Goal: Information Seeking & Learning: Find contact information

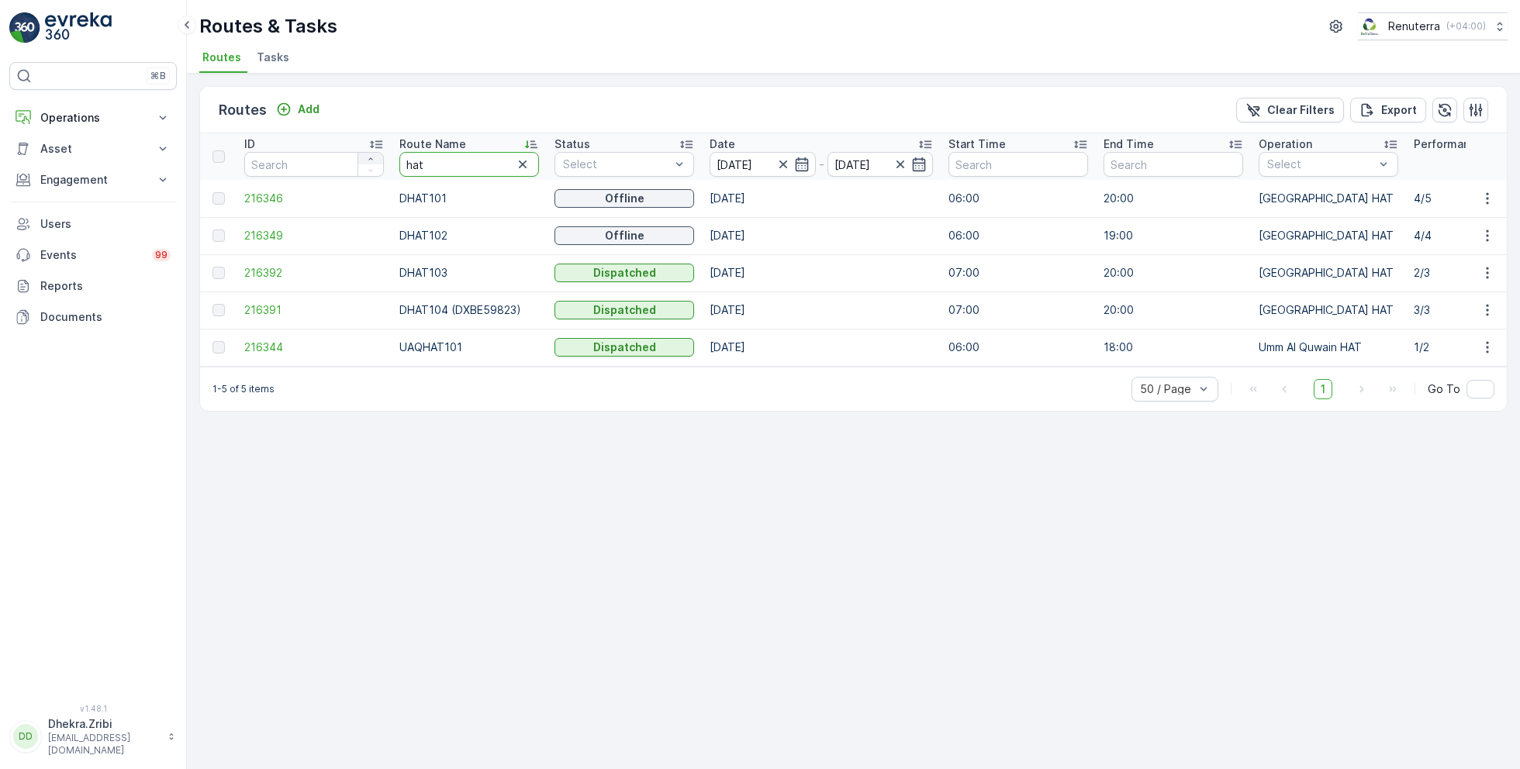
drag, startPoint x: 450, startPoint y: 154, endPoint x: 369, endPoint y: 154, distance: 80.7
type input "rel"
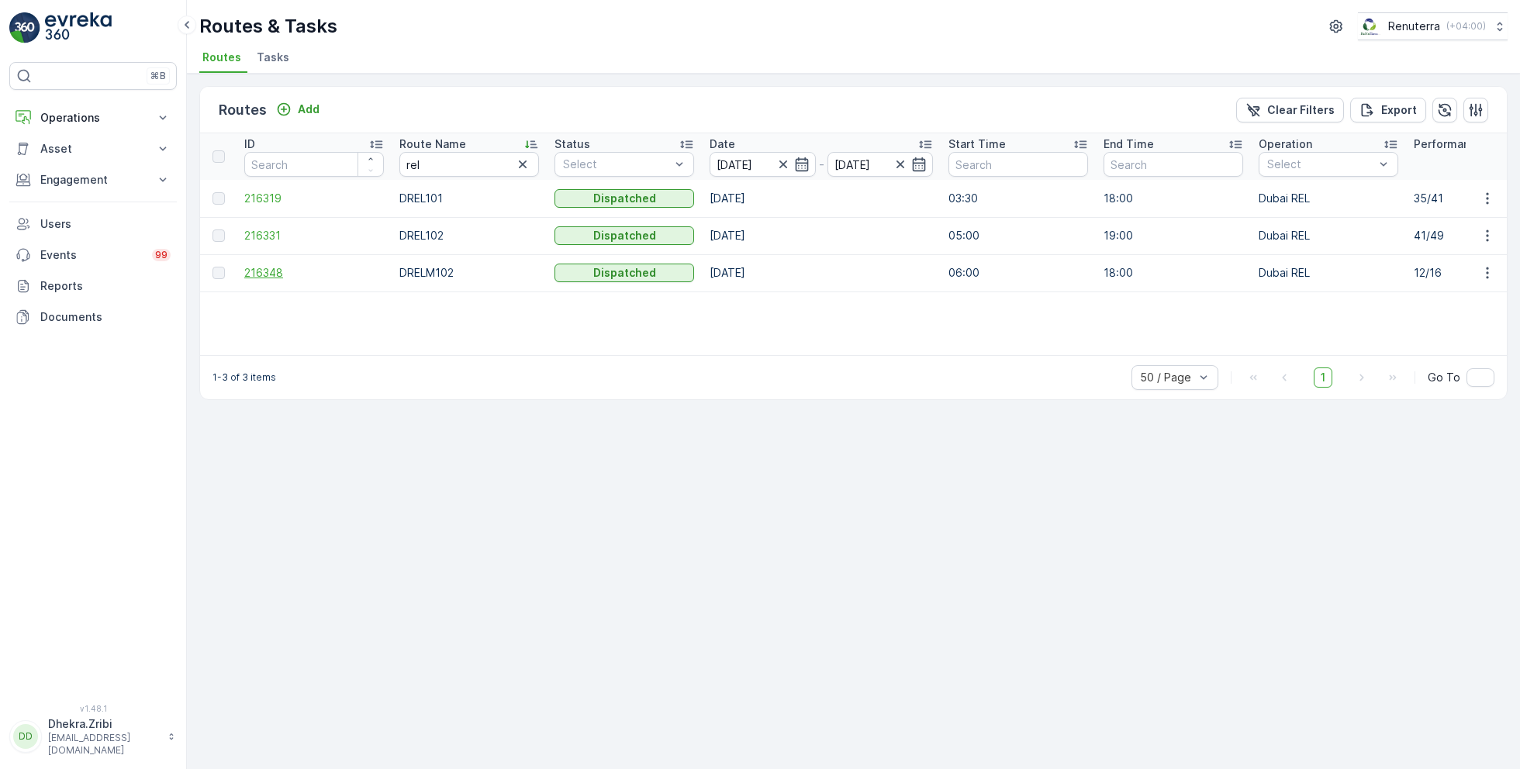
click at [273, 266] on span "216348" at bounding box center [314, 273] width 140 height 16
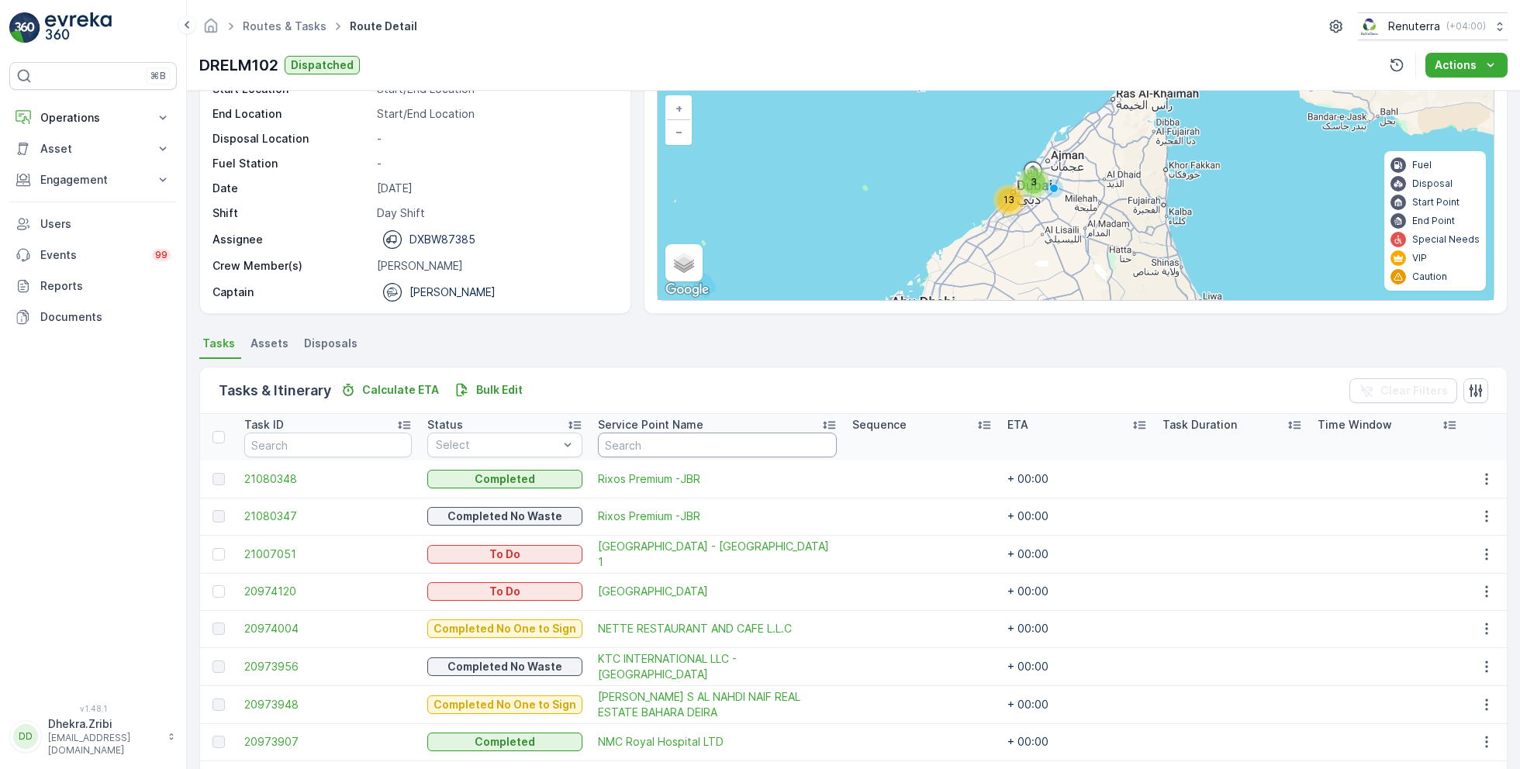
scroll to position [104, 0]
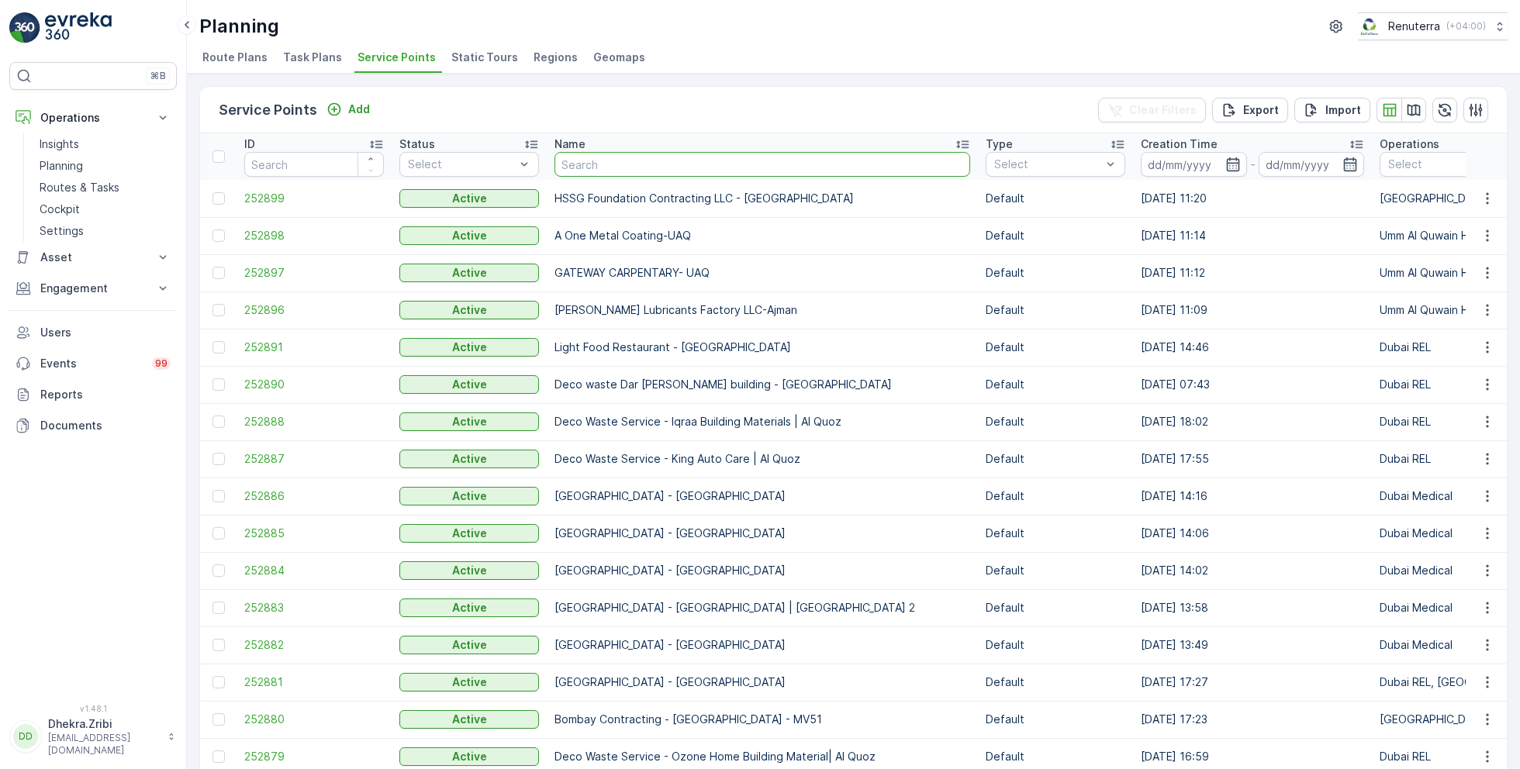
click at [598, 157] on input "text" at bounding box center [763, 164] width 416 height 25
type input "emirates"
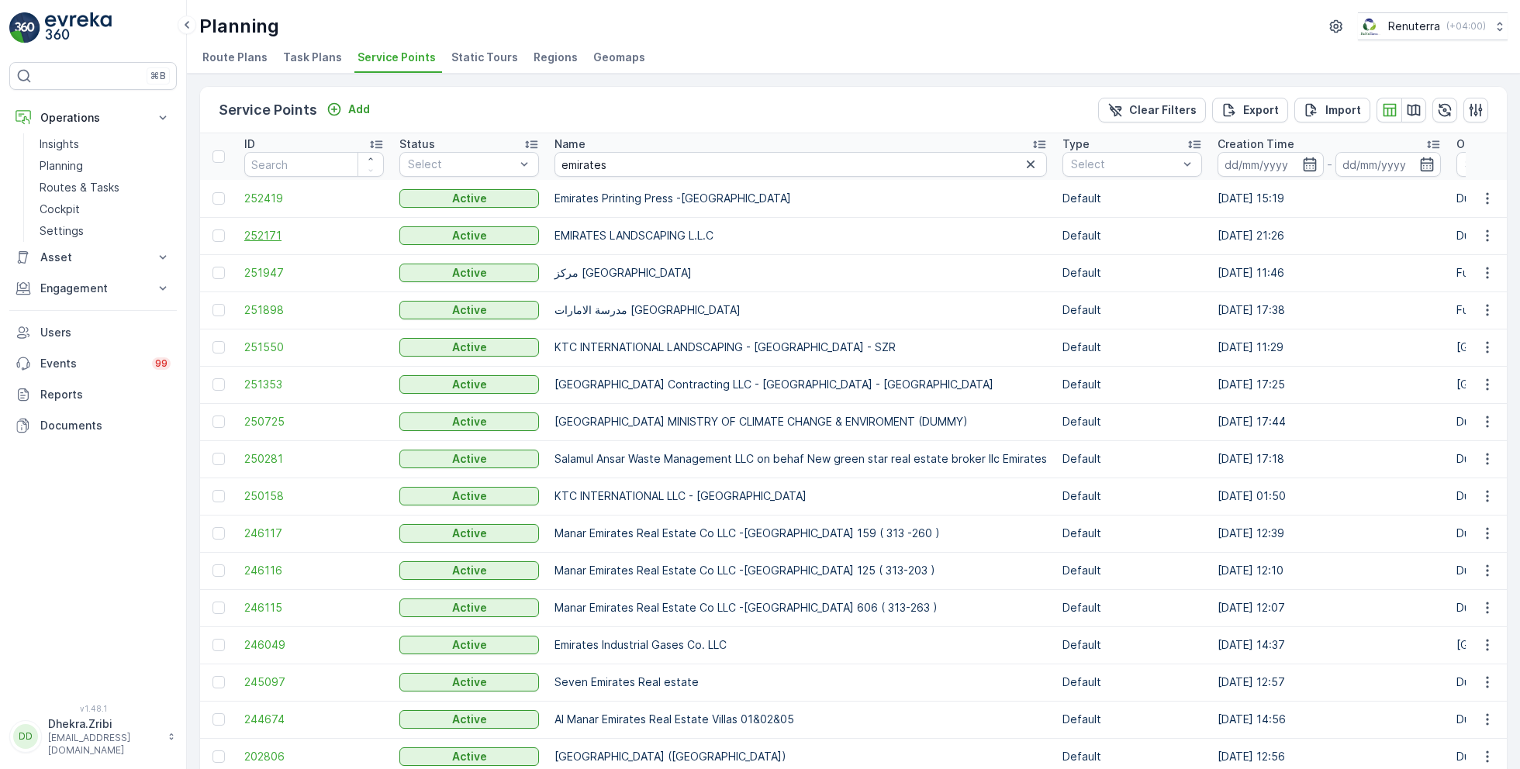
click at [265, 234] on span "252171" at bounding box center [314, 236] width 140 height 16
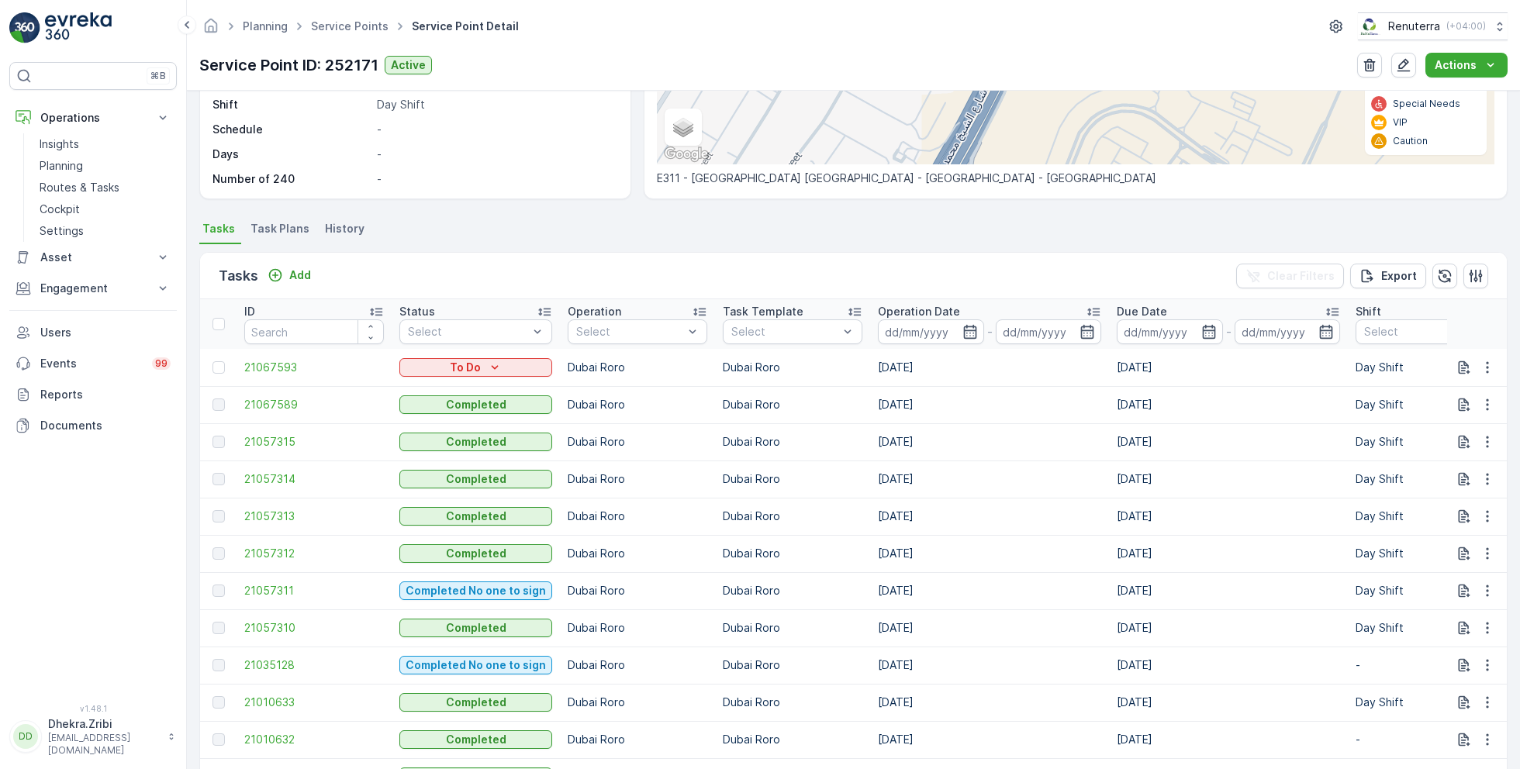
scroll to position [310, 0]
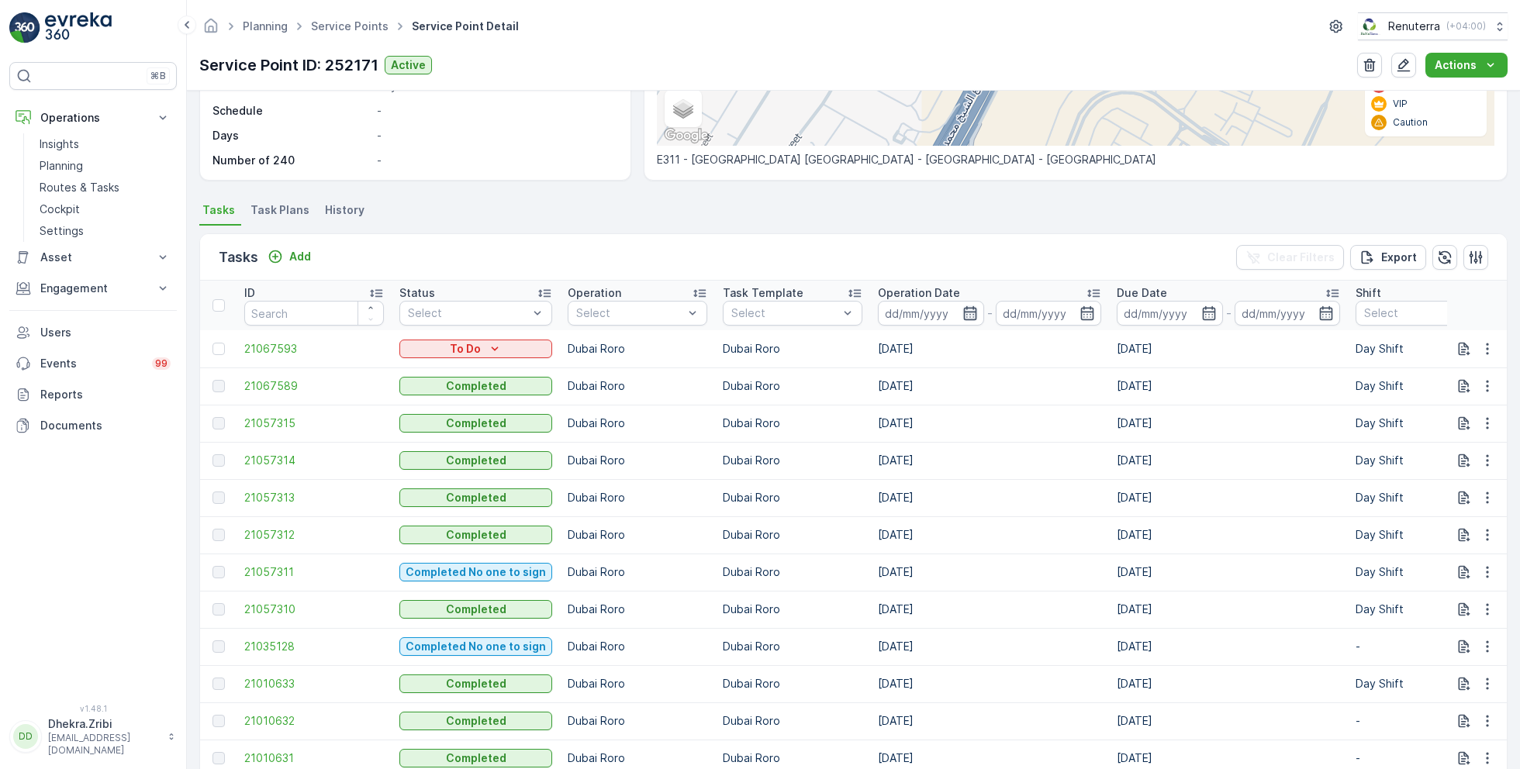
click at [967, 307] on icon "button" at bounding box center [969, 313] width 13 height 14
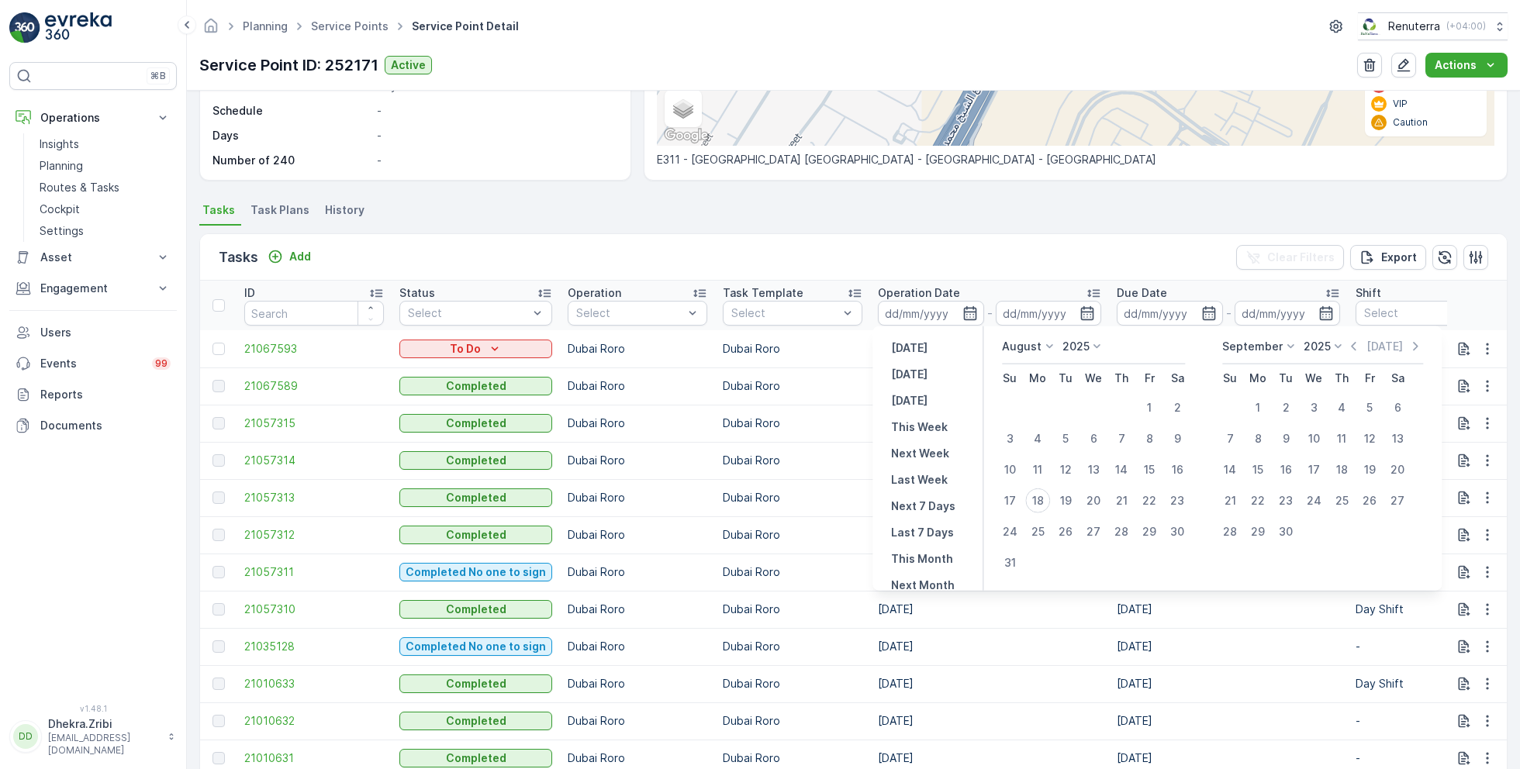
click at [1039, 342] on p "August" at bounding box center [1022, 347] width 40 height 16
click at [1031, 485] on span "July" at bounding box center [1021, 493] width 21 height 16
click at [1042, 499] on div "21" at bounding box center [1037, 501] width 25 height 25
type input "21.07.2025"
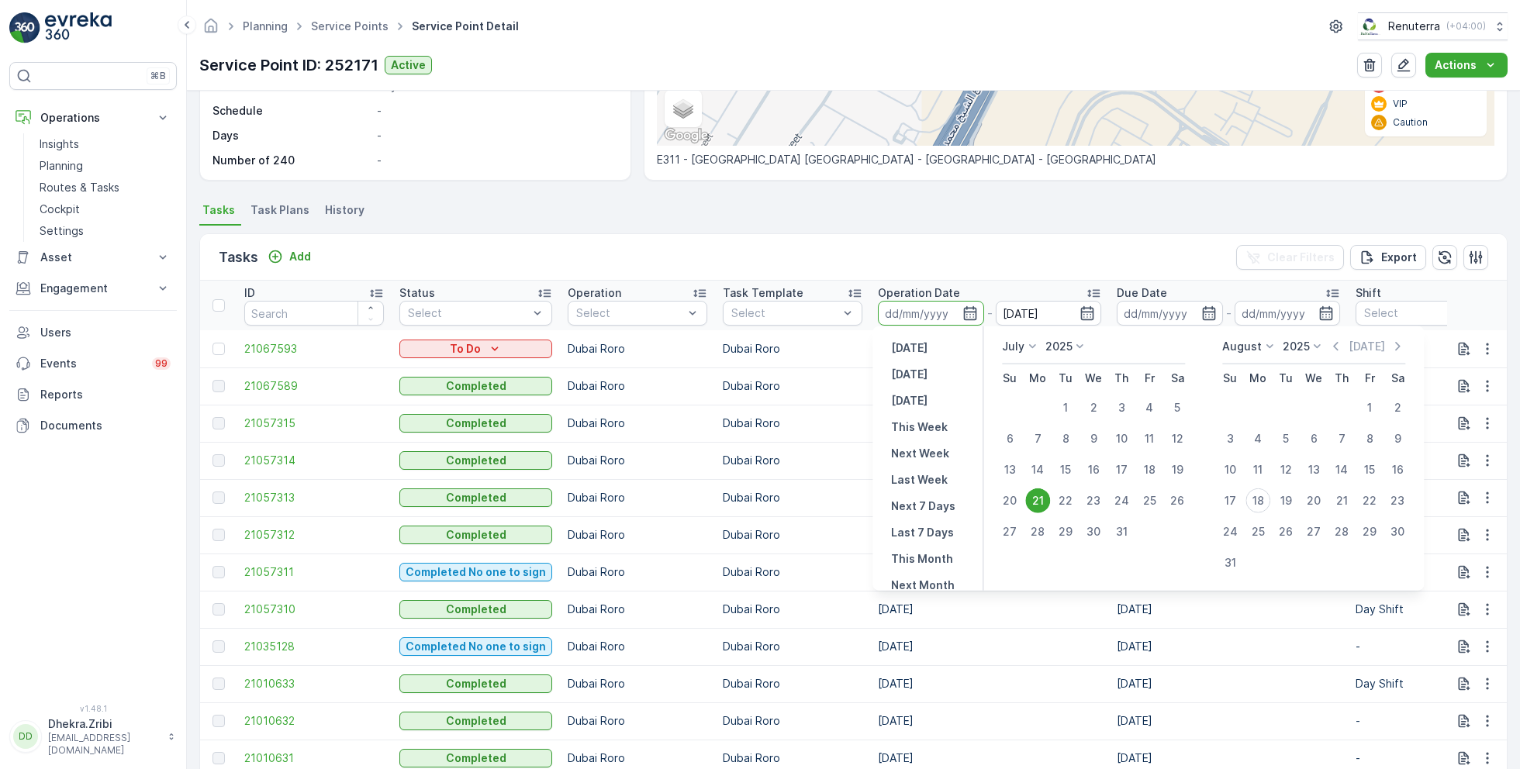
click at [1042, 499] on div "21" at bounding box center [1037, 501] width 25 height 25
type input "21.07.2025"
click at [1061, 203] on ul "Tasks Task Plans History" at bounding box center [853, 212] width 1308 height 26
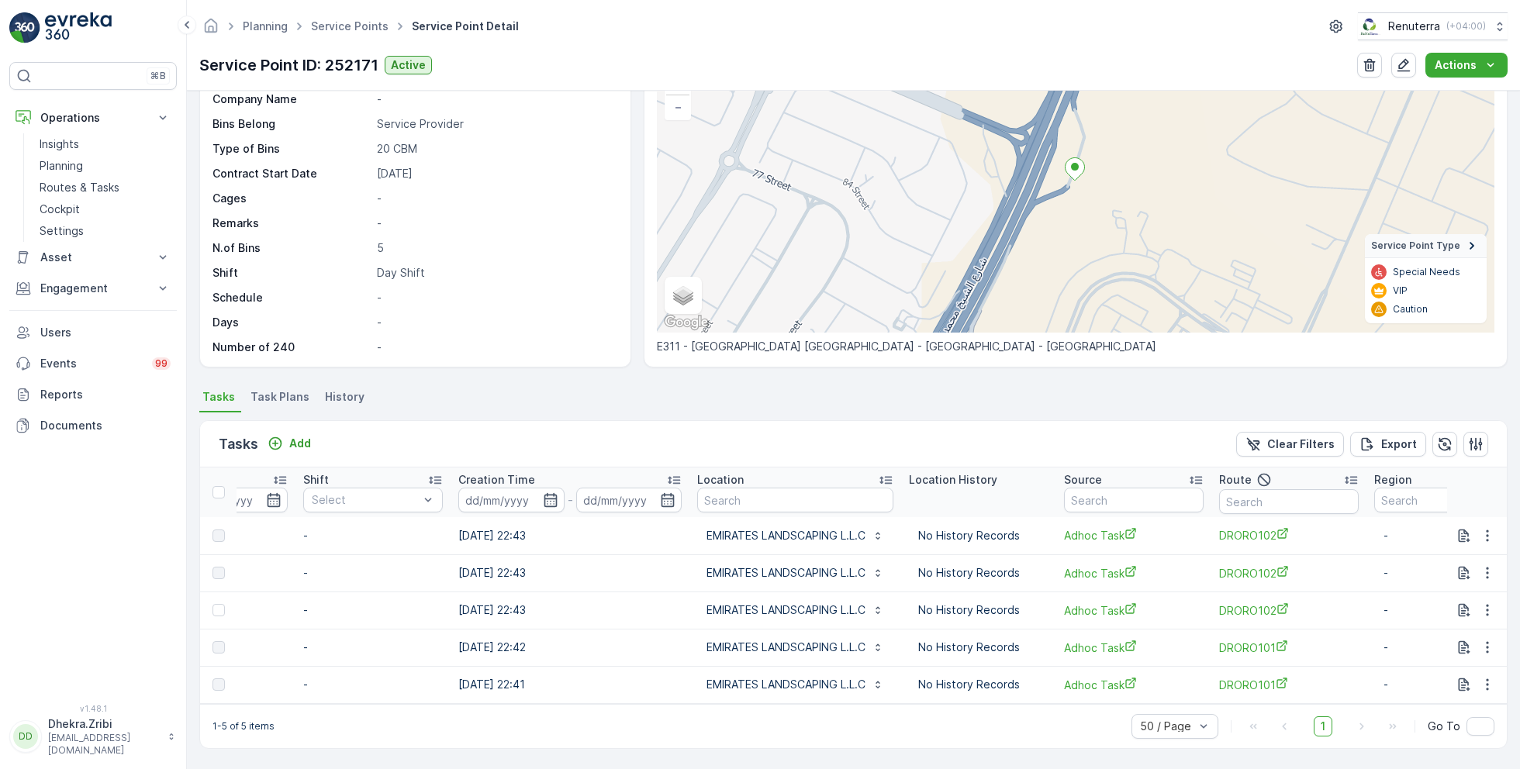
scroll to position [0, 1122]
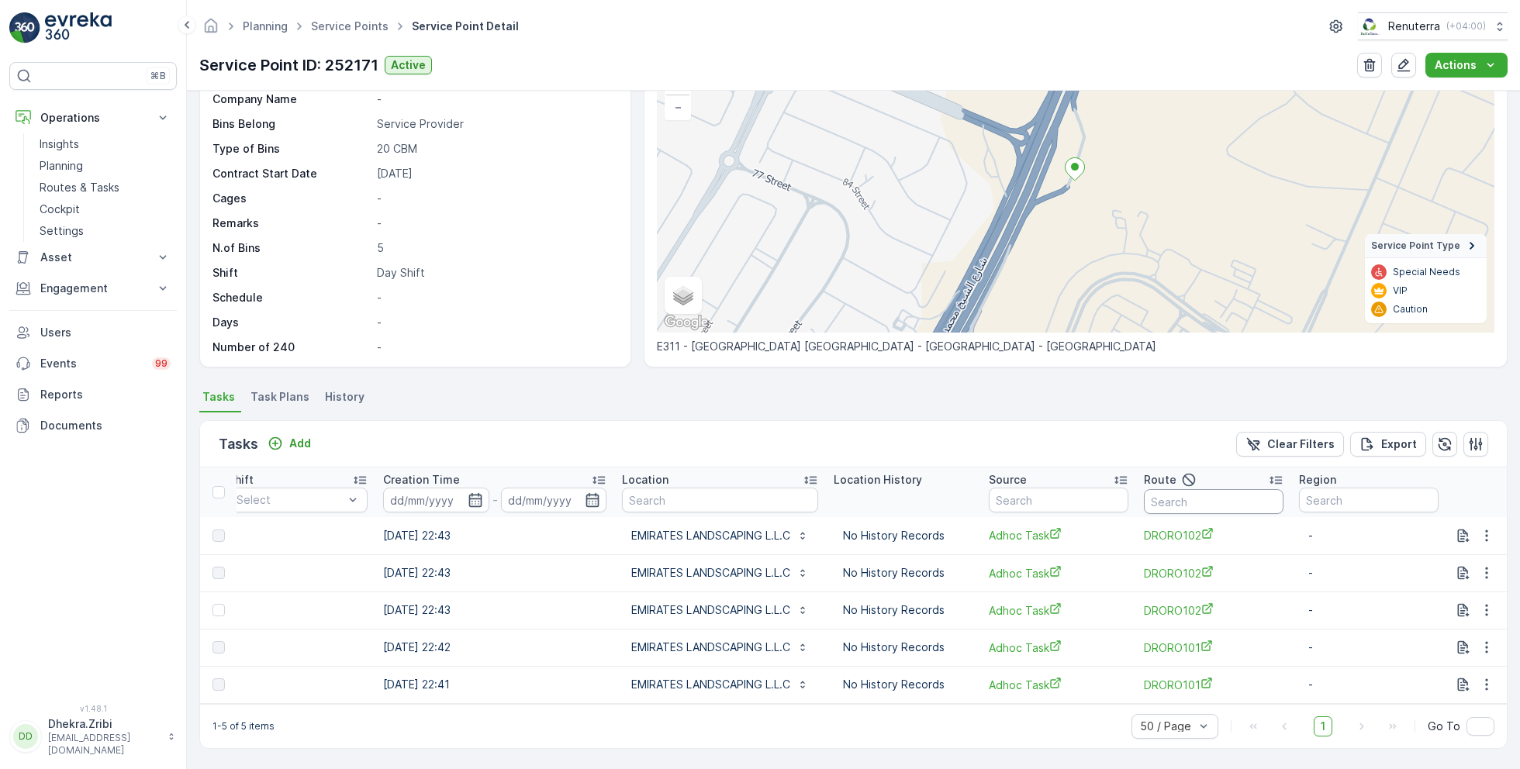
click at [1173, 499] on input "text" at bounding box center [1214, 501] width 140 height 25
type input "101"
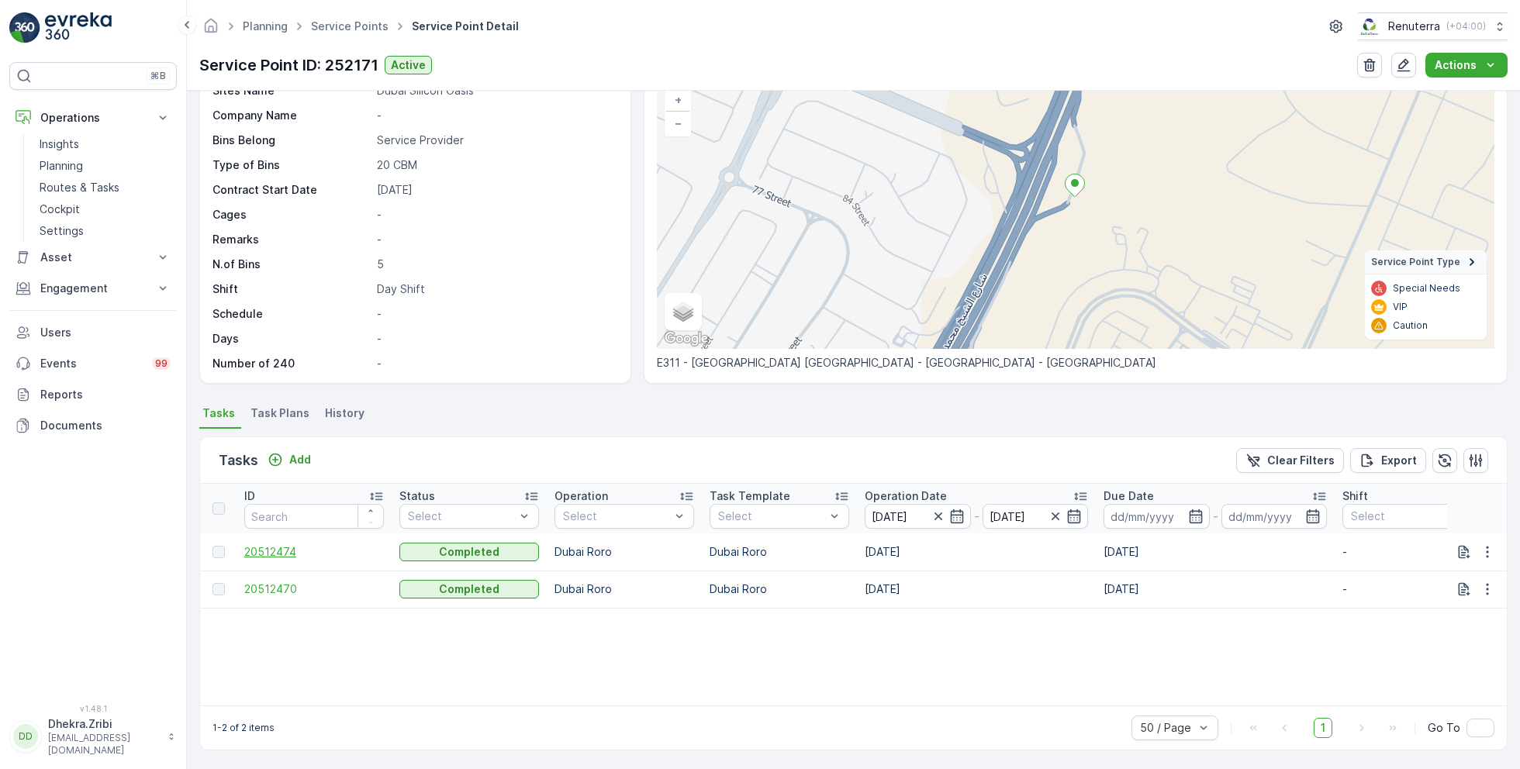
click at [281, 549] on span "20512474" at bounding box center [314, 552] width 140 height 16
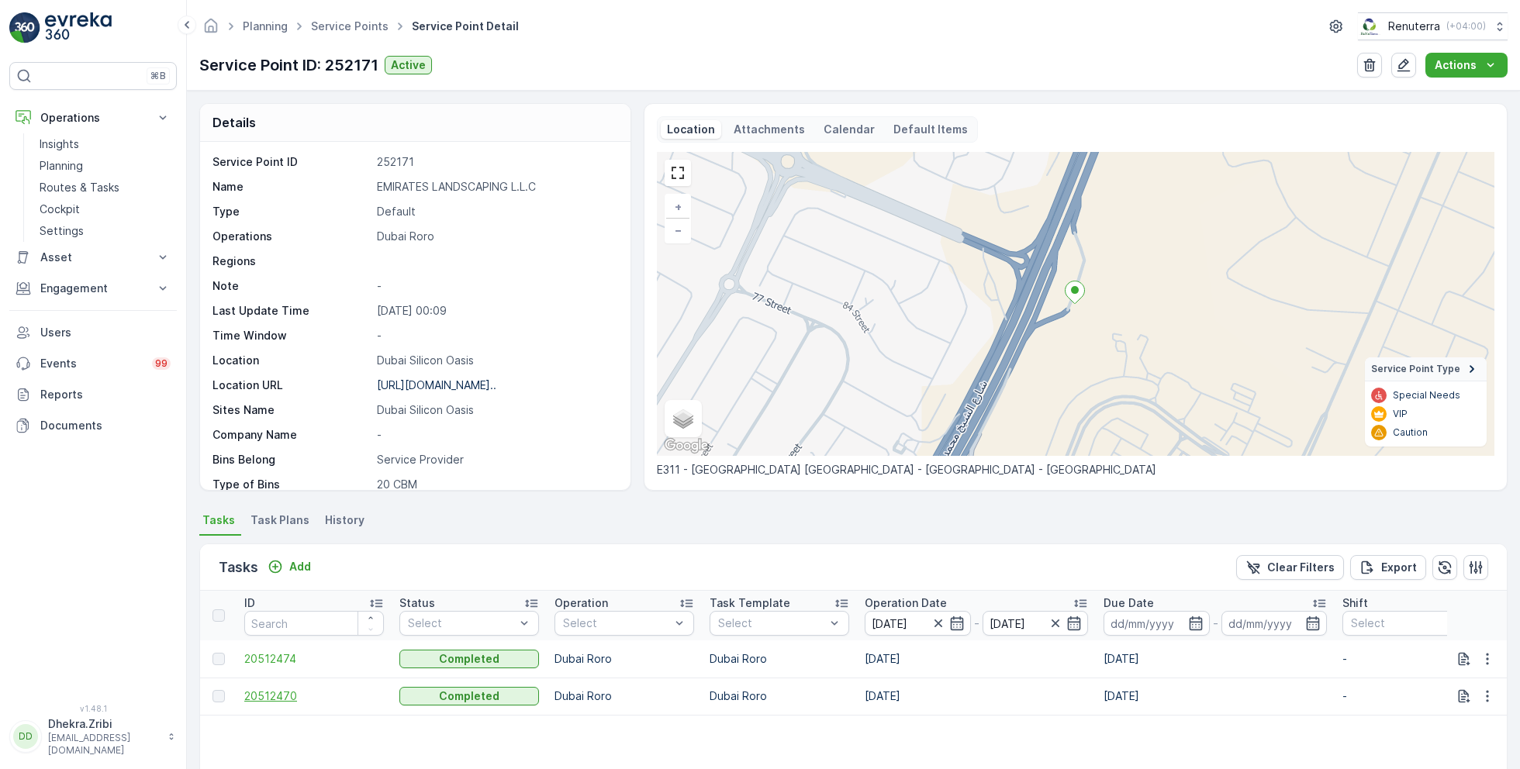
click at [282, 697] on span "20512470" at bounding box center [314, 697] width 140 height 16
click at [941, 621] on icon "button" at bounding box center [939, 624] width 16 height 16
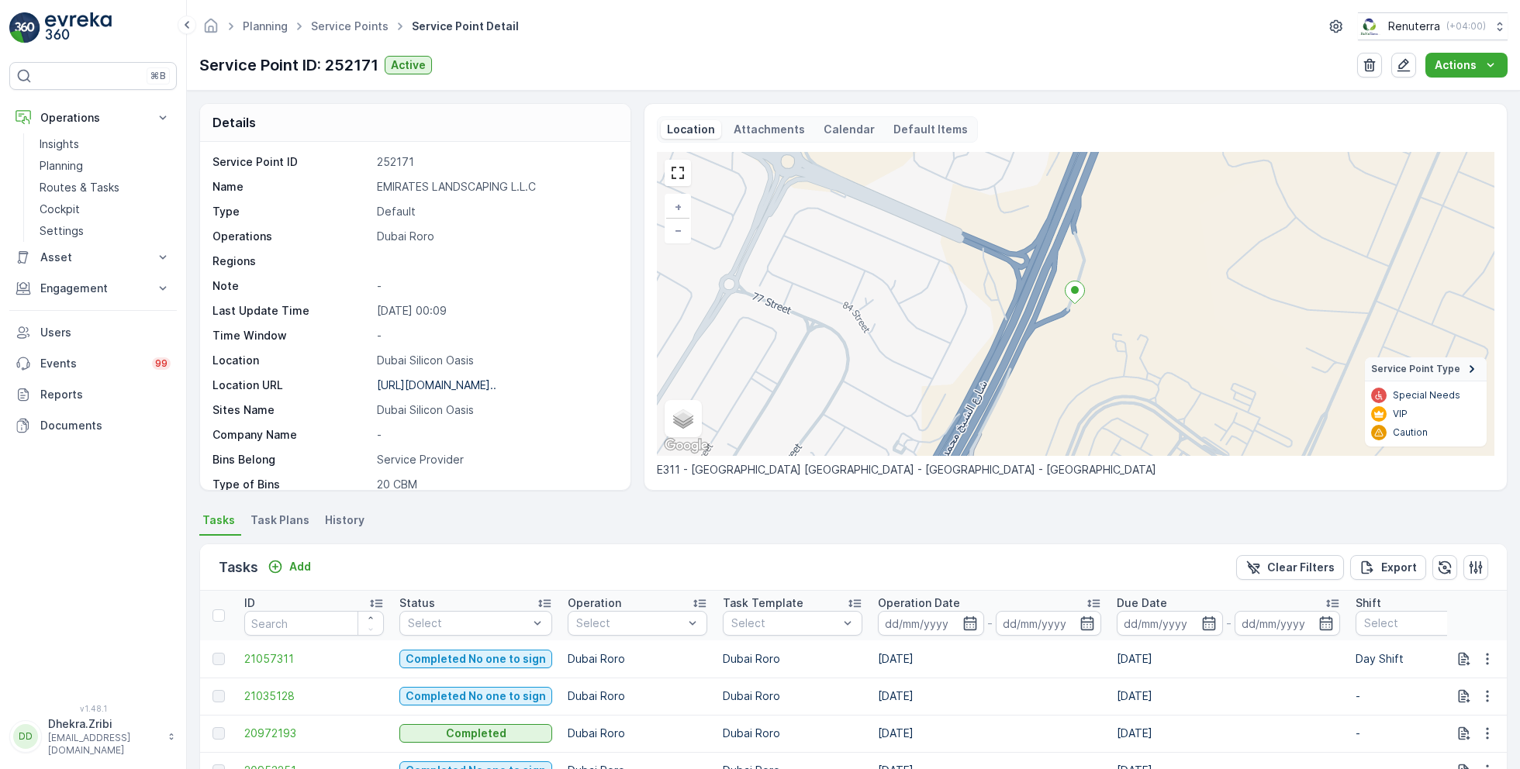
click at [941, 620] on input at bounding box center [931, 623] width 106 height 25
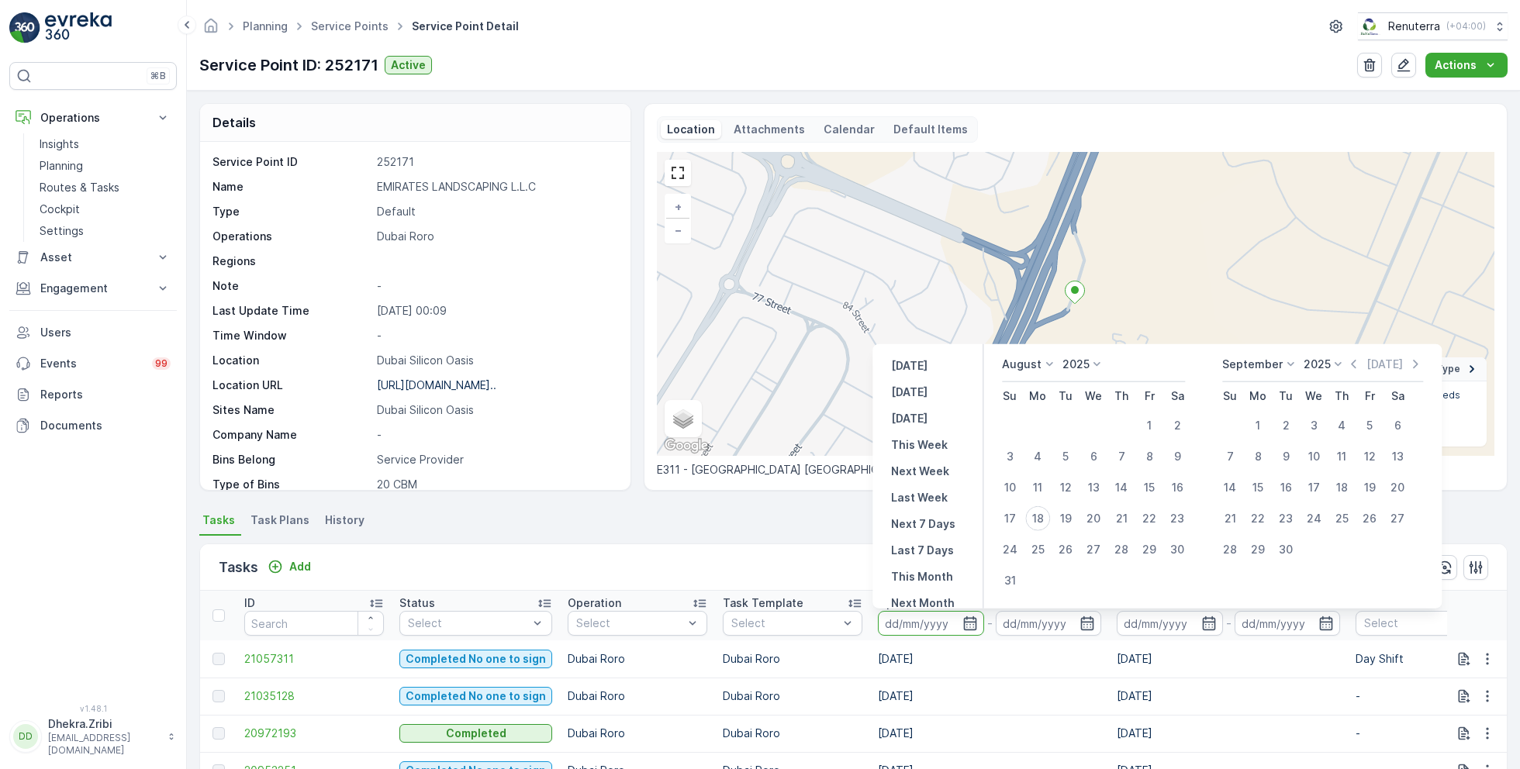
click at [1025, 372] on div "August 2025" at bounding box center [1093, 370] width 183 height 26
click at [1024, 365] on p "August" at bounding box center [1022, 365] width 40 height 16
click at [1031, 504] on span "July" at bounding box center [1021, 511] width 21 height 16
click at [1063, 520] on div "22" at bounding box center [1065, 518] width 25 height 25
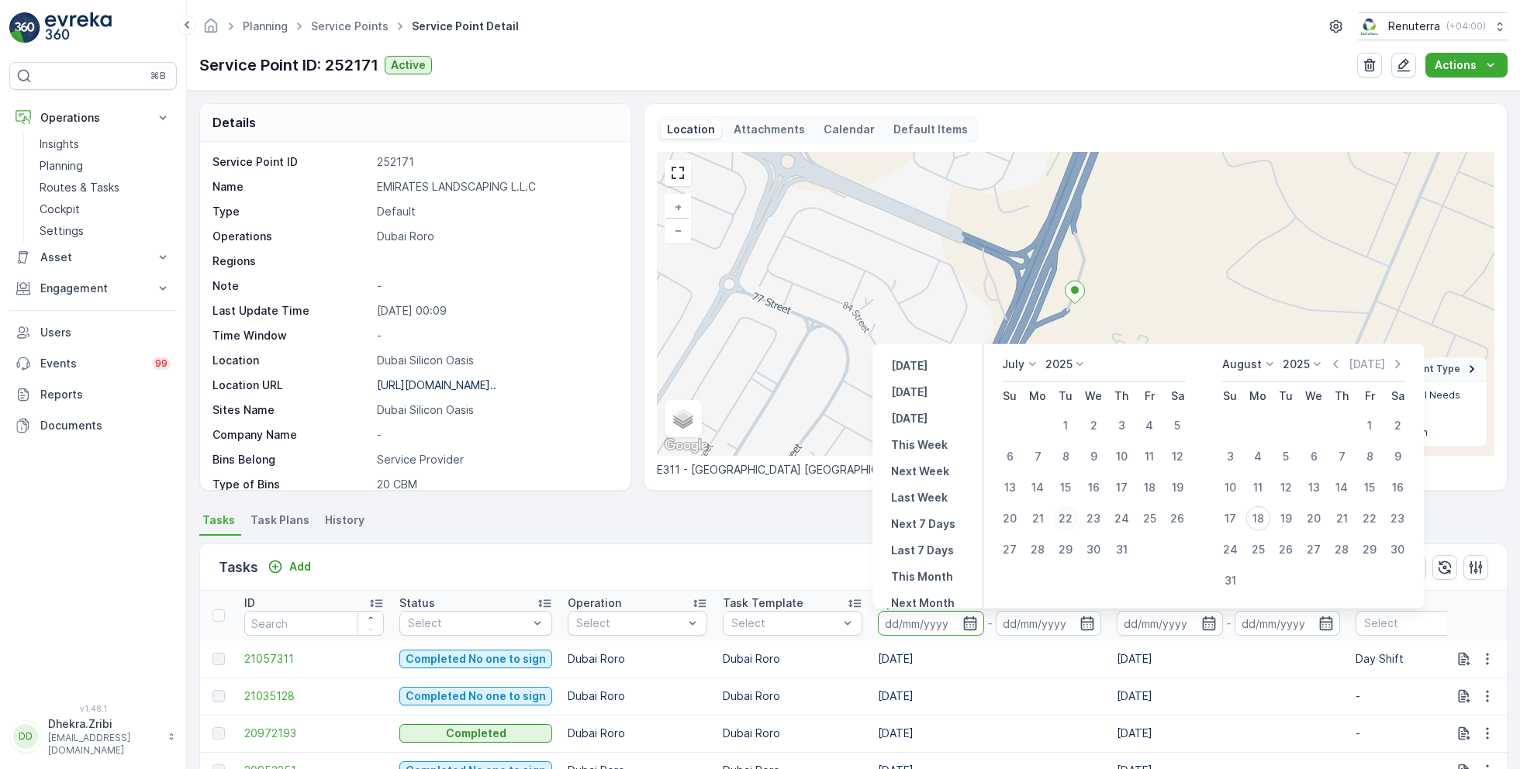
type input "22.07.2025"
click at [1063, 520] on div "22" at bounding box center [1065, 518] width 25 height 25
type input "22.07.2025"
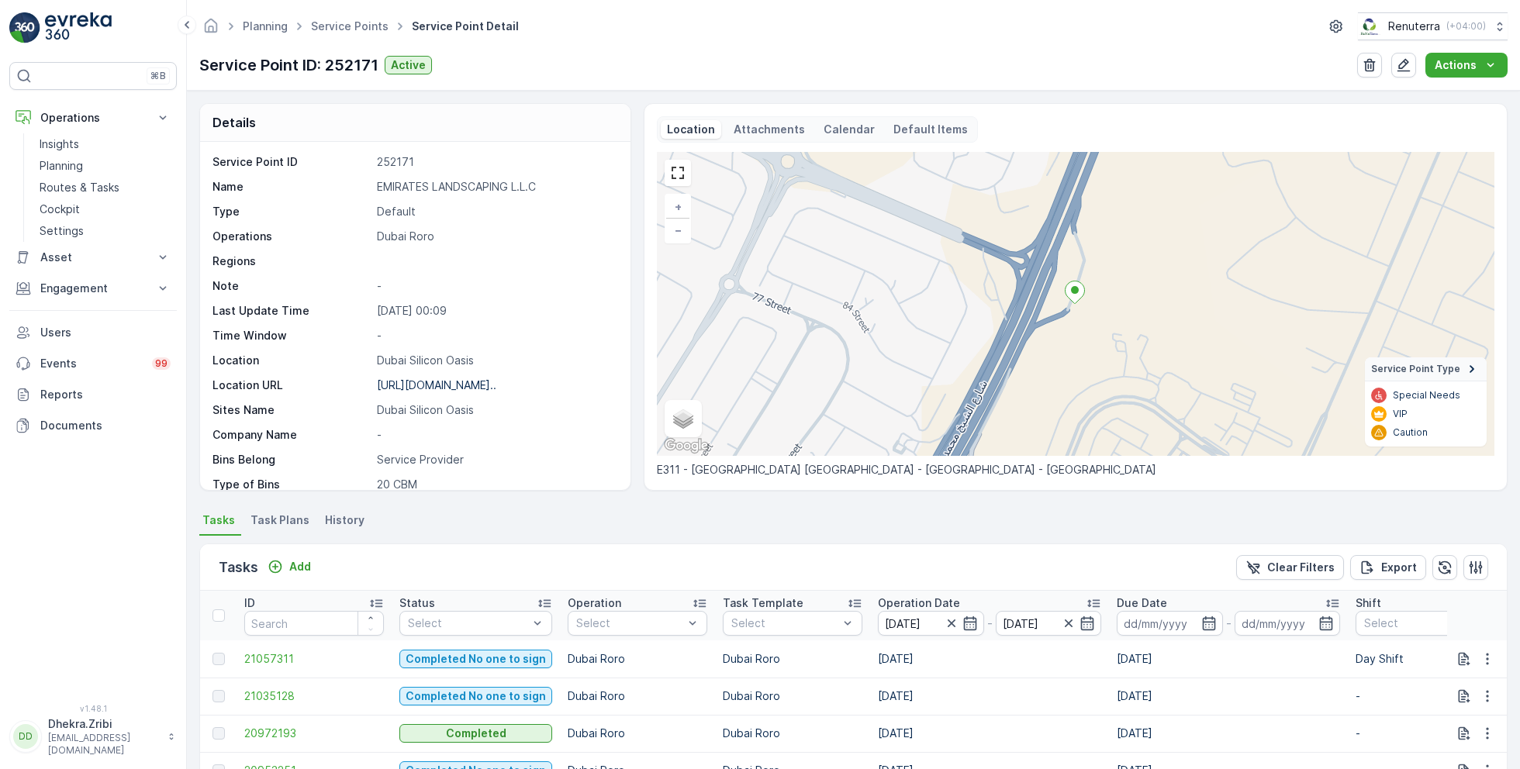
click at [800, 529] on ul "Tasks Task Plans History" at bounding box center [853, 523] width 1308 height 26
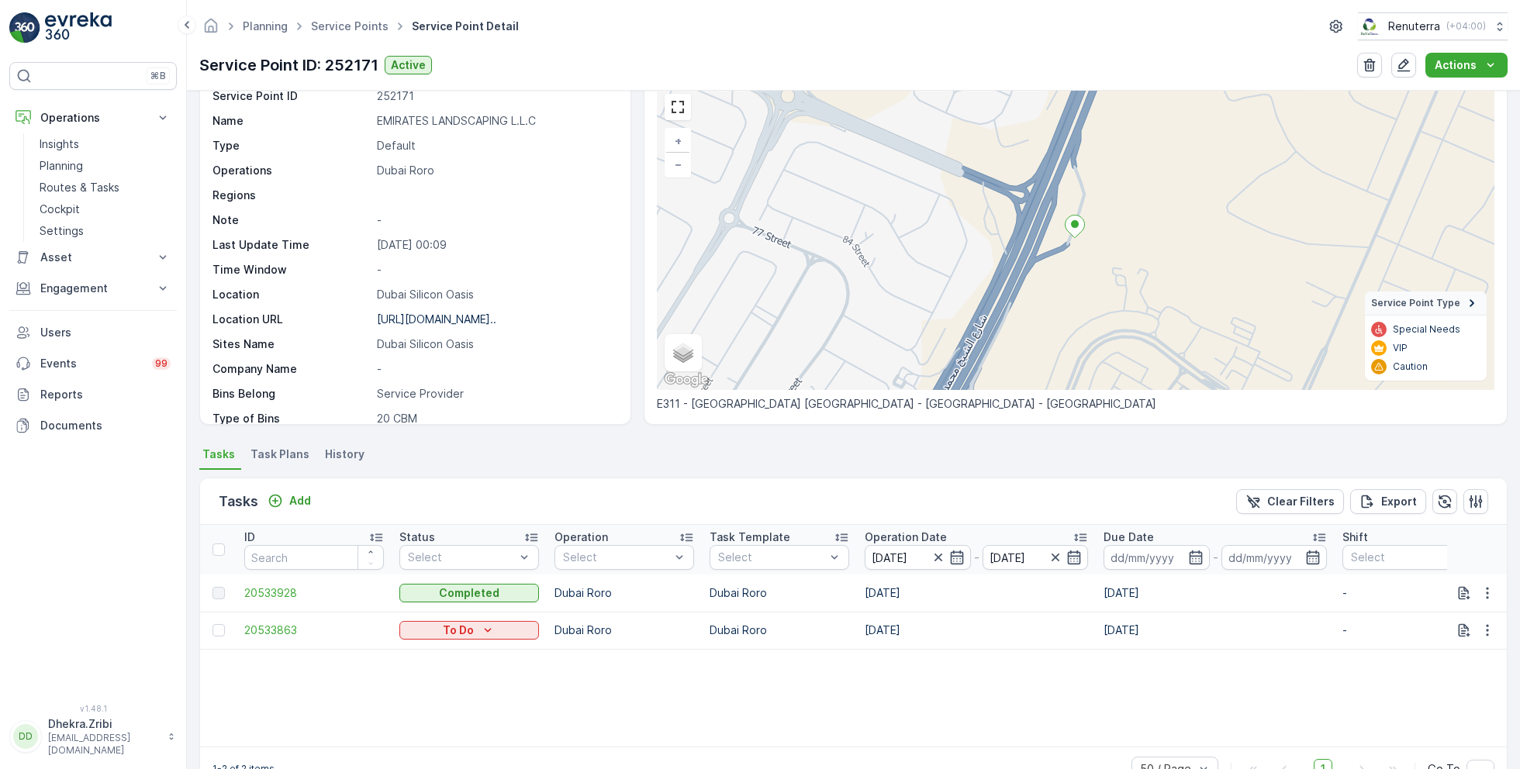
scroll to position [81, 0]
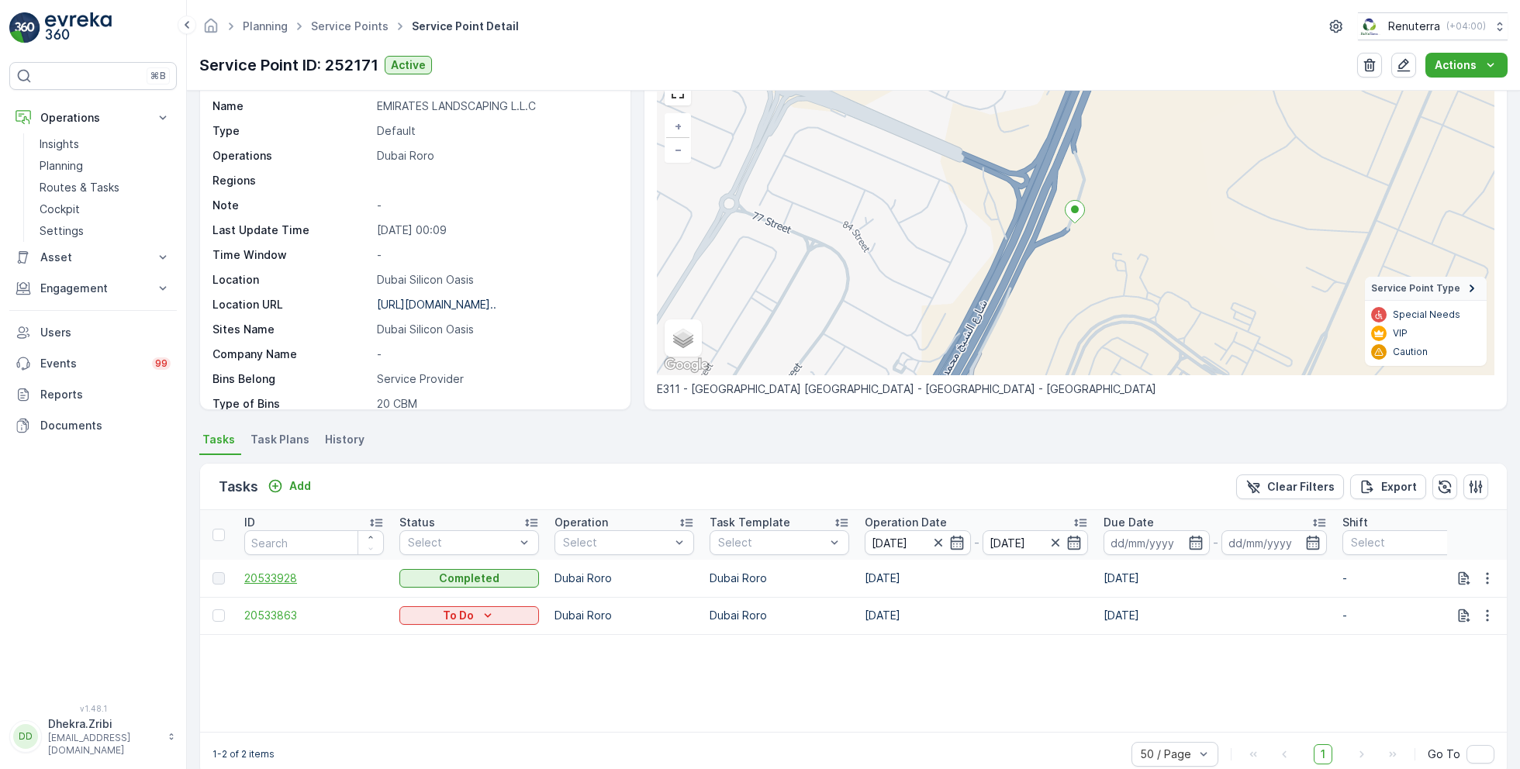
click at [282, 575] on span "20533928" at bounding box center [314, 579] width 140 height 16
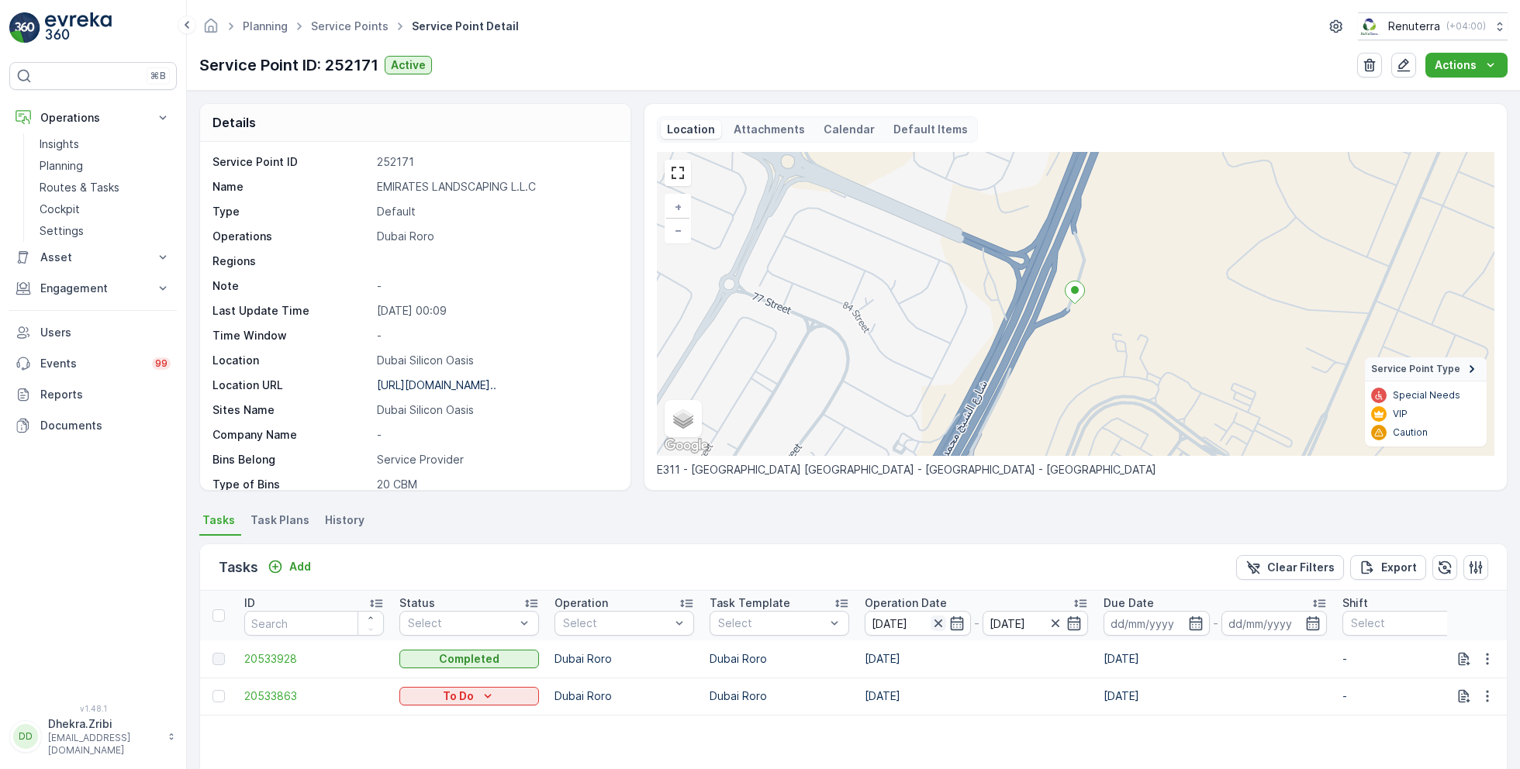
click at [939, 621] on icon "button" at bounding box center [939, 624] width 16 height 16
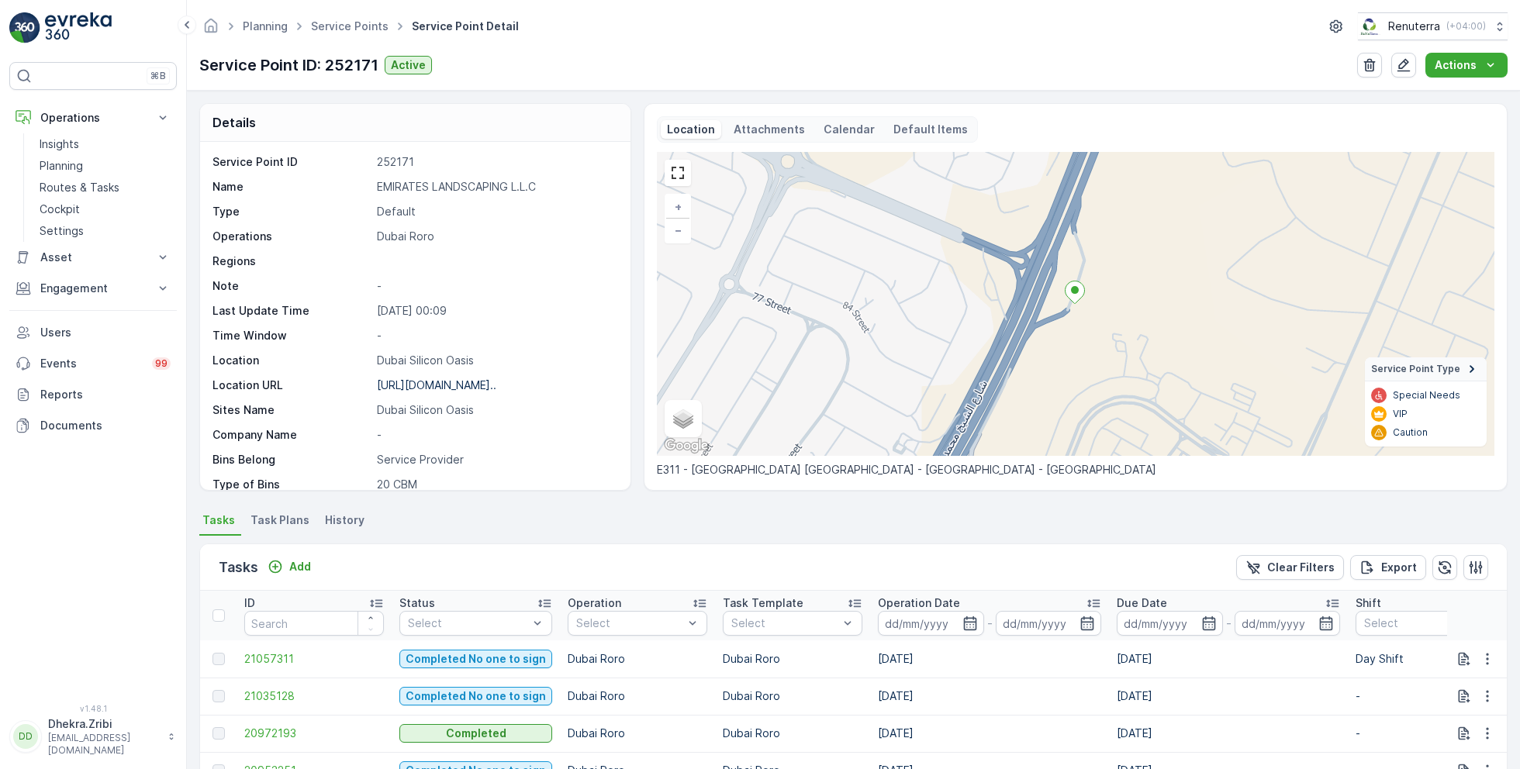
click at [939, 621] on input at bounding box center [931, 623] width 106 height 25
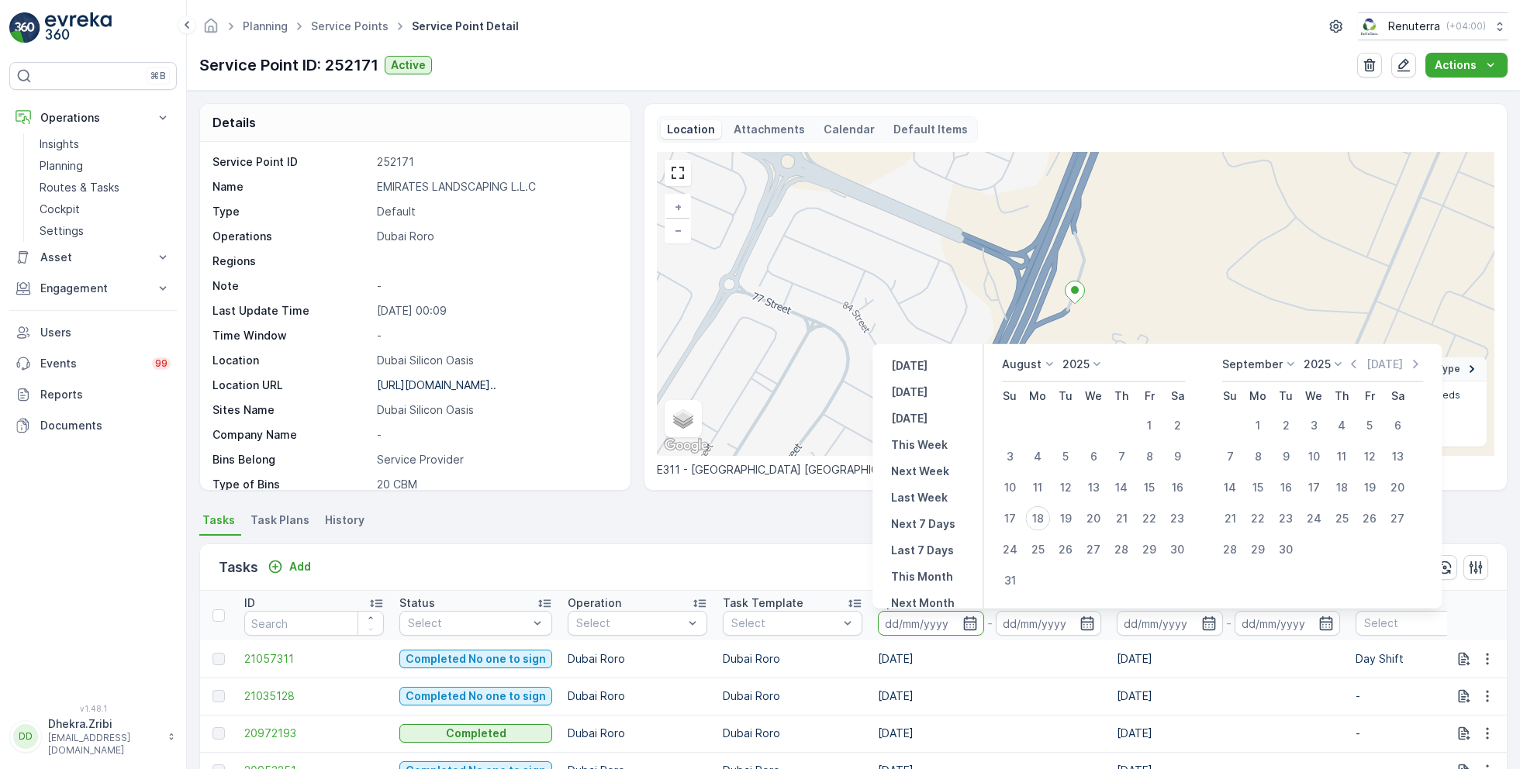
click at [1038, 371] on p "August" at bounding box center [1022, 365] width 40 height 16
click at [1033, 503] on div "July" at bounding box center [1021, 510] width 33 height 22
click at [1099, 518] on div "23" at bounding box center [1093, 518] width 25 height 25
type input "23.07.2025"
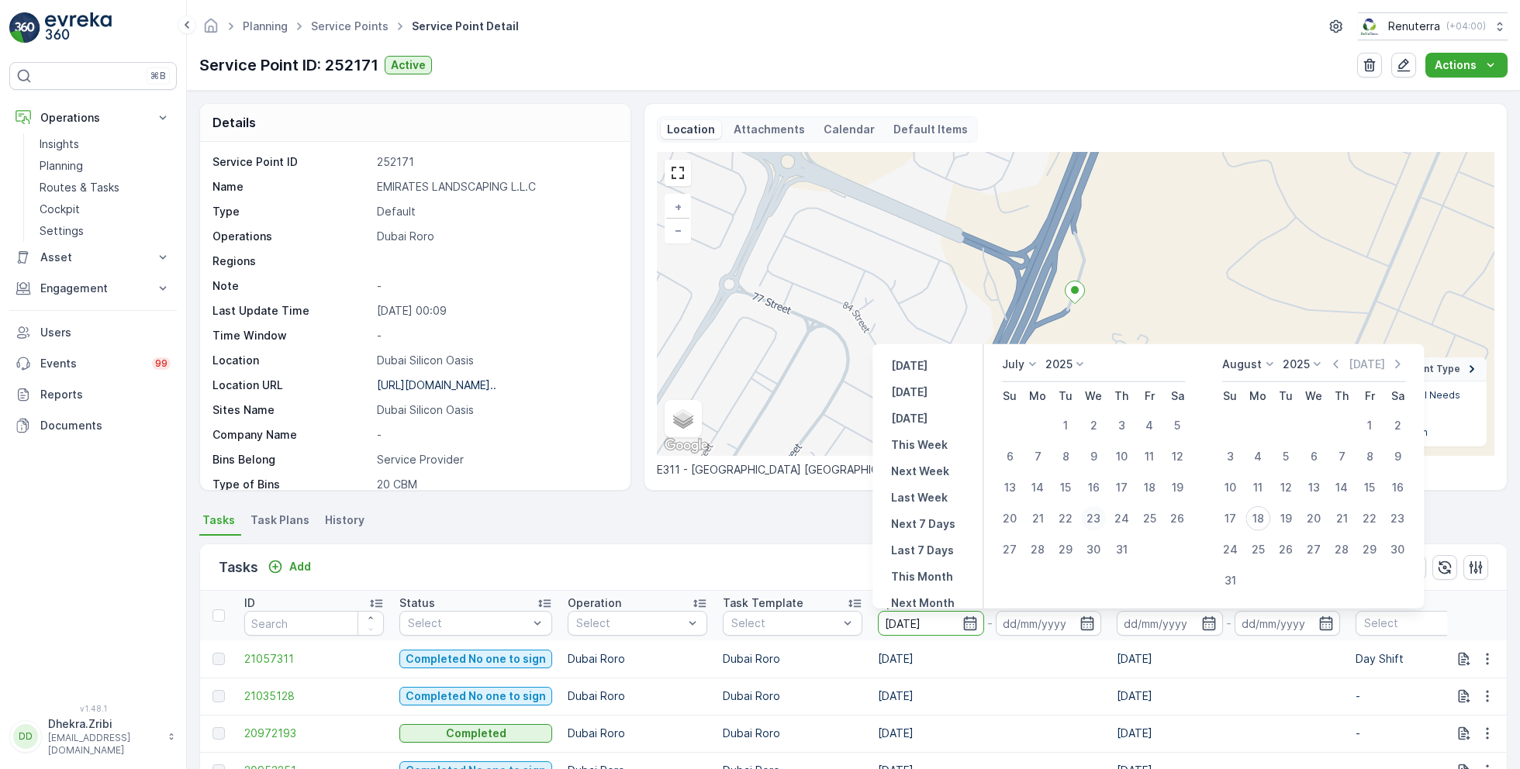
click at [1099, 518] on div "23" at bounding box center [1093, 518] width 25 height 25
type input "23.07.2025"
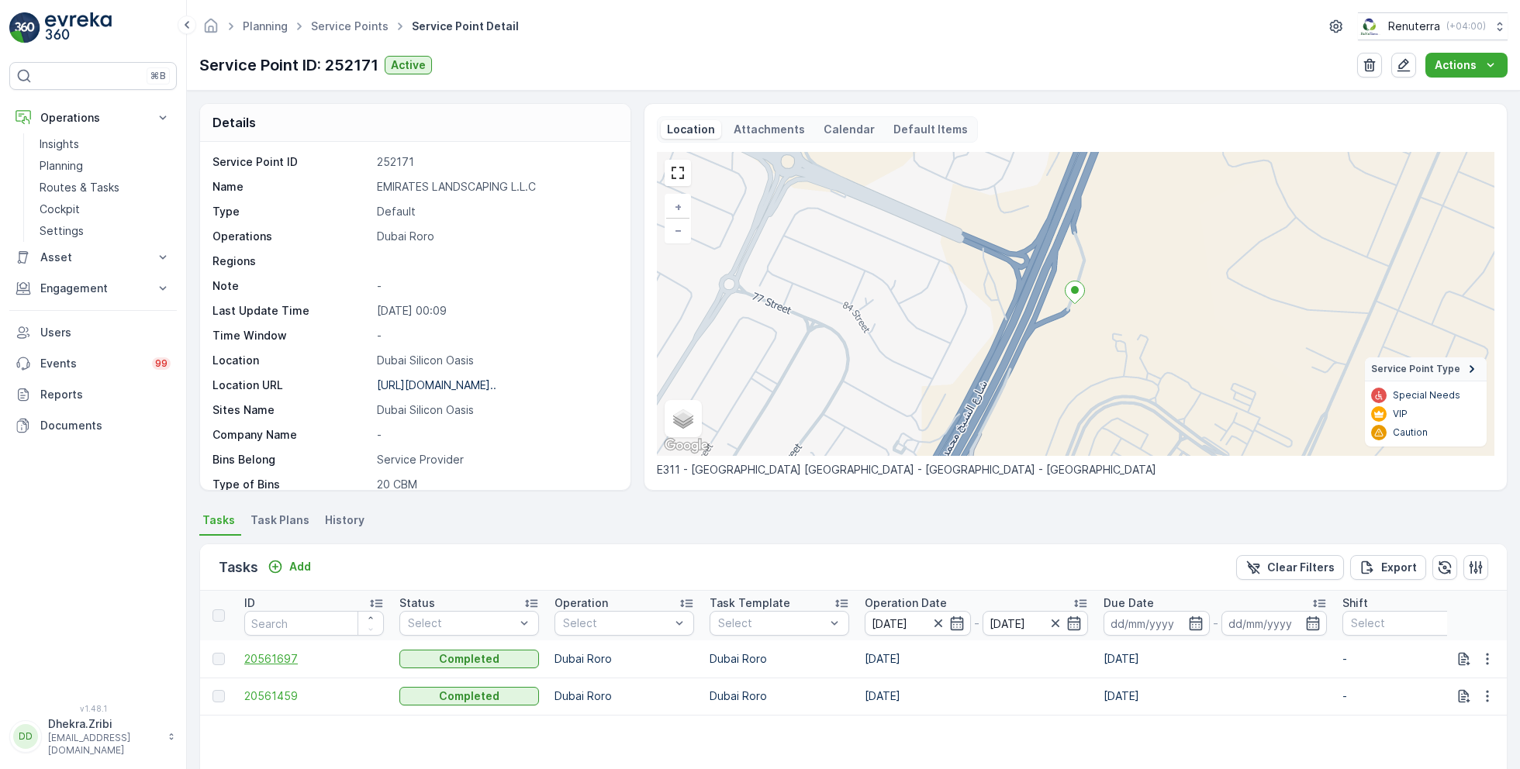
click at [277, 655] on span "20561697" at bounding box center [314, 660] width 140 height 16
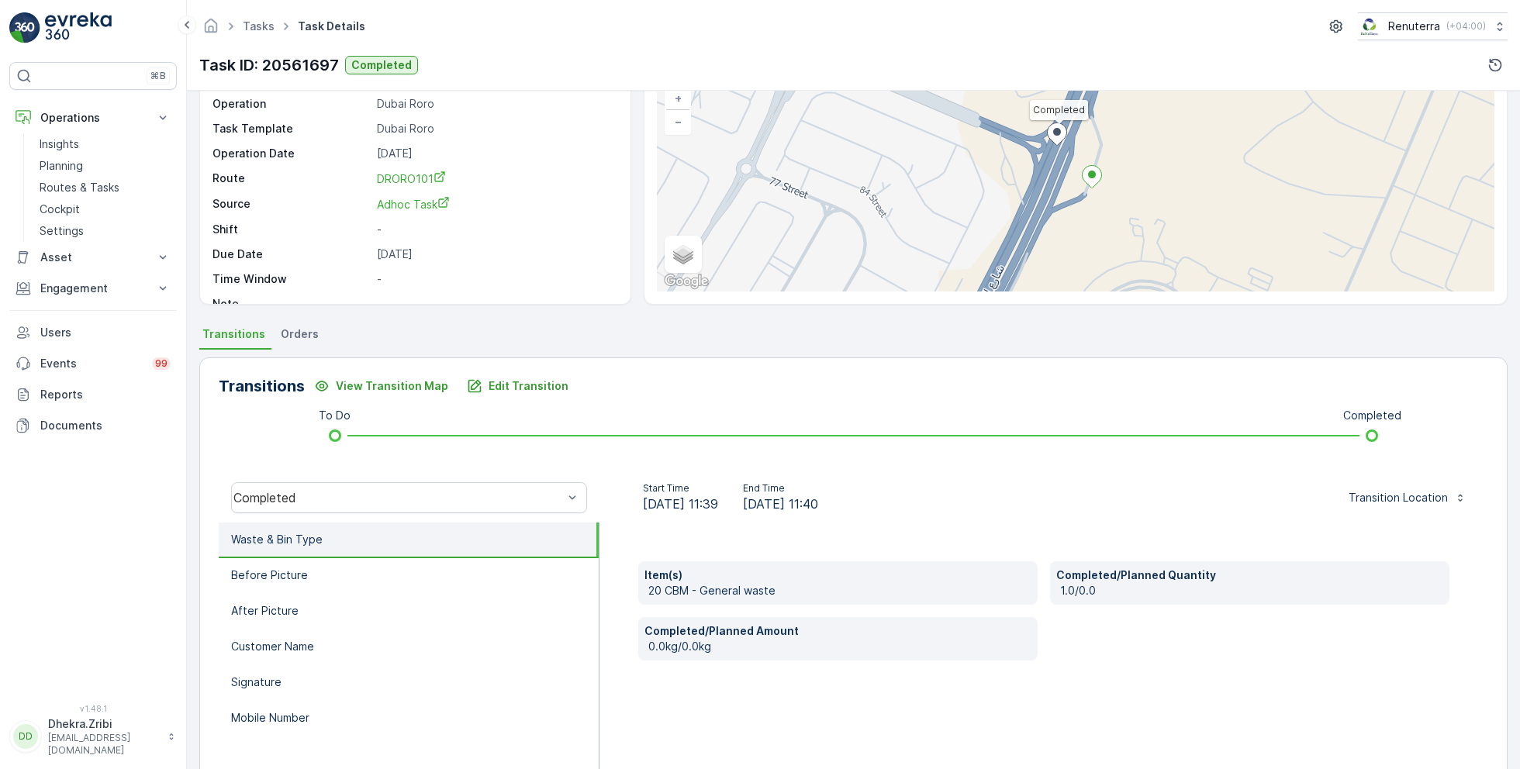
scroll to position [112, 0]
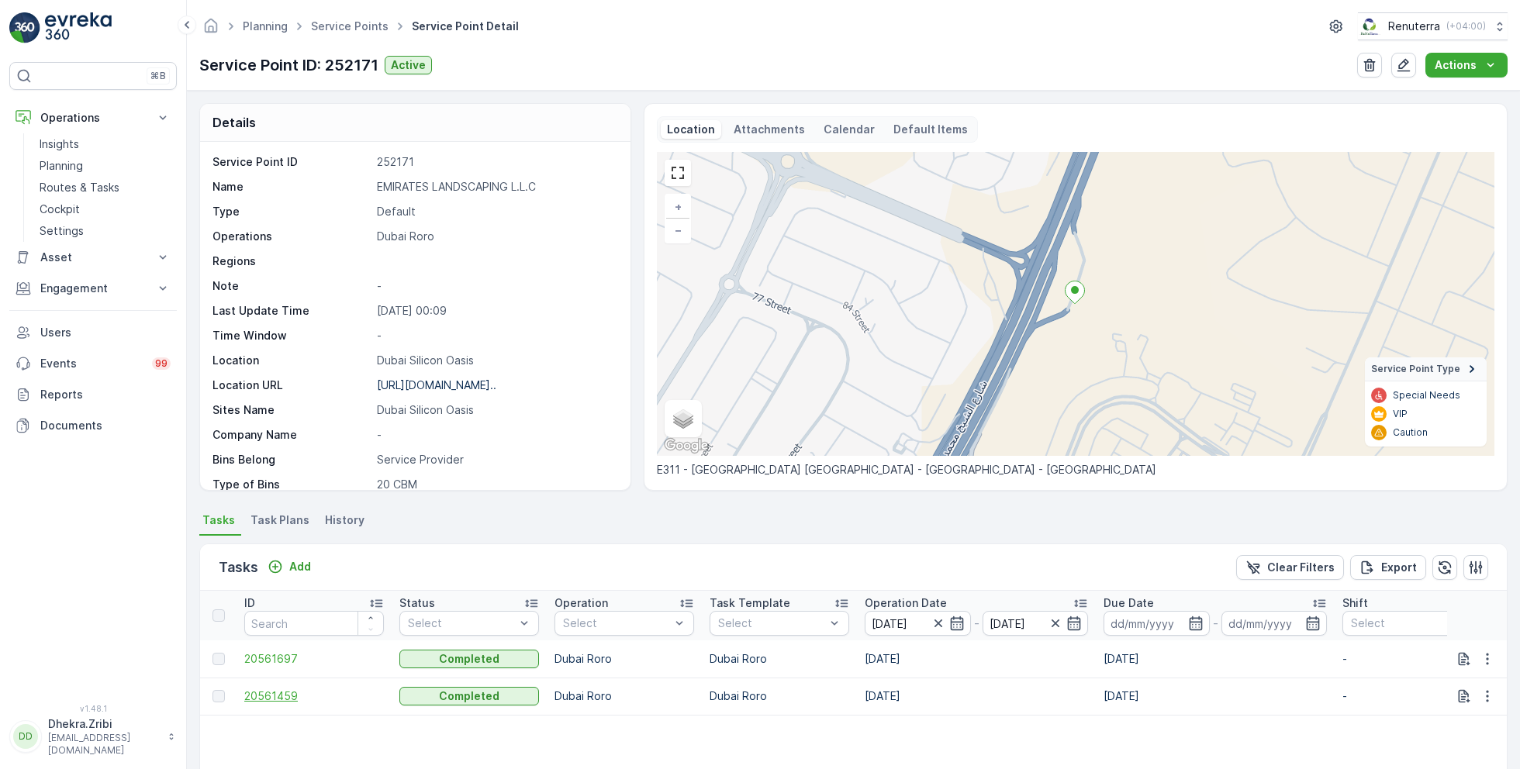
click at [279, 694] on span "20561459" at bounding box center [314, 697] width 140 height 16
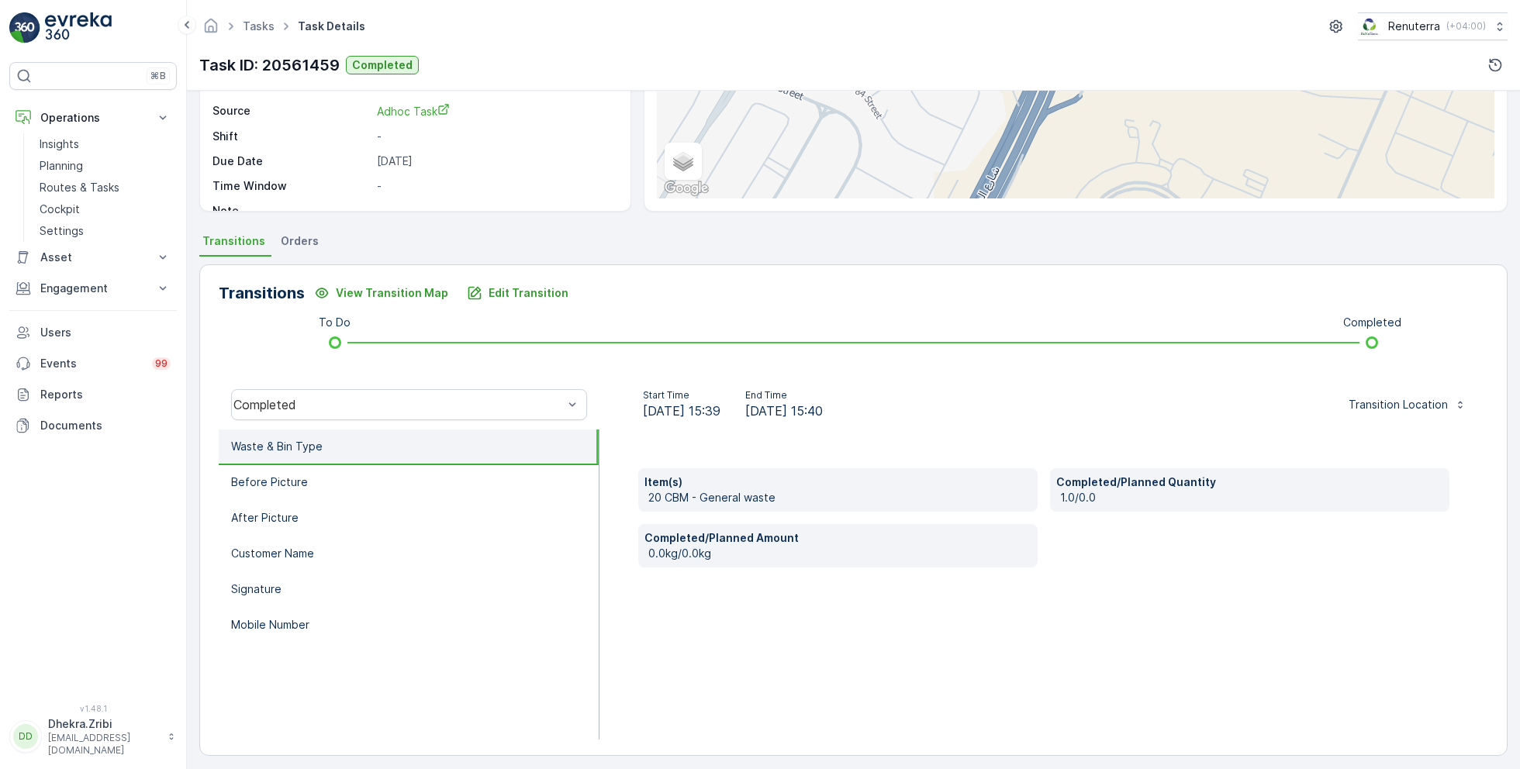
scroll to position [207, 0]
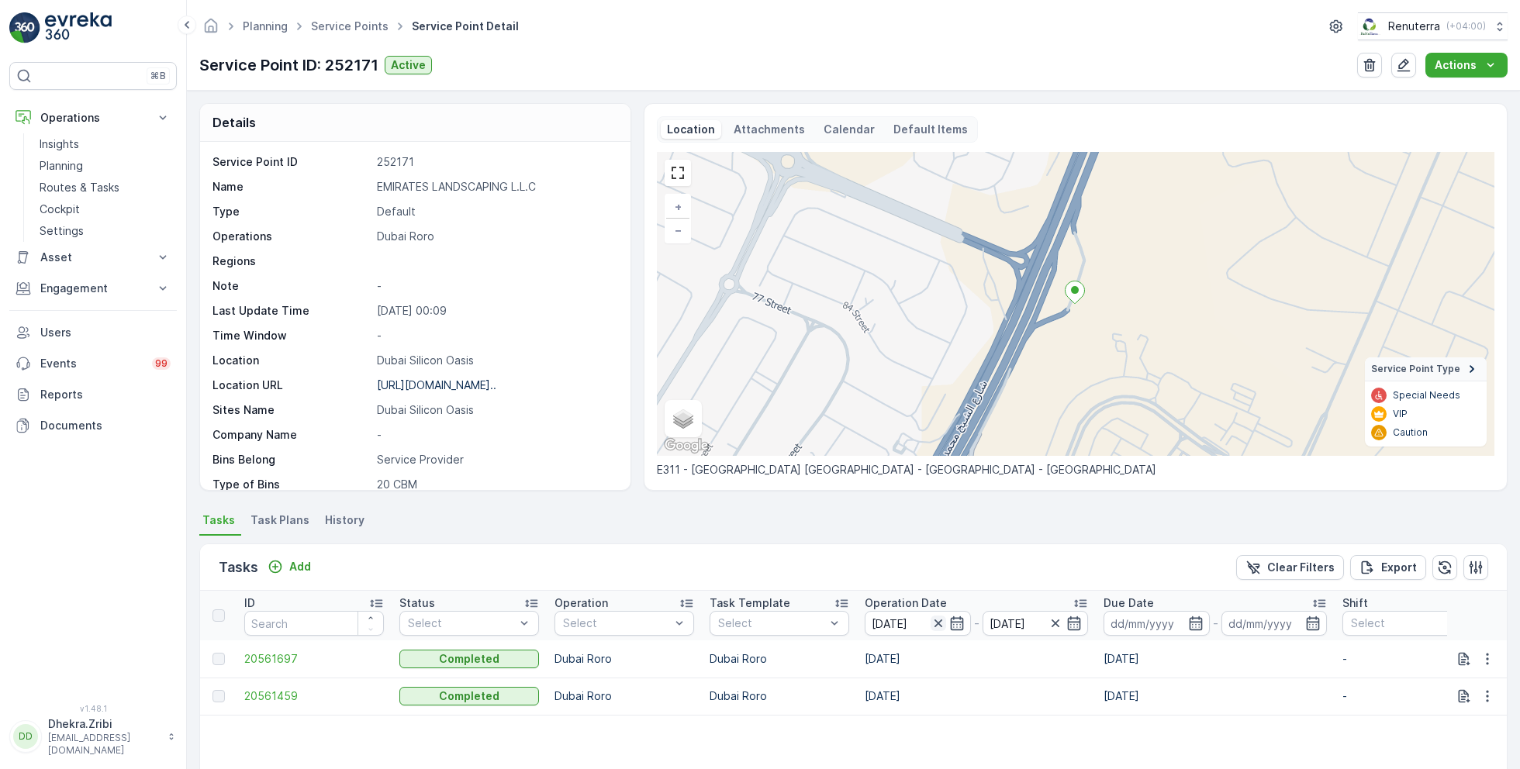
click at [942, 629] on icon "button" at bounding box center [939, 624] width 16 height 16
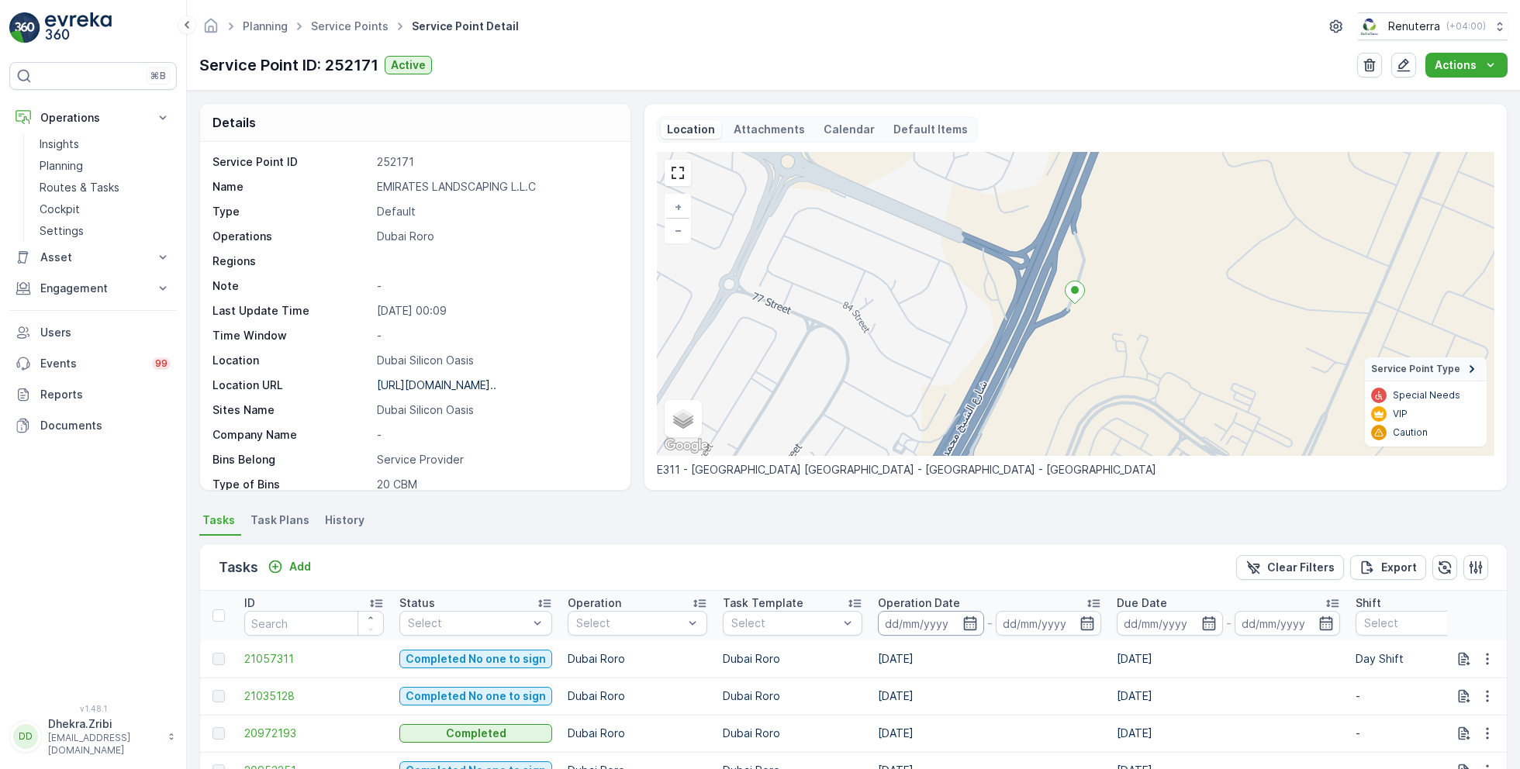
click at [921, 622] on input at bounding box center [931, 623] width 106 height 25
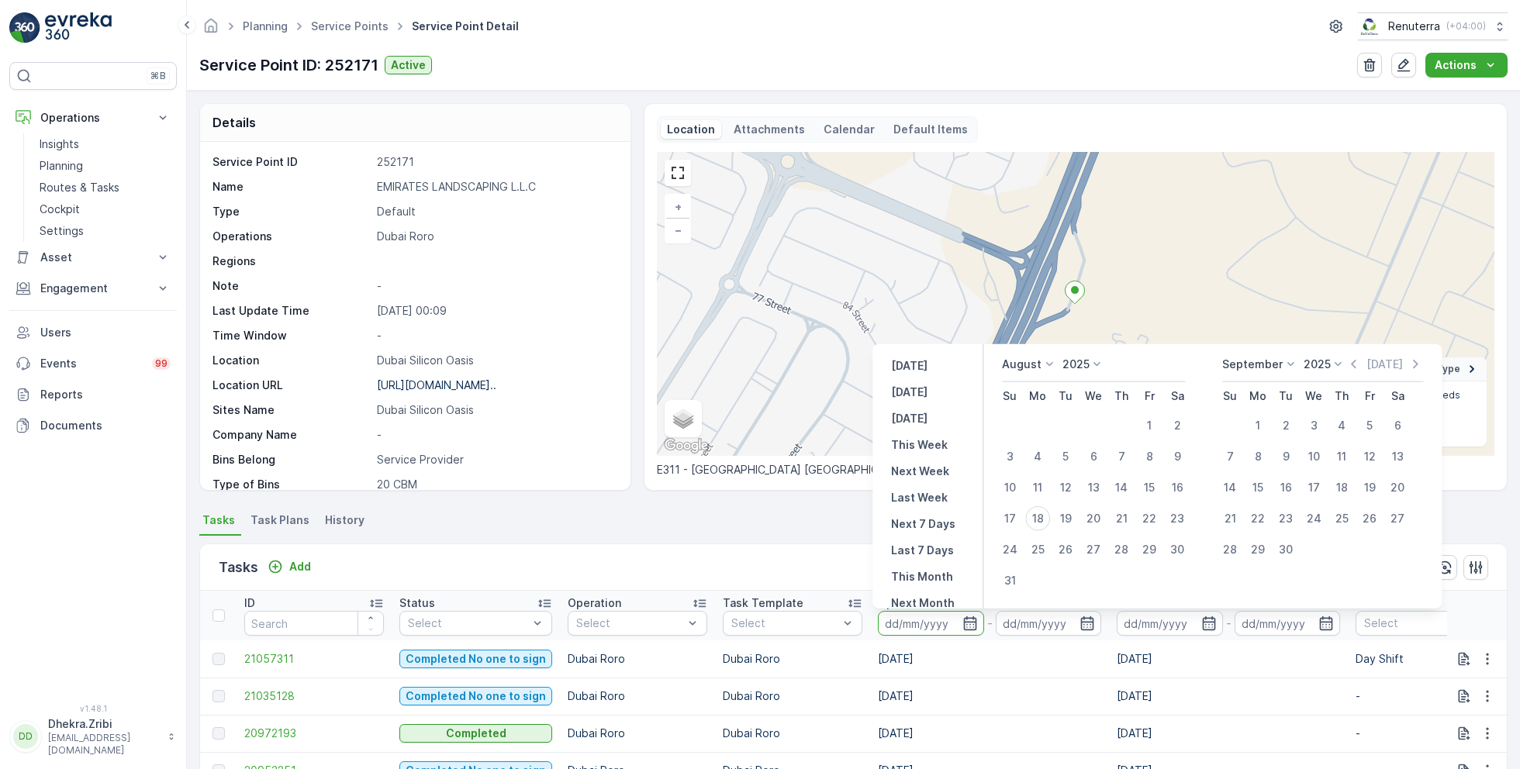
click at [1030, 366] on p "August" at bounding box center [1022, 365] width 40 height 16
click at [1033, 507] on div "July" at bounding box center [1021, 510] width 33 height 22
click at [1129, 517] on div "24" at bounding box center [1121, 518] width 25 height 25
type input "24.07.2025"
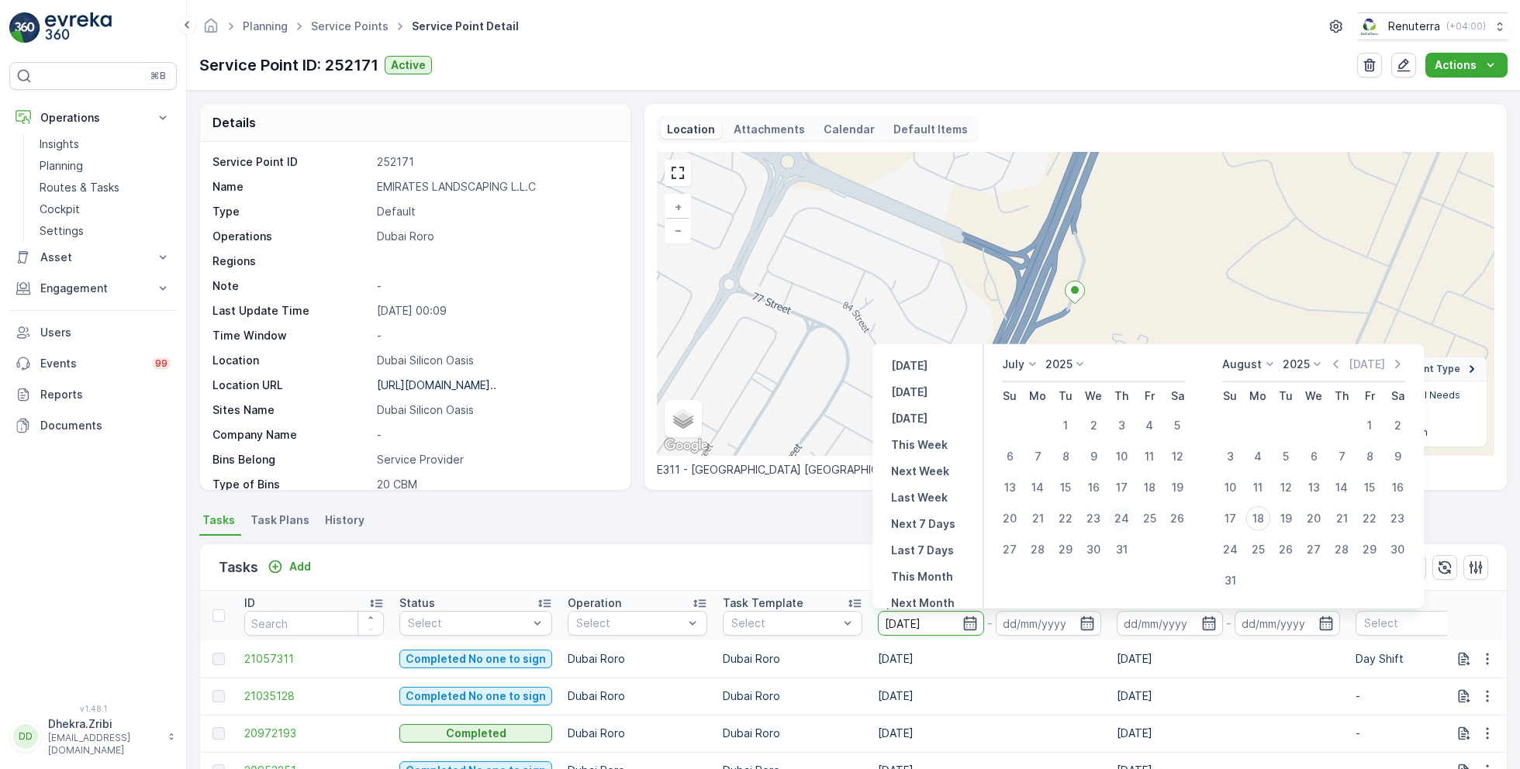
click at [1129, 517] on div "24" at bounding box center [1121, 518] width 25 height 25
type input "24.07.2025"
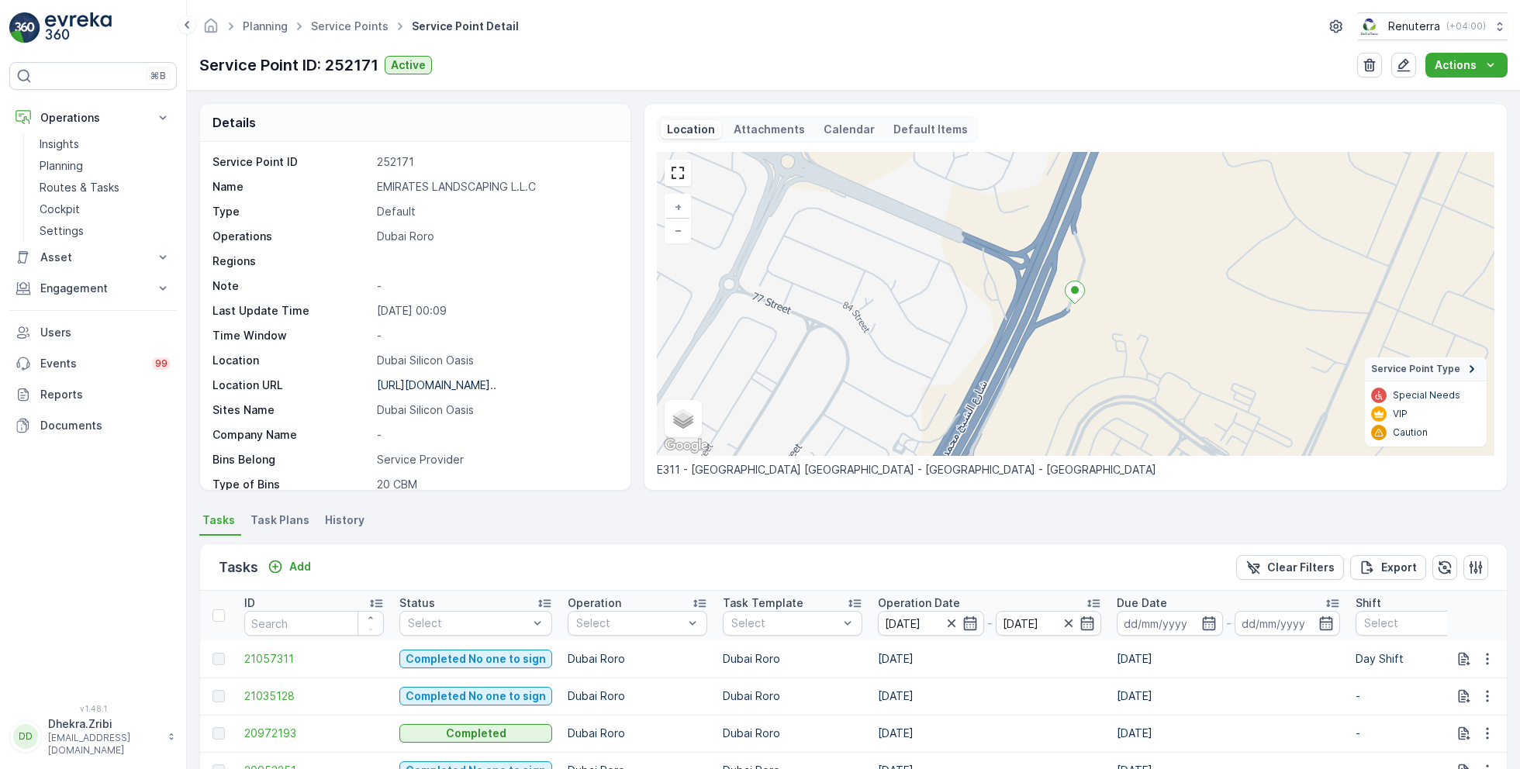
click at [915, 518] on ul "Tasks Task Plans History" at bounding box center [853, 523] width 1308 height 26
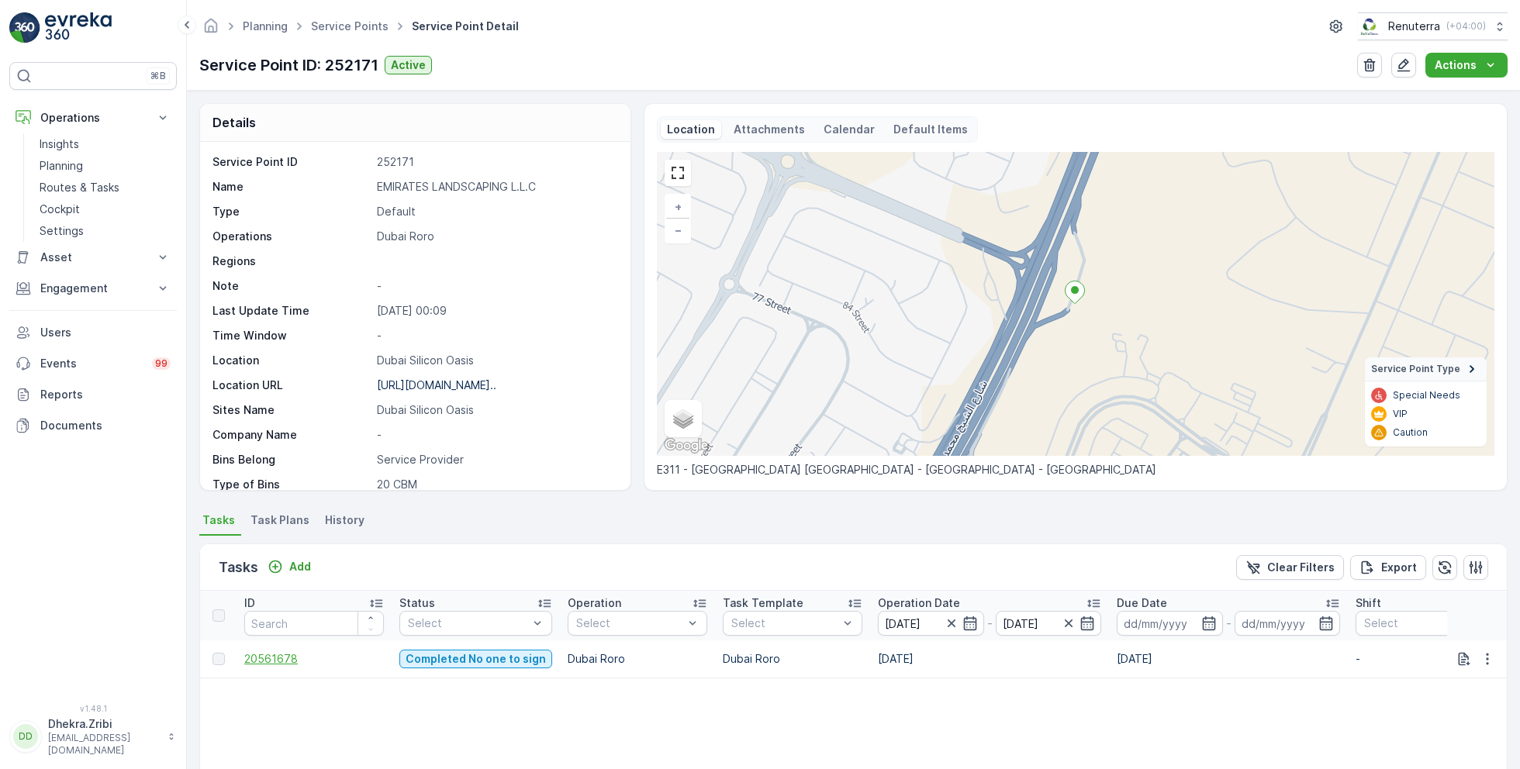
click at [277, 655] on span "20561678" at bounding box center [314, 660] width 140 height 16
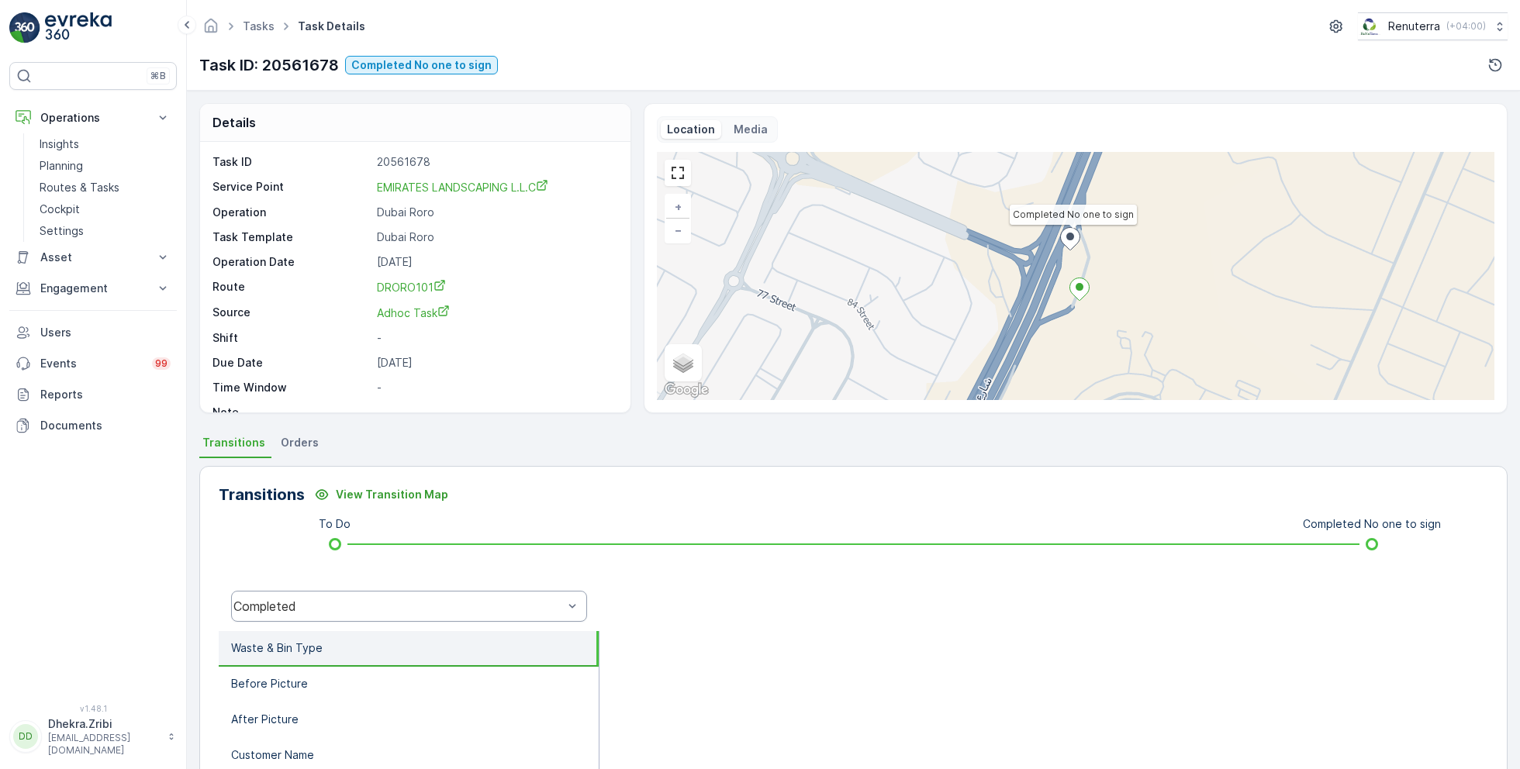
click at [372, 604] on div "Completed" at bounding box center [398, 607] width 330 height 14
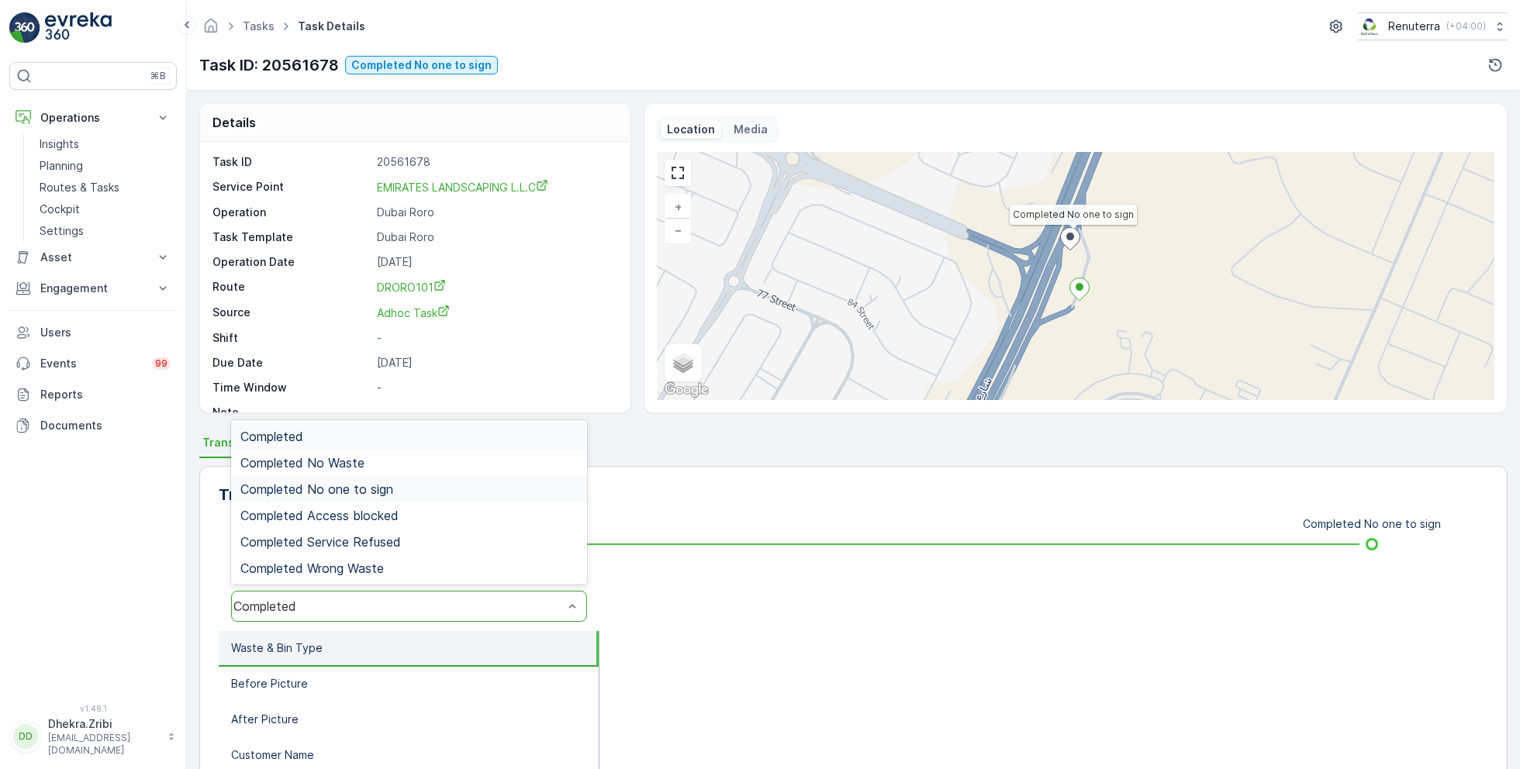
click at [390, 485] on span "Completed No one to sign" at bounding box center [316, 489] width 153 height 14
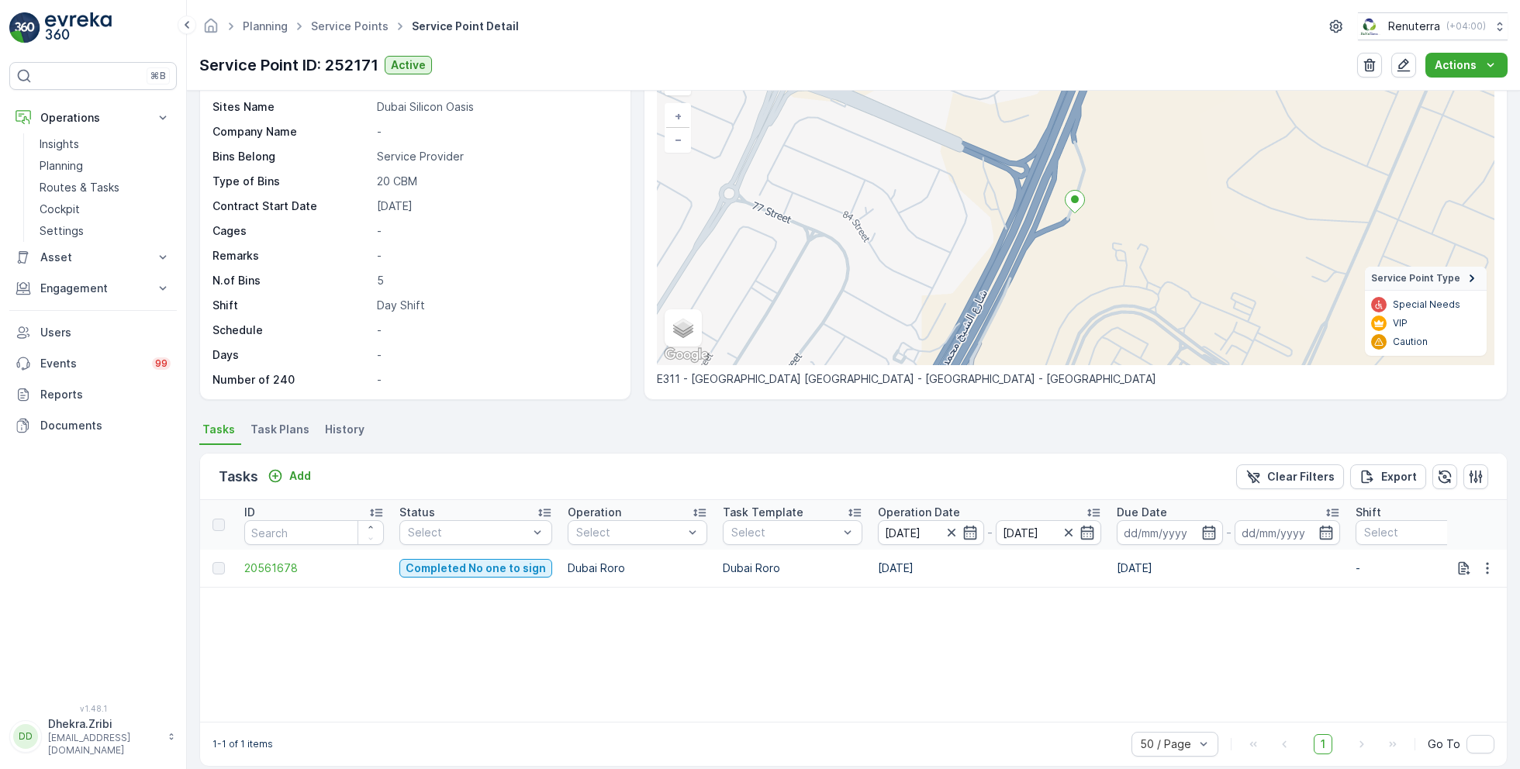
scroll to position [107, 0]
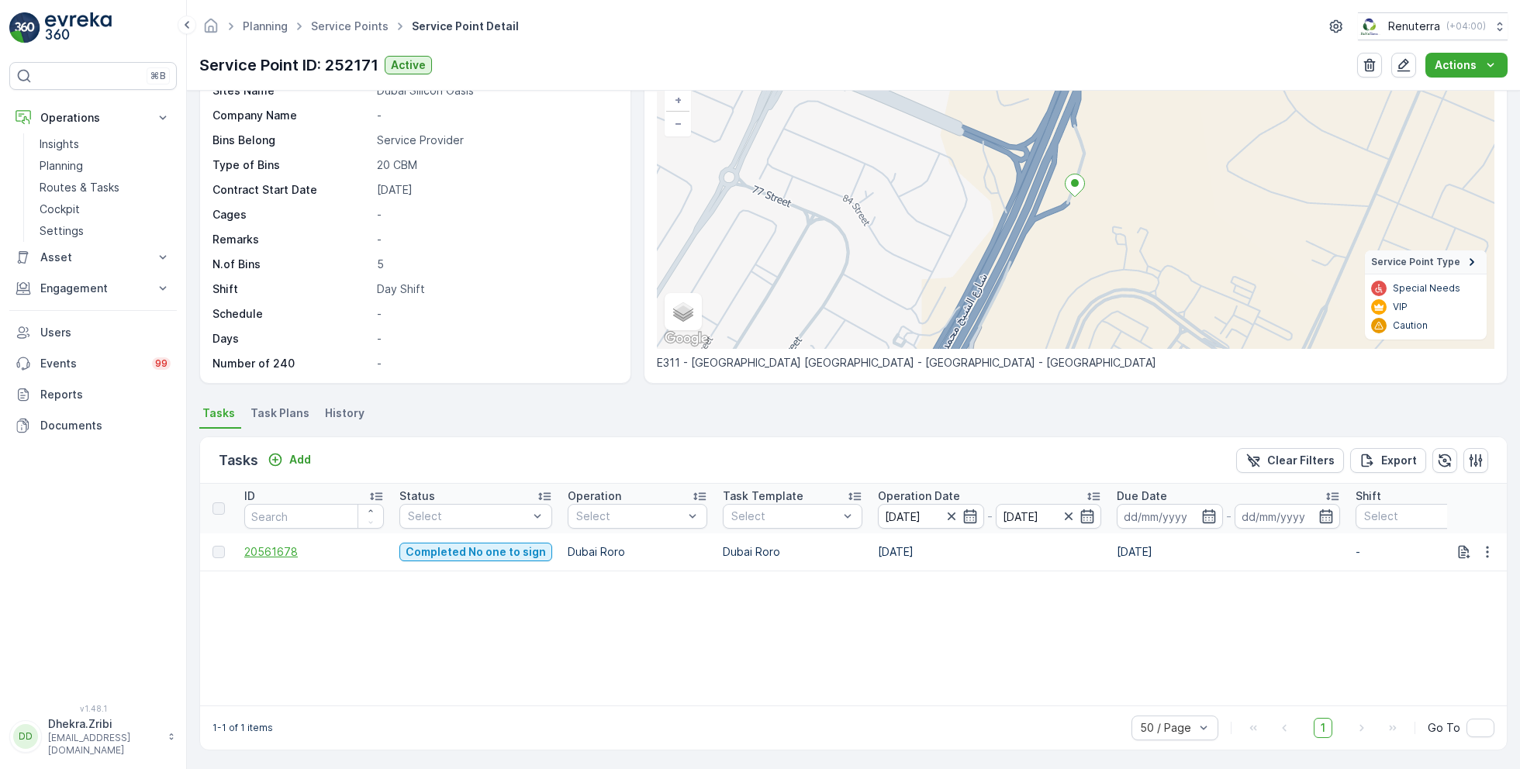
click at [278, 549] on span "20561678" at bounding box center [314, 552] width 140 height 16
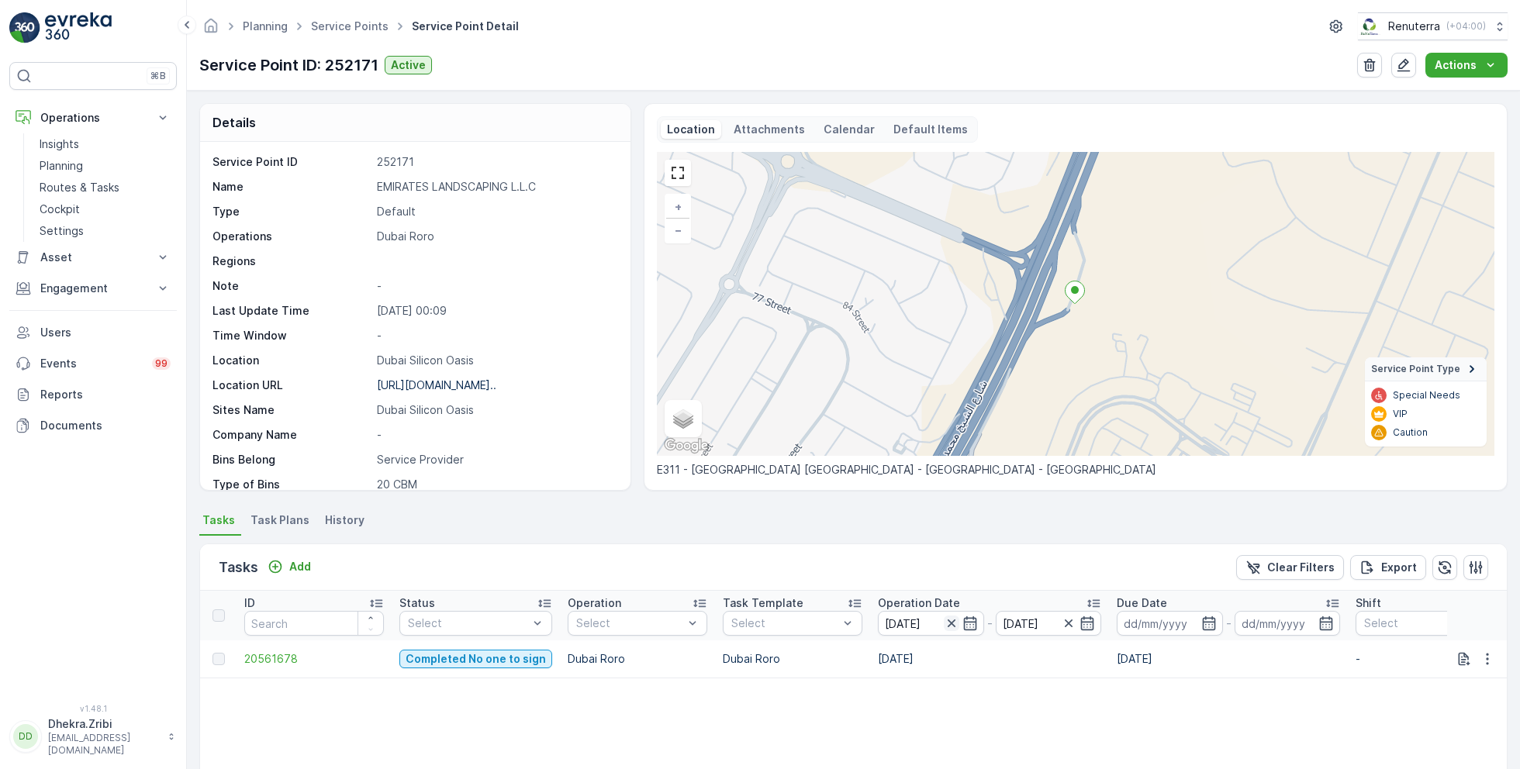
click at [947, 620] on icon "button" at bounding box center [951, 624] width 8 height 8
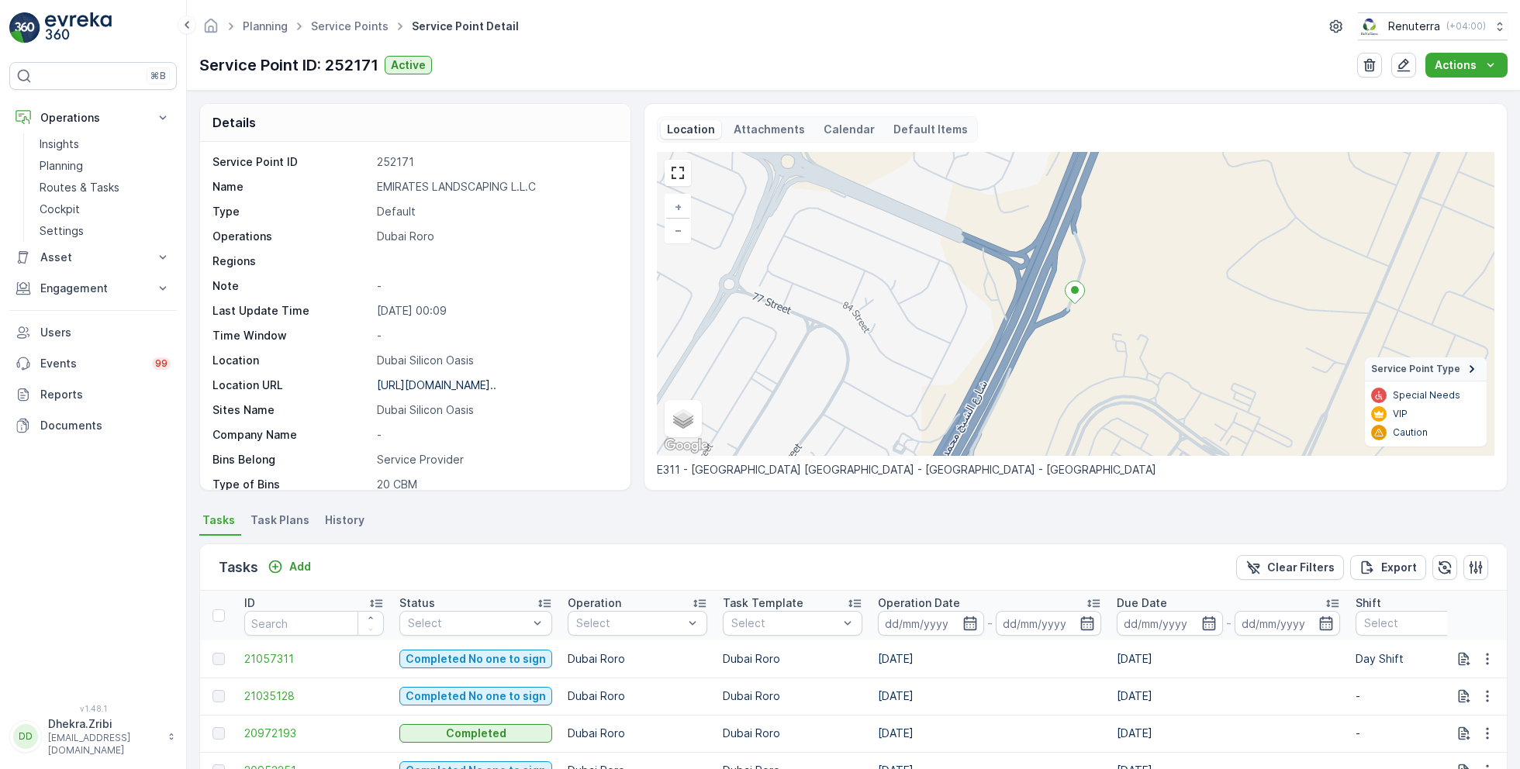
click at [947, 620] on input at bounding box center [931, 623] width 106 height 25
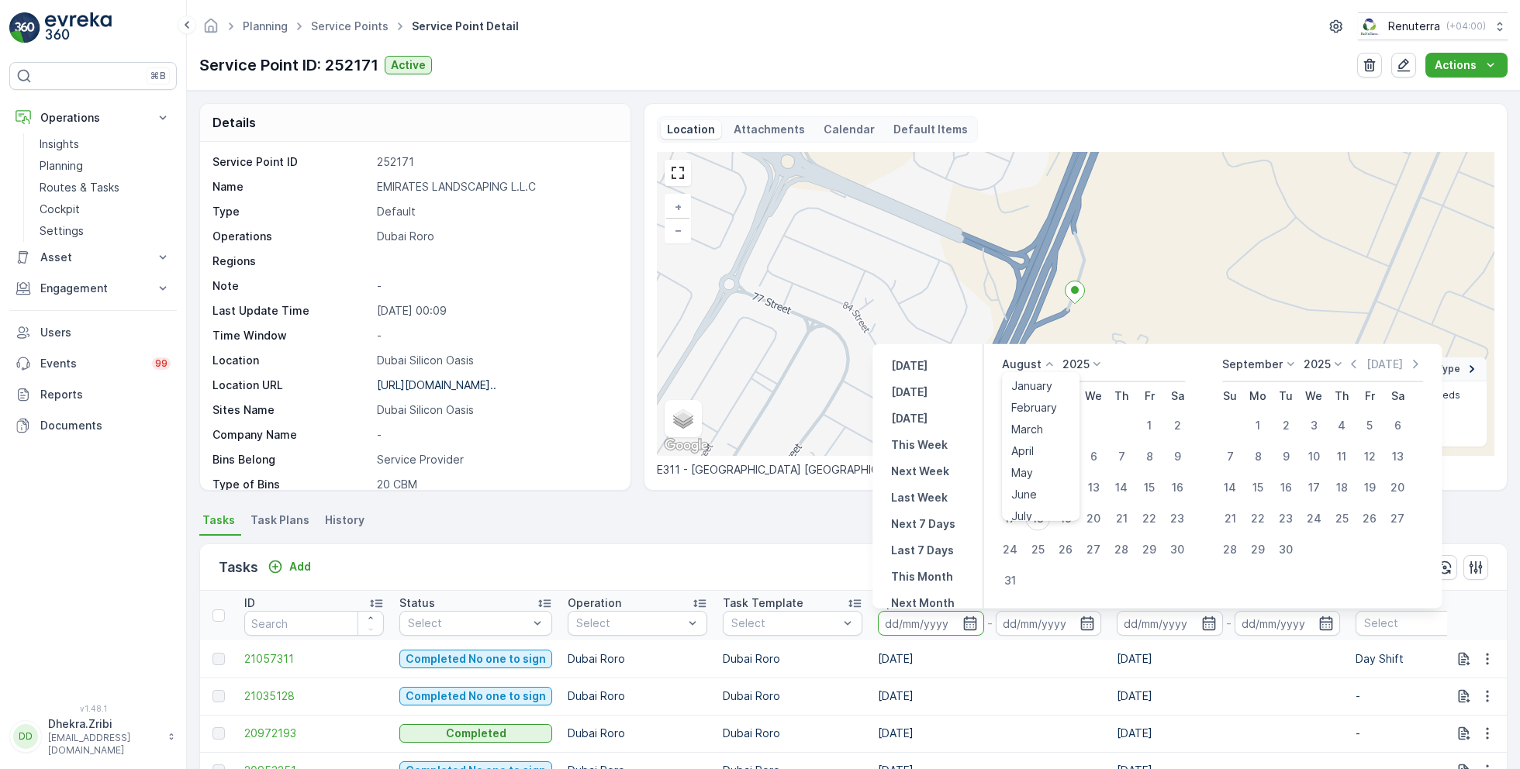
click at [1028, 364] on p "August" at bounding box center [1022, 365] width 40 height 16
click at [1037, 446] on div "July" at bounding box center [1021, 445] width 33 height 22
click at [1175, 517] on div "26" at bounding box center [1177, 518] width 25 height 25
type input "26.07.2025"
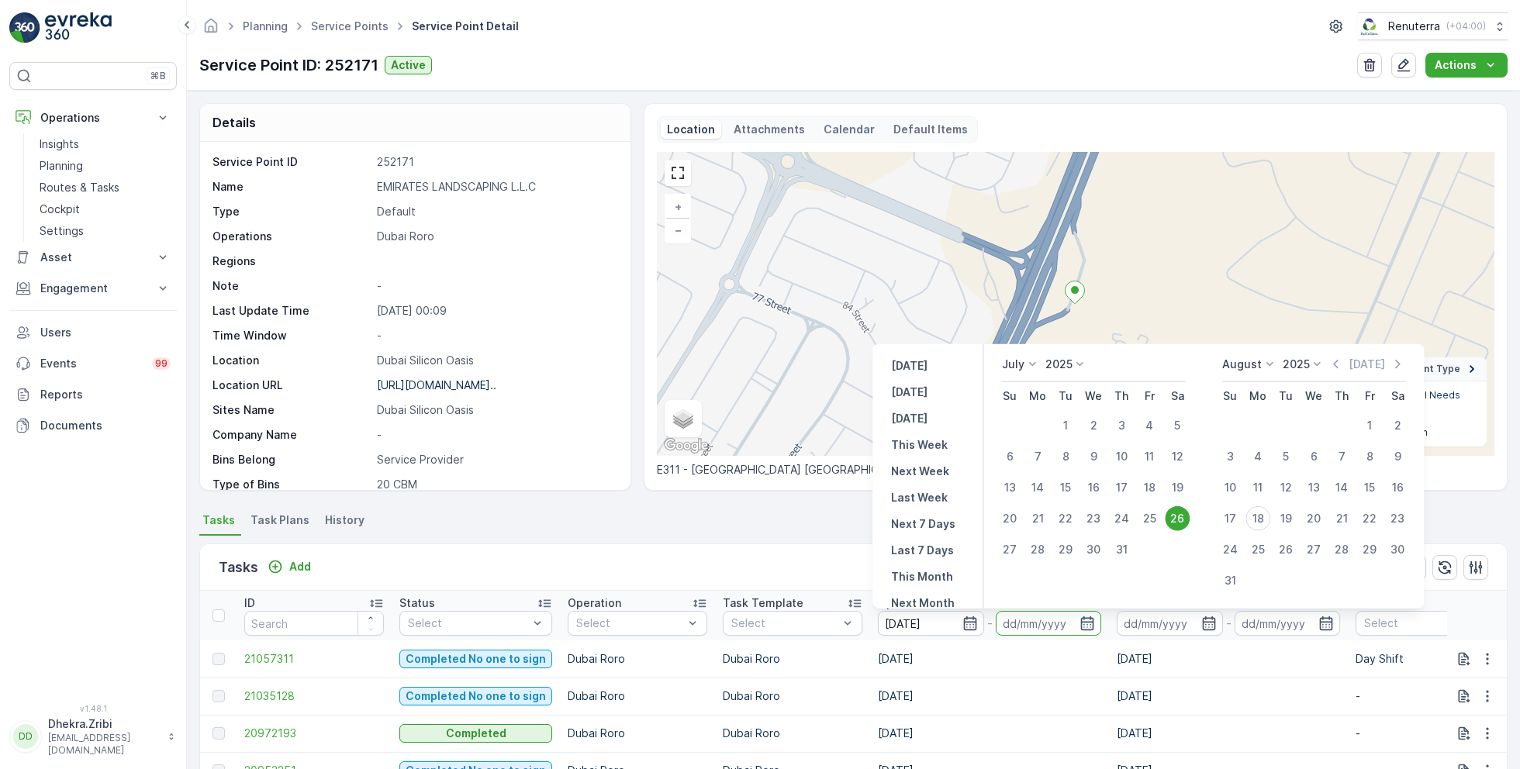
click at [1175, 517] on div "26" at bounding box center [1177, 518] width 25 height 25
type input "26.07.2025"
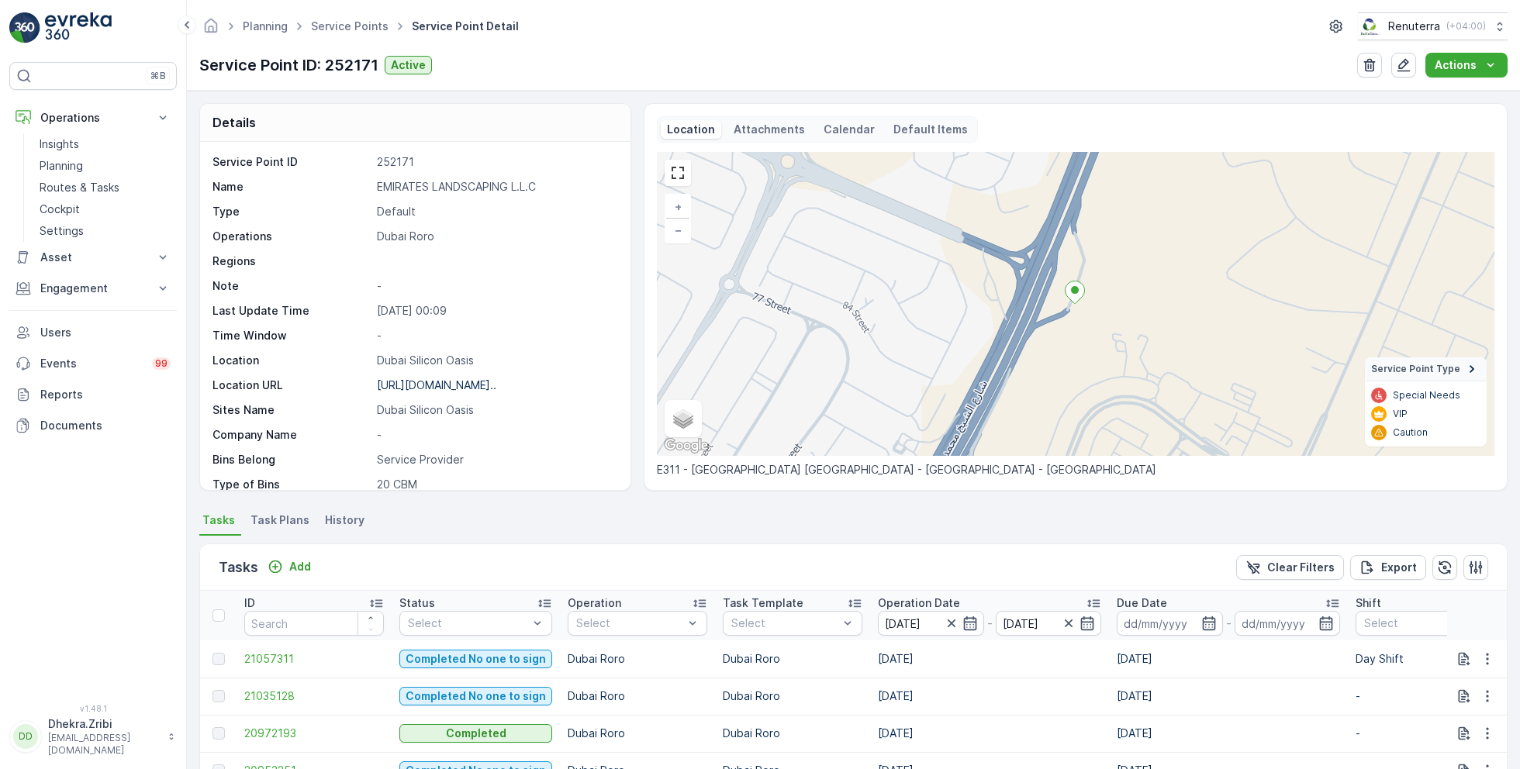
click at [925, 524] on ul "Tasks Task Plans History" at bounding box center [853, 523] width 1308 height 26
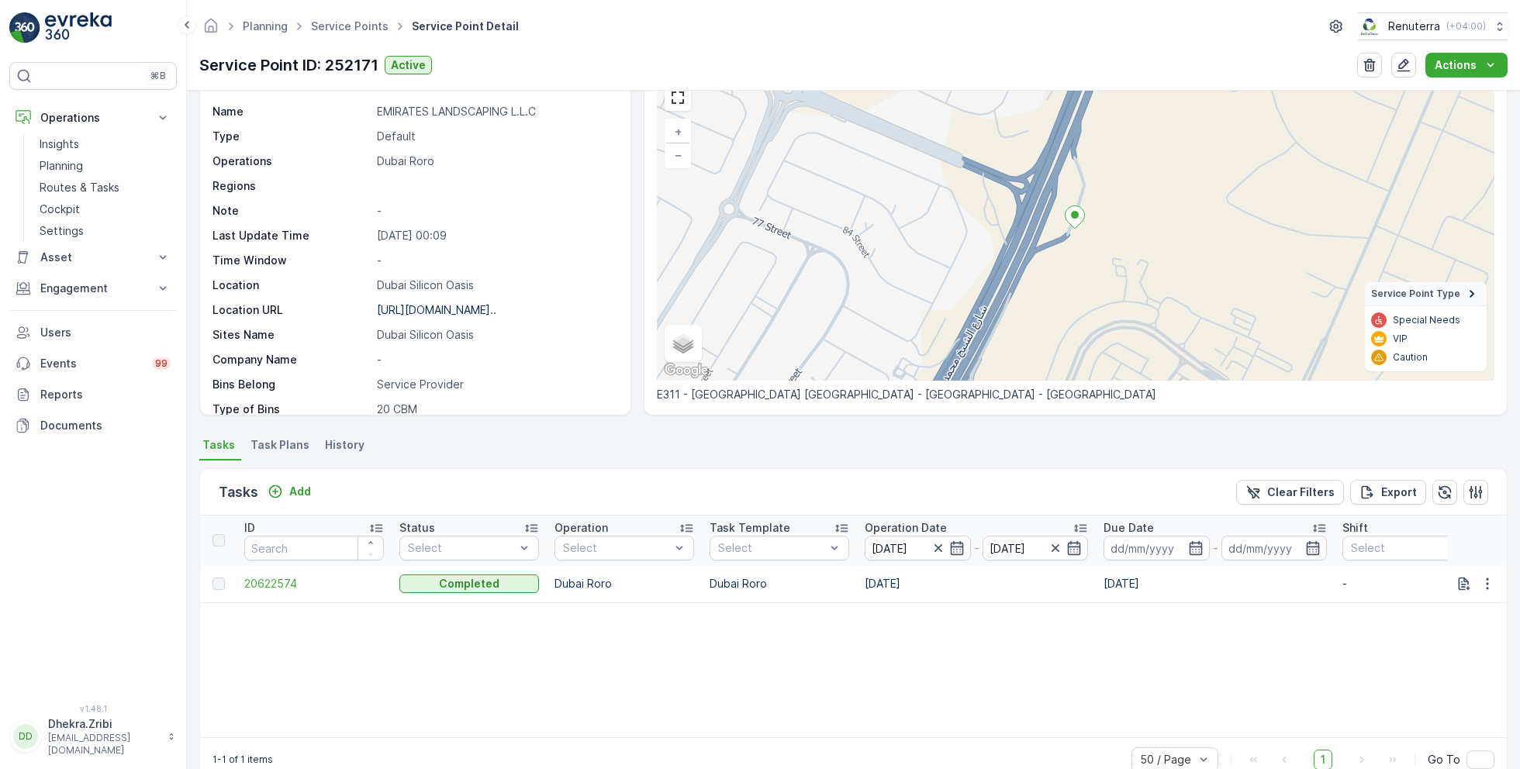
scroll to position [107, 0]
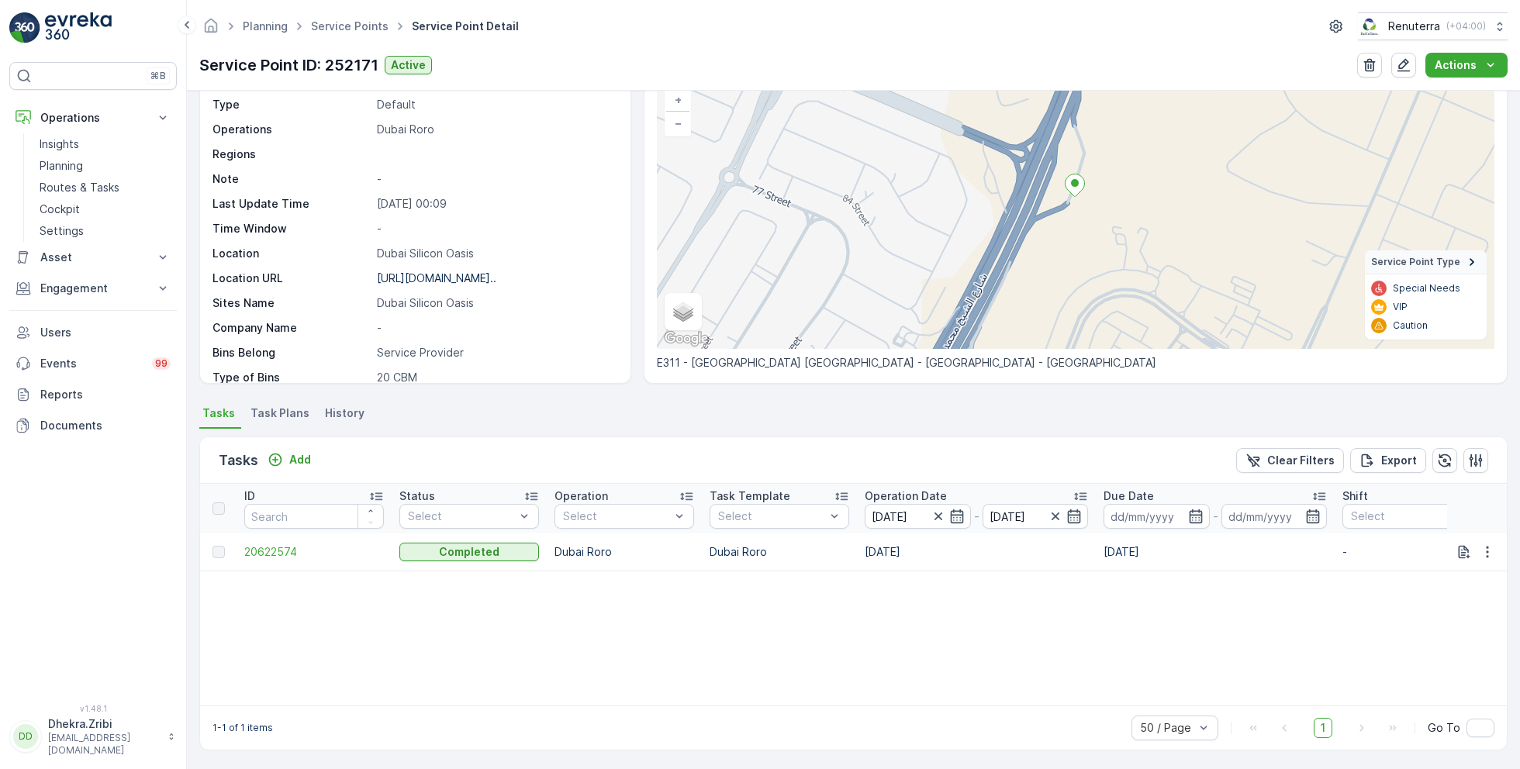
click at [289, 562] on td "20622574" at bounding box center [314, 552] width 155 height 37
click at [285, 547] on span "20622574" at bounding box center [314, 552] width 140 height 16
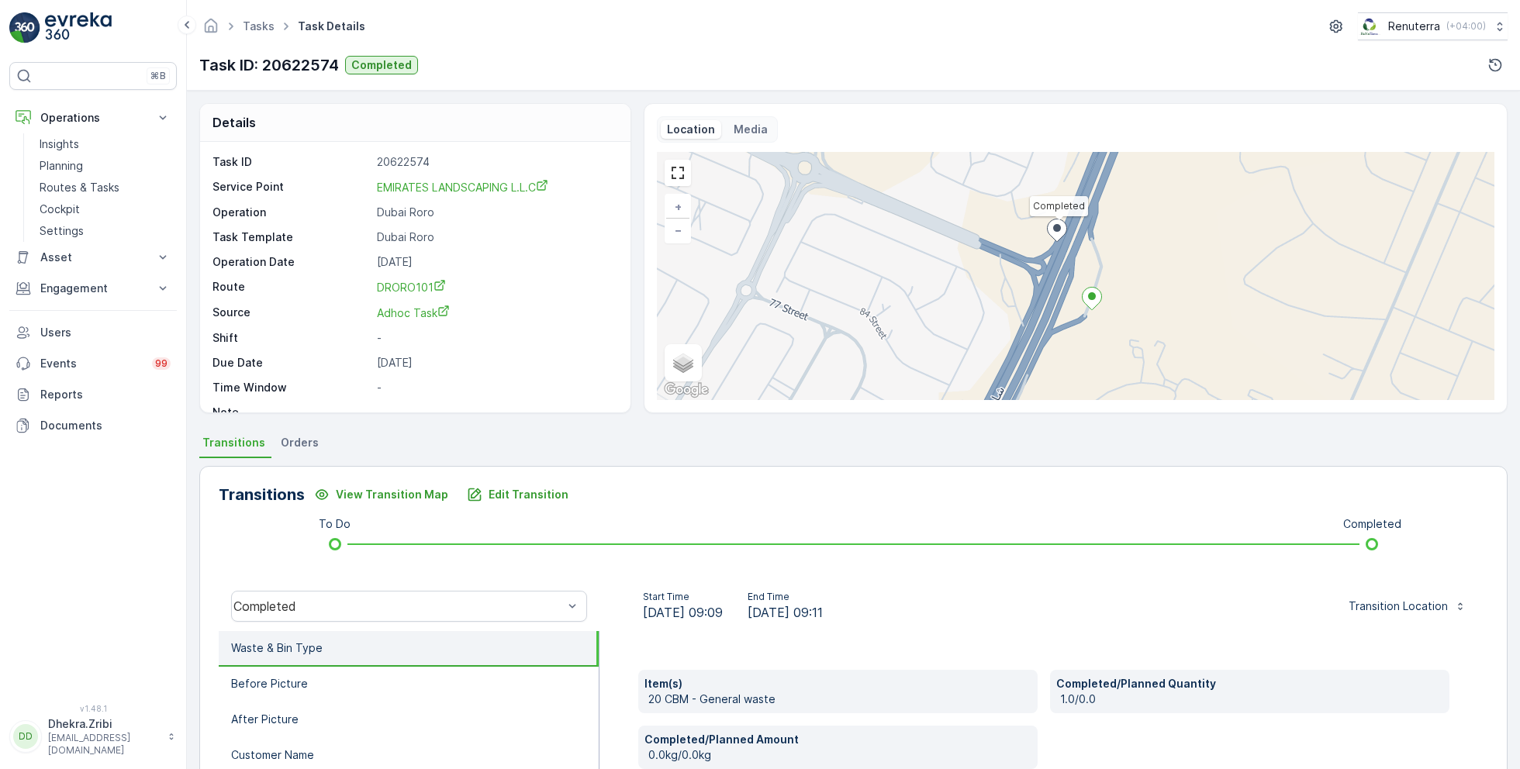
drag, startPoint x: 845, startPoint y: 610, endPoint x: 855, endPoint y: 610, distance: 10.1
click at [823, 610] on span "26.07.2025 09:11" at bounding box center [785, 612] width 75 height 19
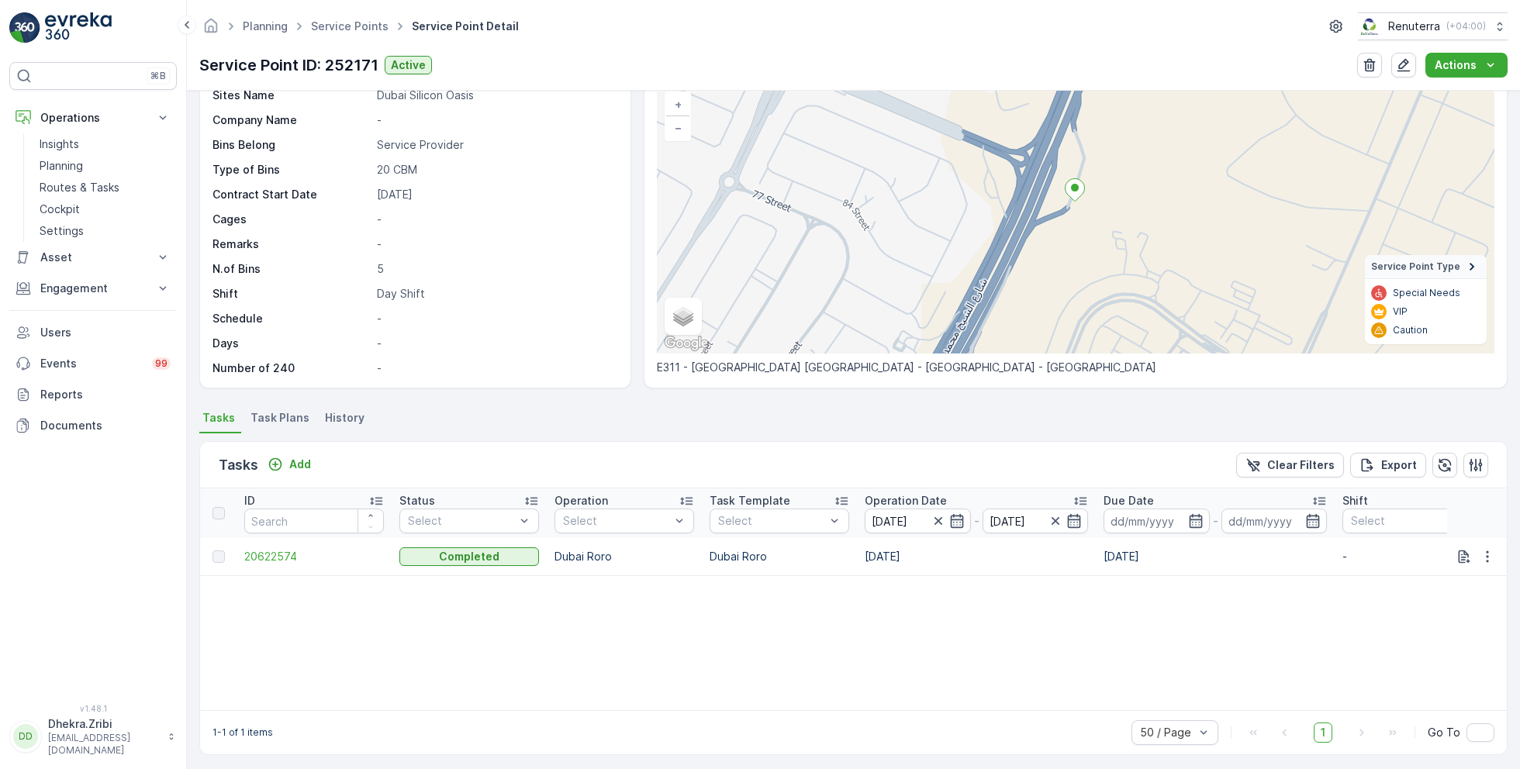
scroll to position [107, 0]
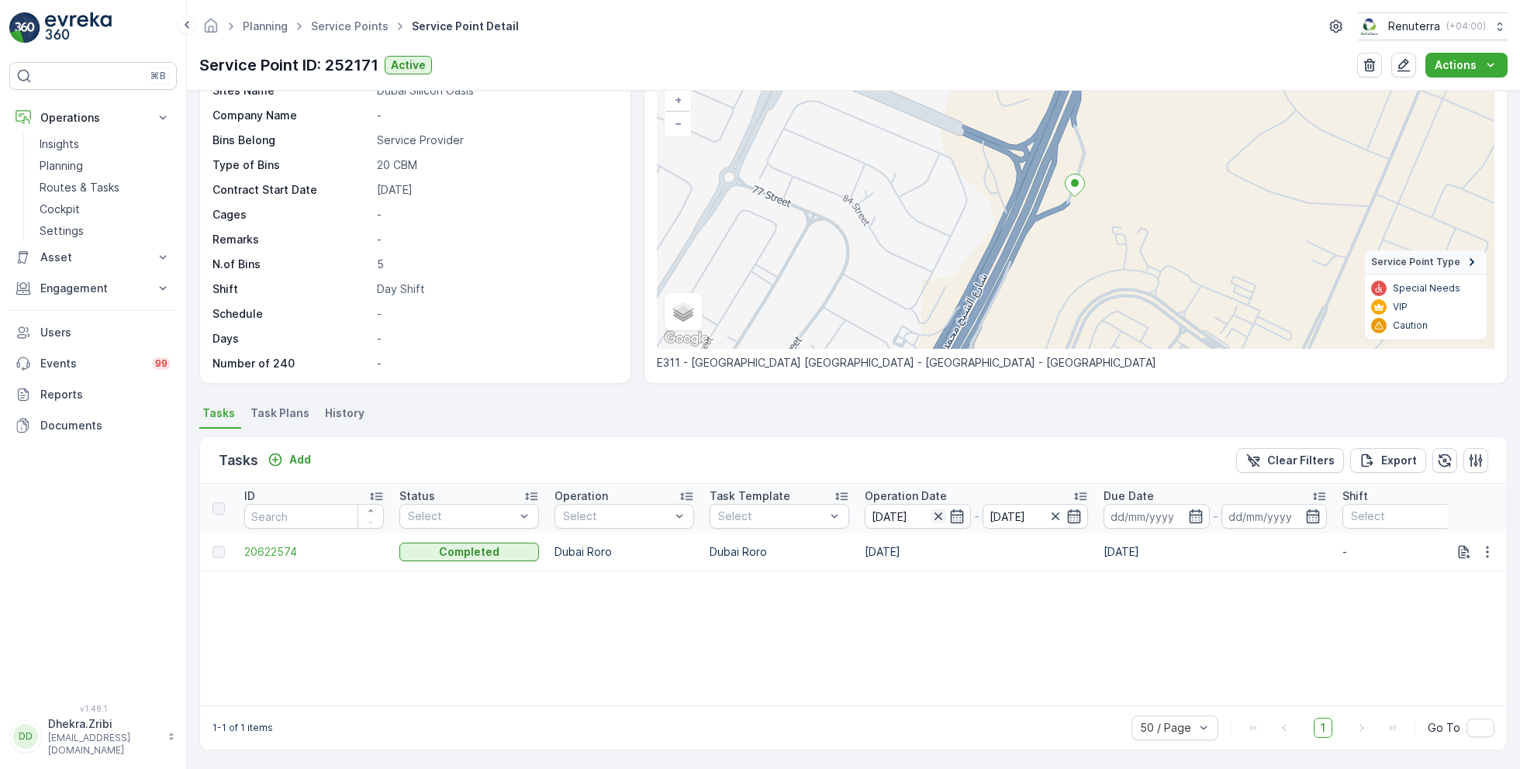
click at [940, 517] on icon "button" at bounding box center [938, 517] width 8 height 8
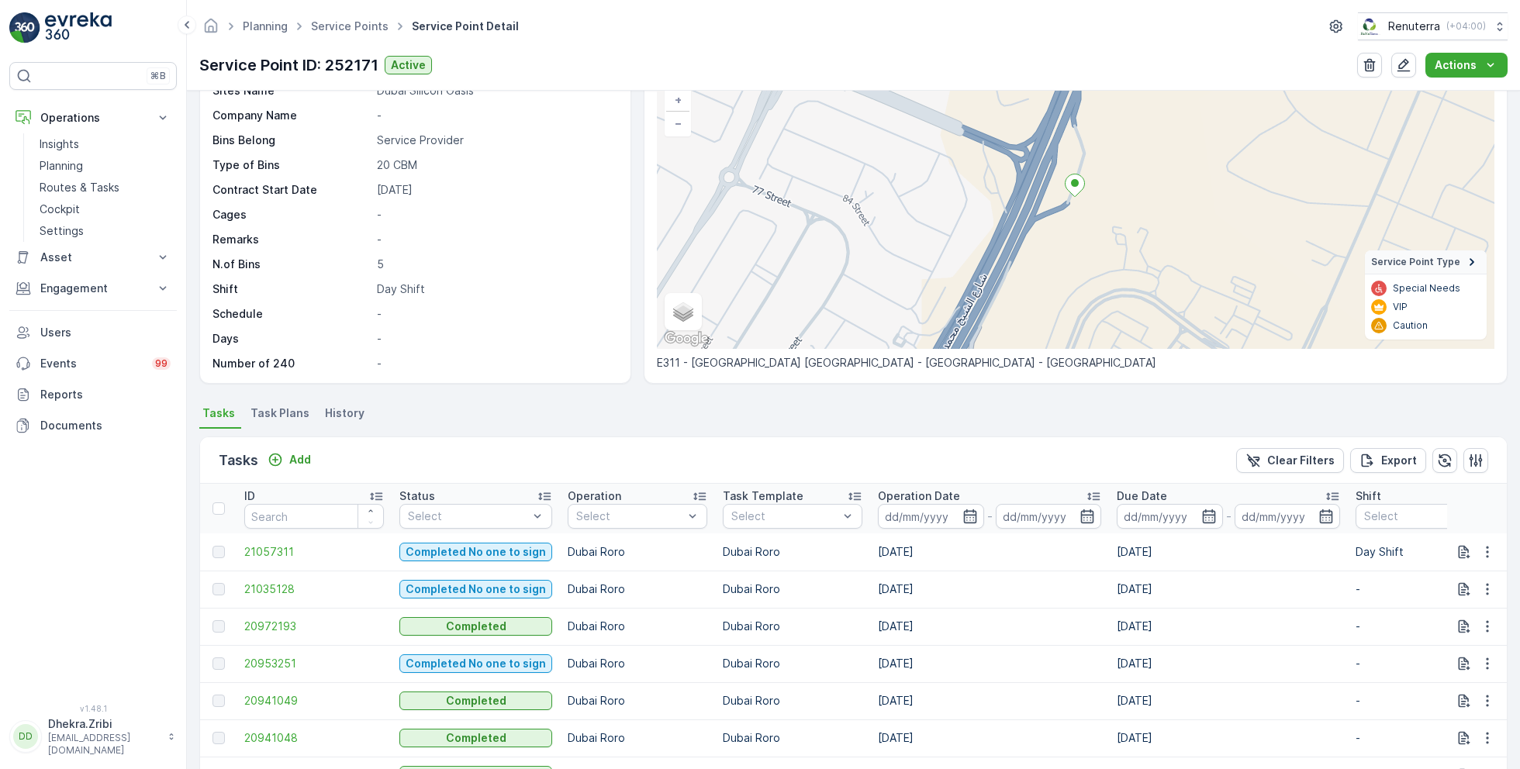
click at [940, 517] on input at bounding box center [931, 516] width 106 height 25
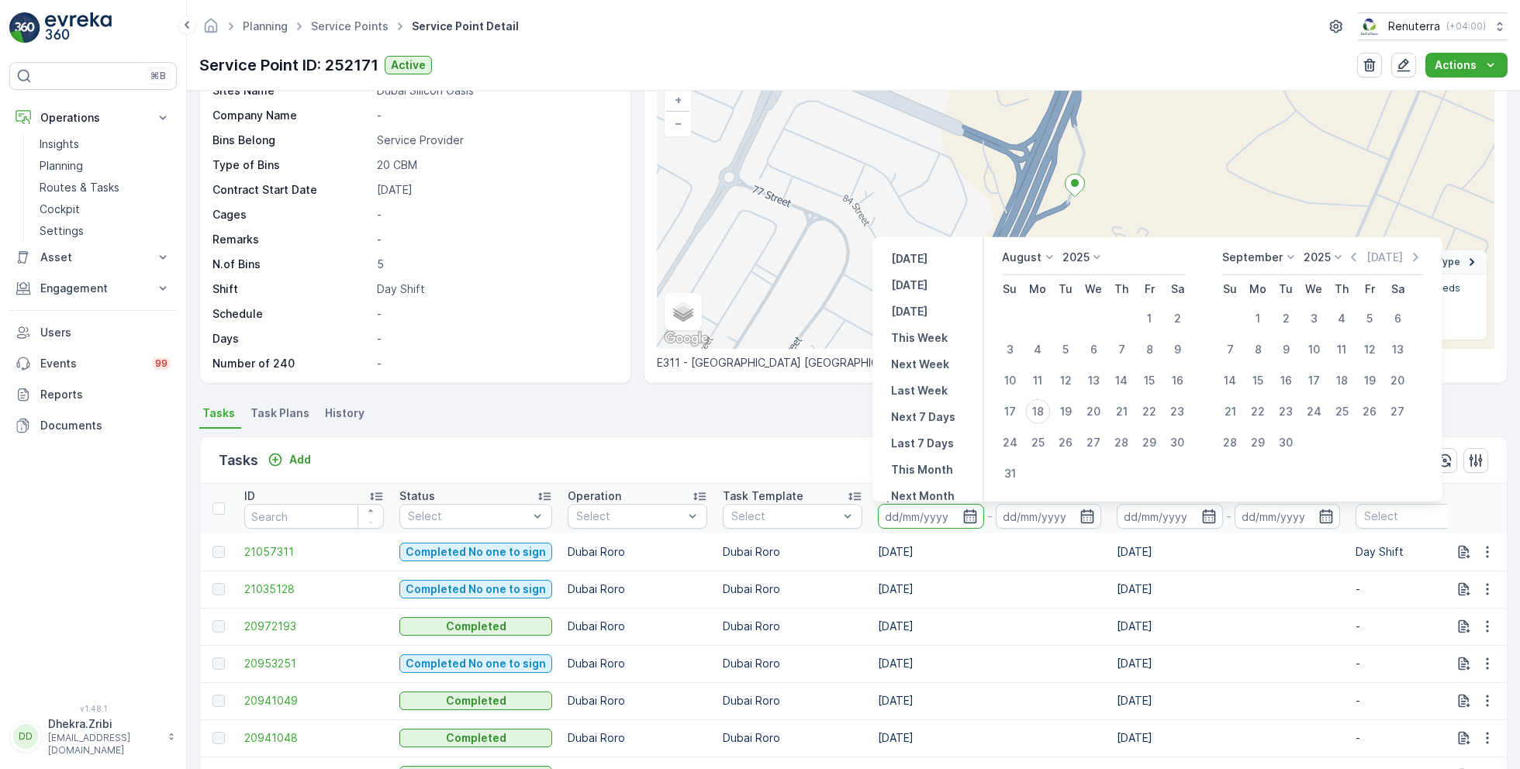
click at [1043, 264] on icon at bounding box center [1050, 258] width 16 height 16
click at [1035, 342] on div "July" at bounding box center [1021, 345] width 33 height 22
click at [1042, 434] on div "28" at bounding box center [1037, 442] width 25 height 25
type input "28.07.2025"
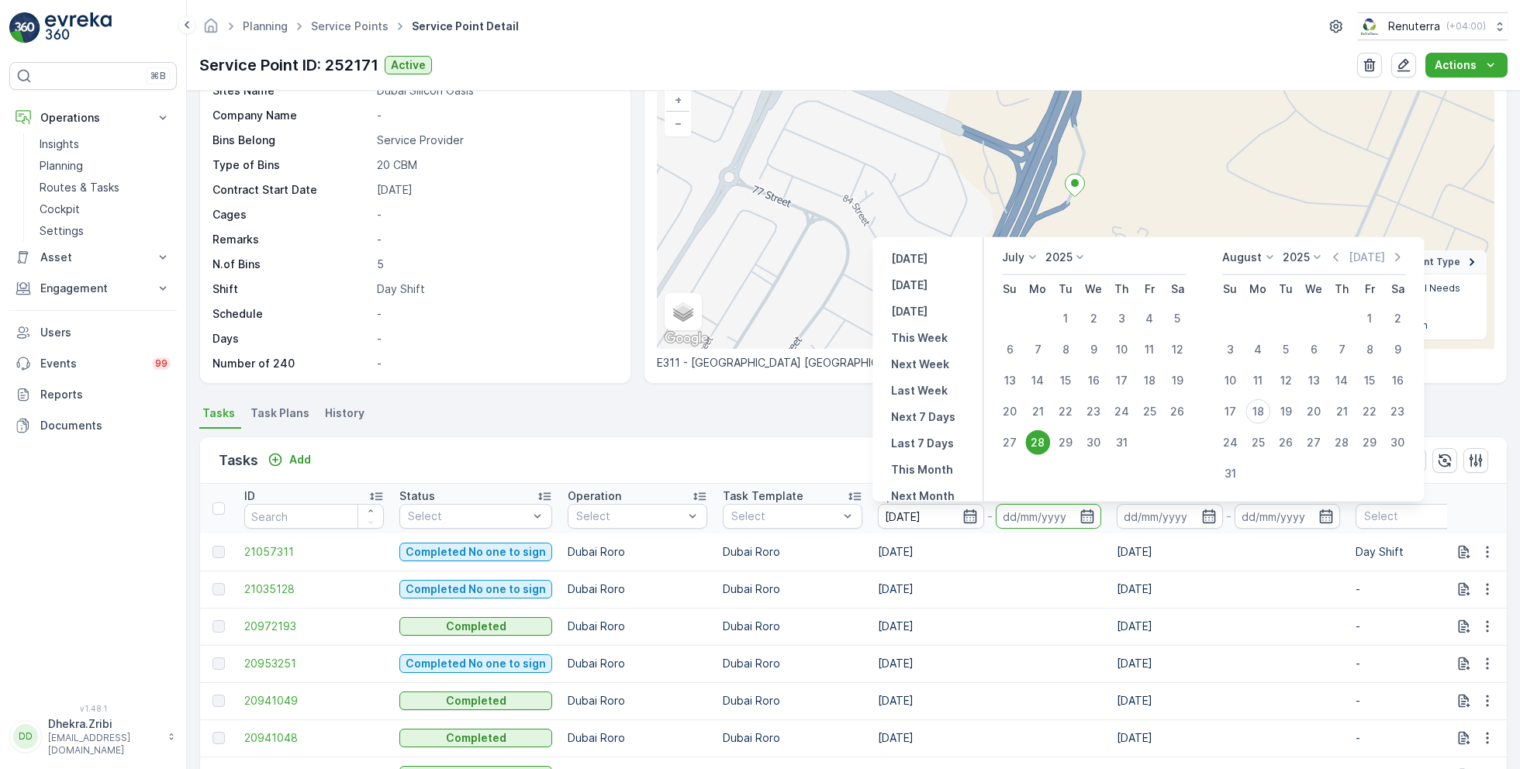
click at [1042, 434] on div "28" at bounding box center [1037, 442] width 25 height 25
type input "28.07.2025"
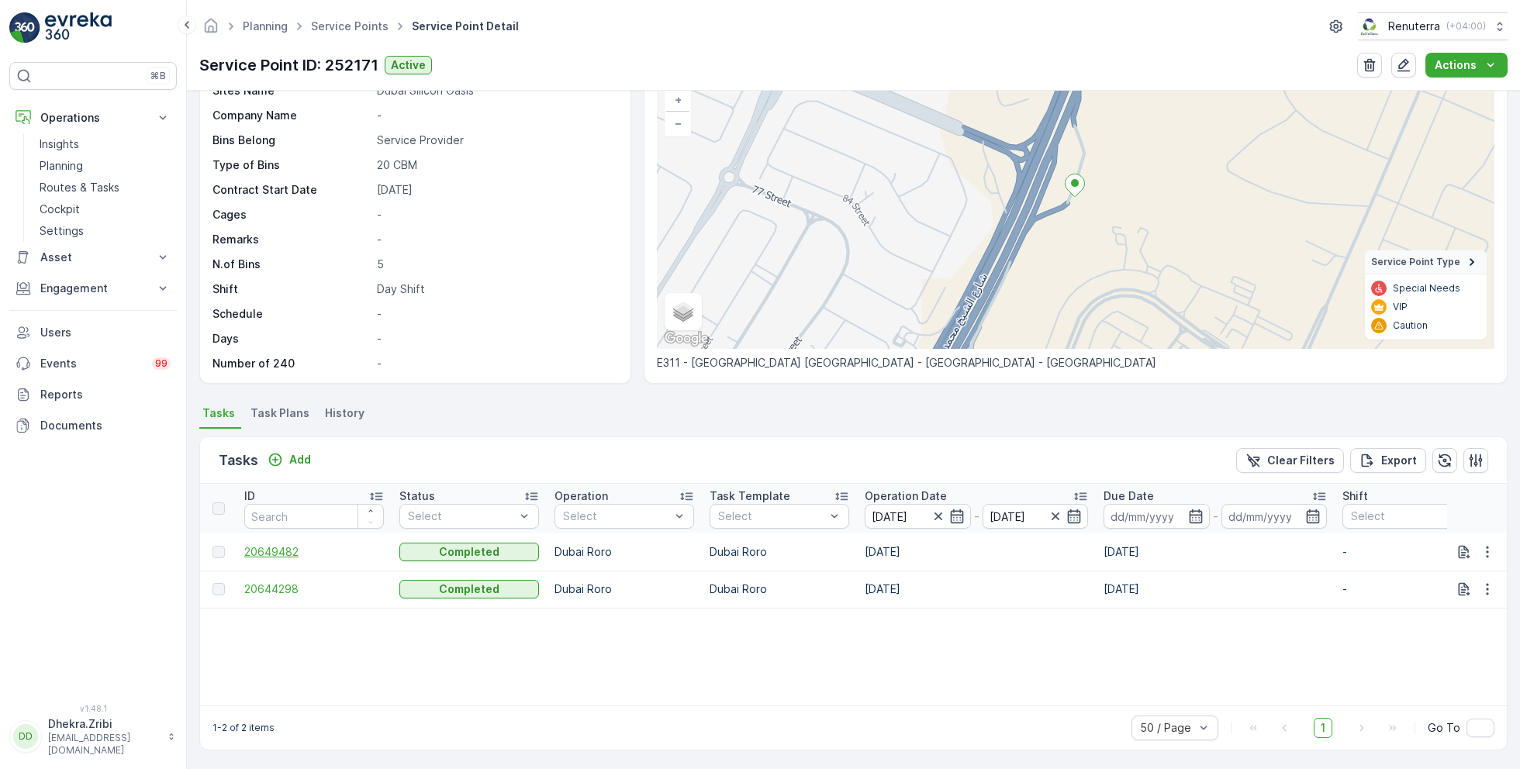
click at [280, 551] on span "20649482" at bounding box center [314, 552] width 140 height 16
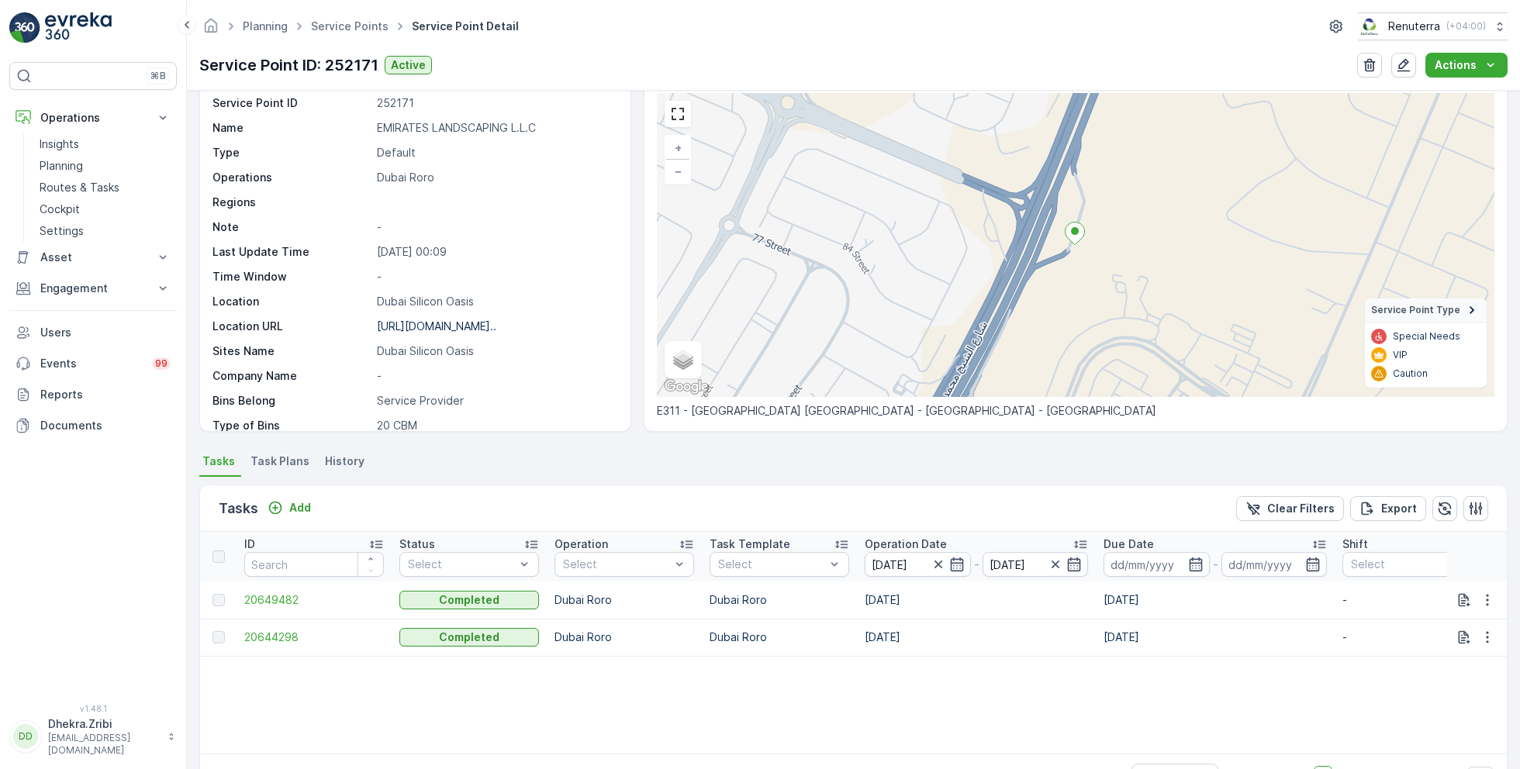
scroll to position [107, 0]
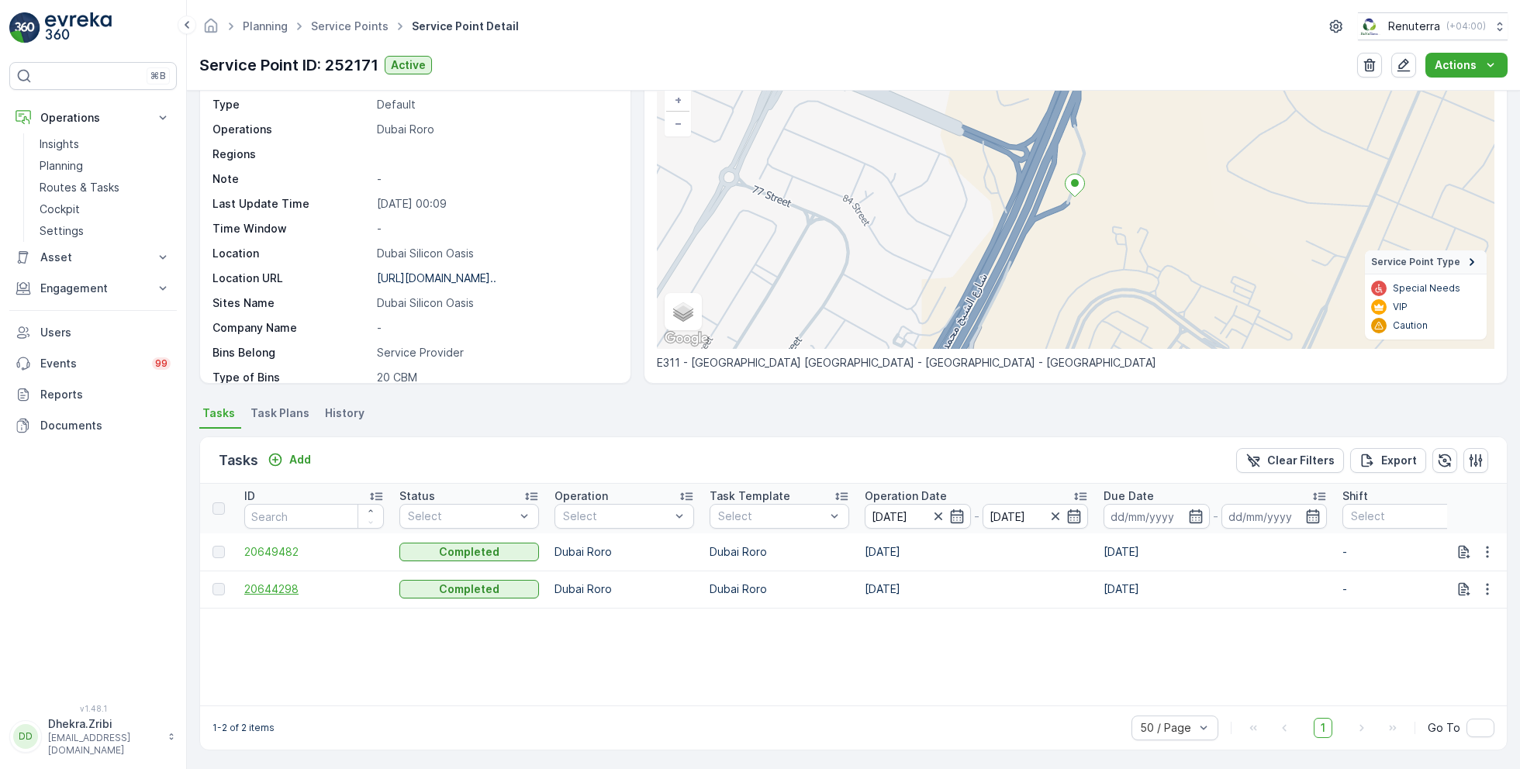
click at [285, 585] on span "20644298" at bounding box center [314, 590] width 140 height 16
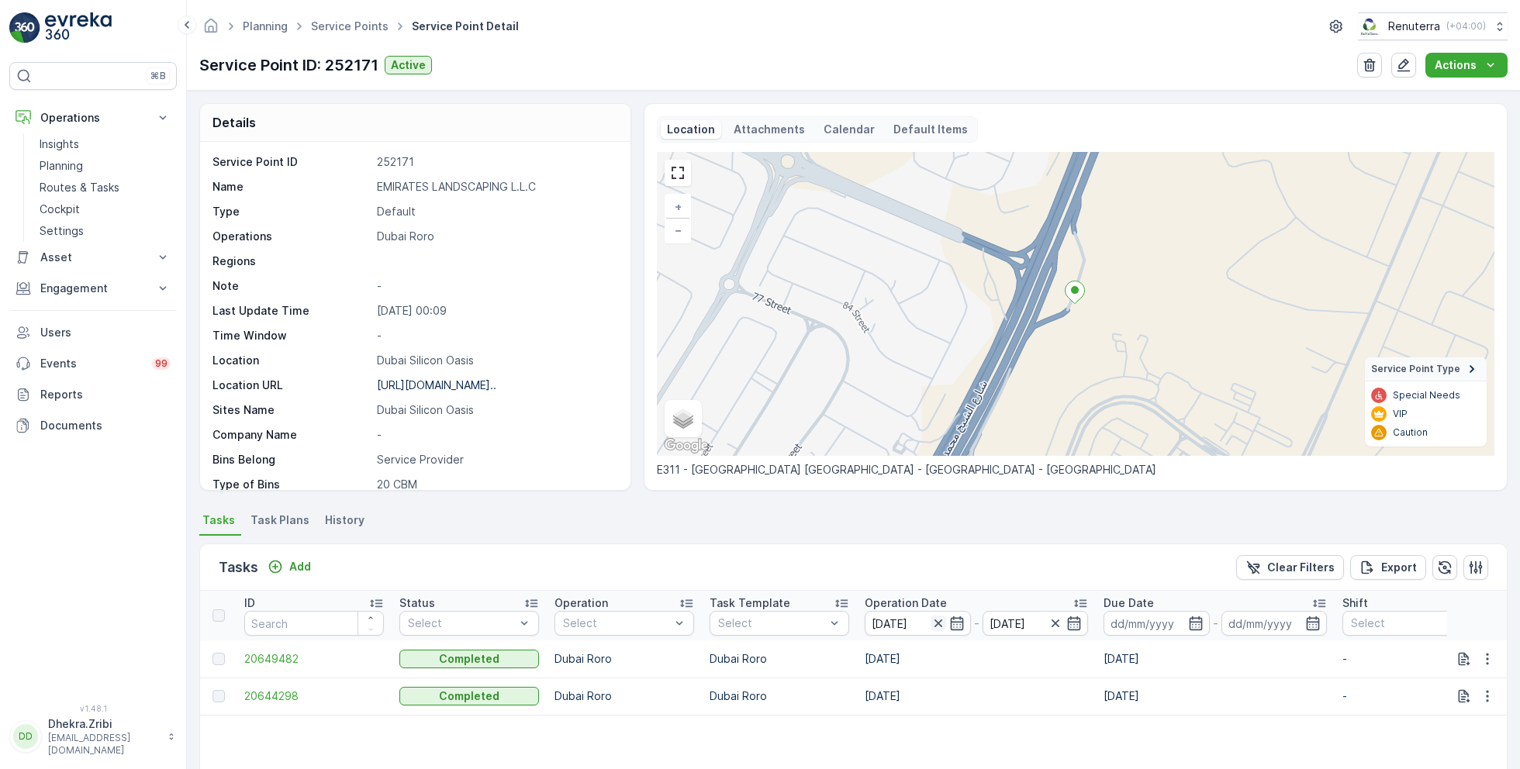
click at [940, 620] on icon "button" at bounding box center [939, 624] width 16 height 16
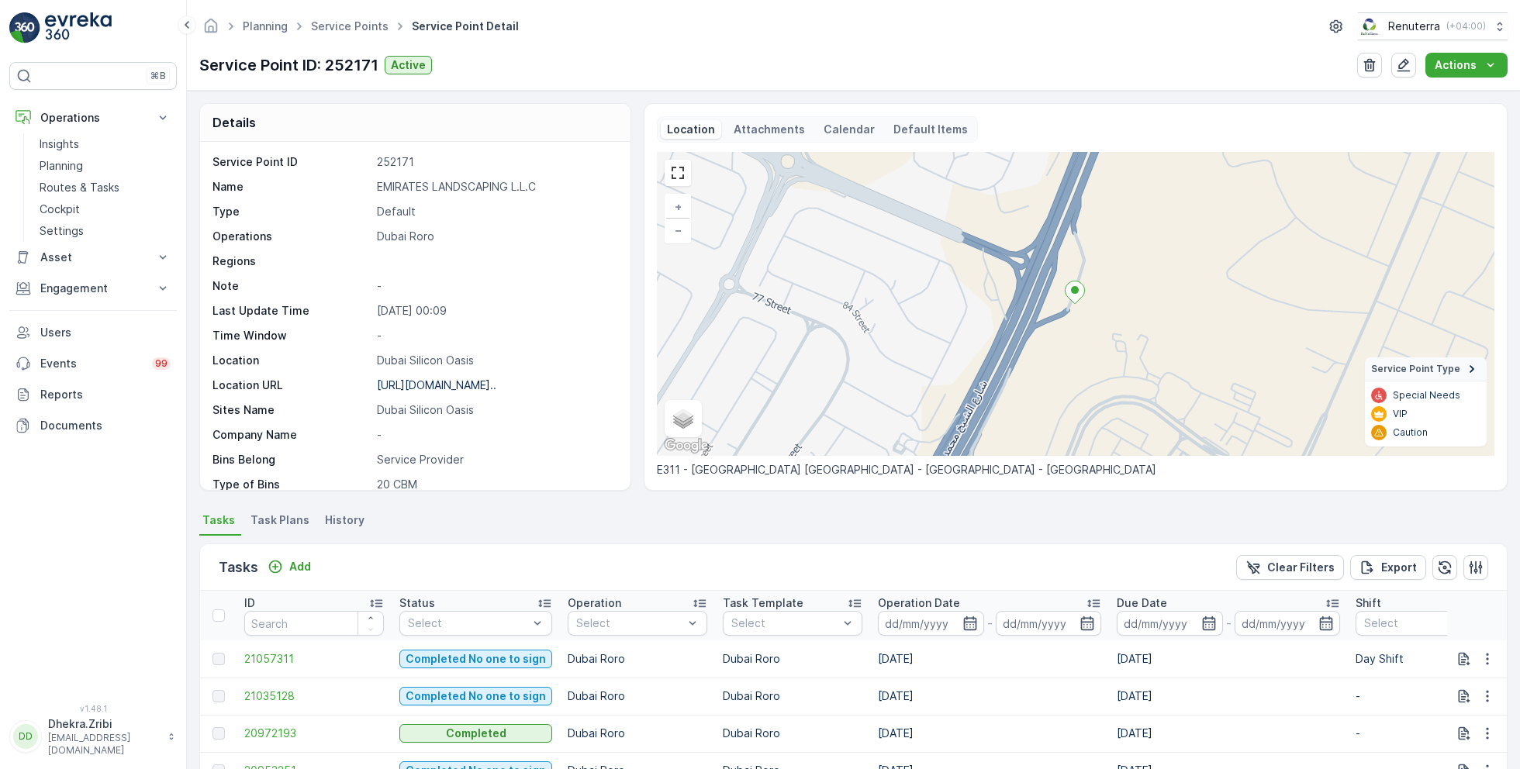
click at [940, 620] on input at bounding box center [931, 623] width 106 height 25
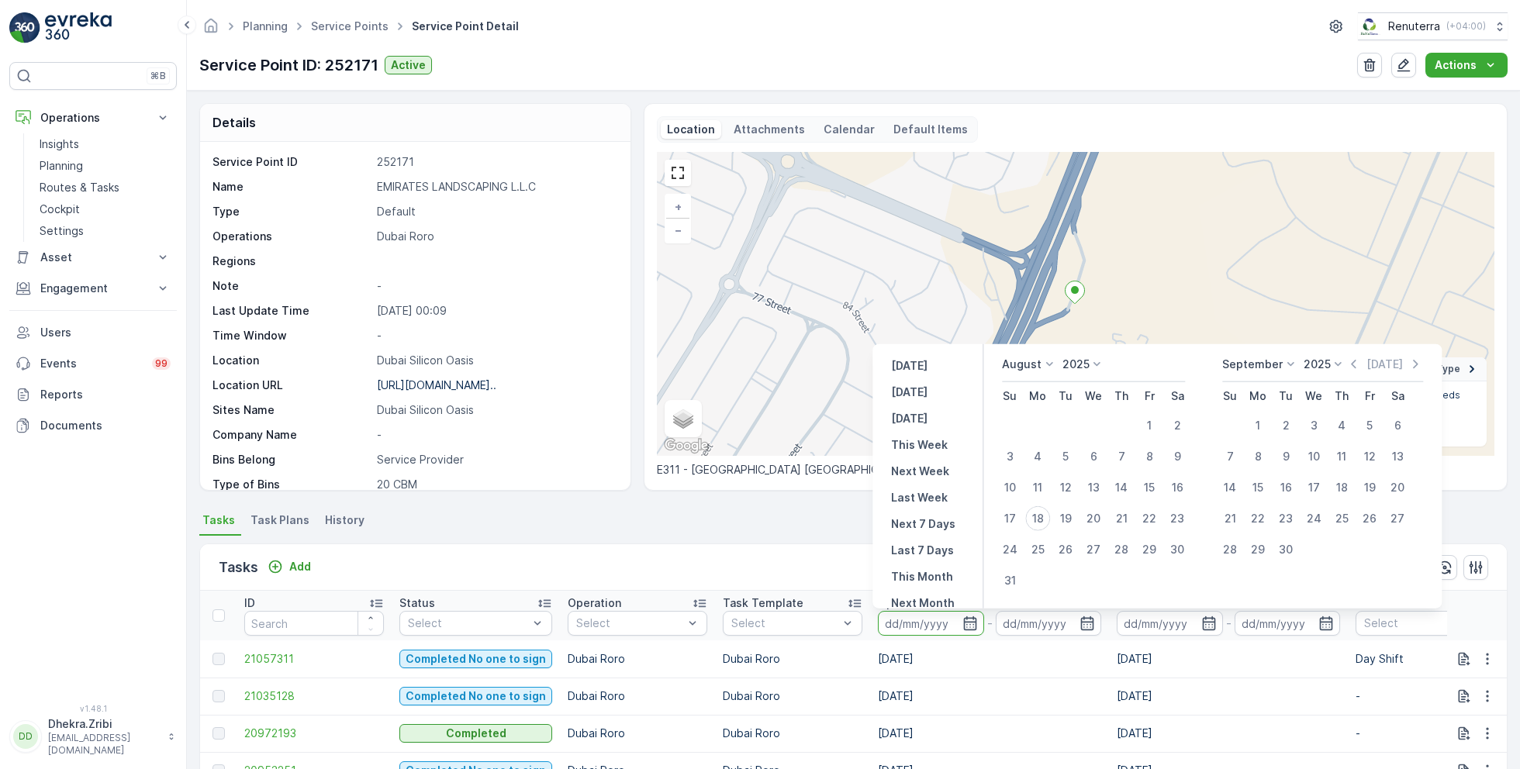
click at [1032, 368] on p "August" at bounding box center [1022, 365] width 40 height 16
click at [1027, 505] on span "July" at bounding box center [1021, 511] width 21 height 16
click at [1067, 554] on div "29" at bounding box center [1065, 549] width 25 height 25
type input "29.07.2025"
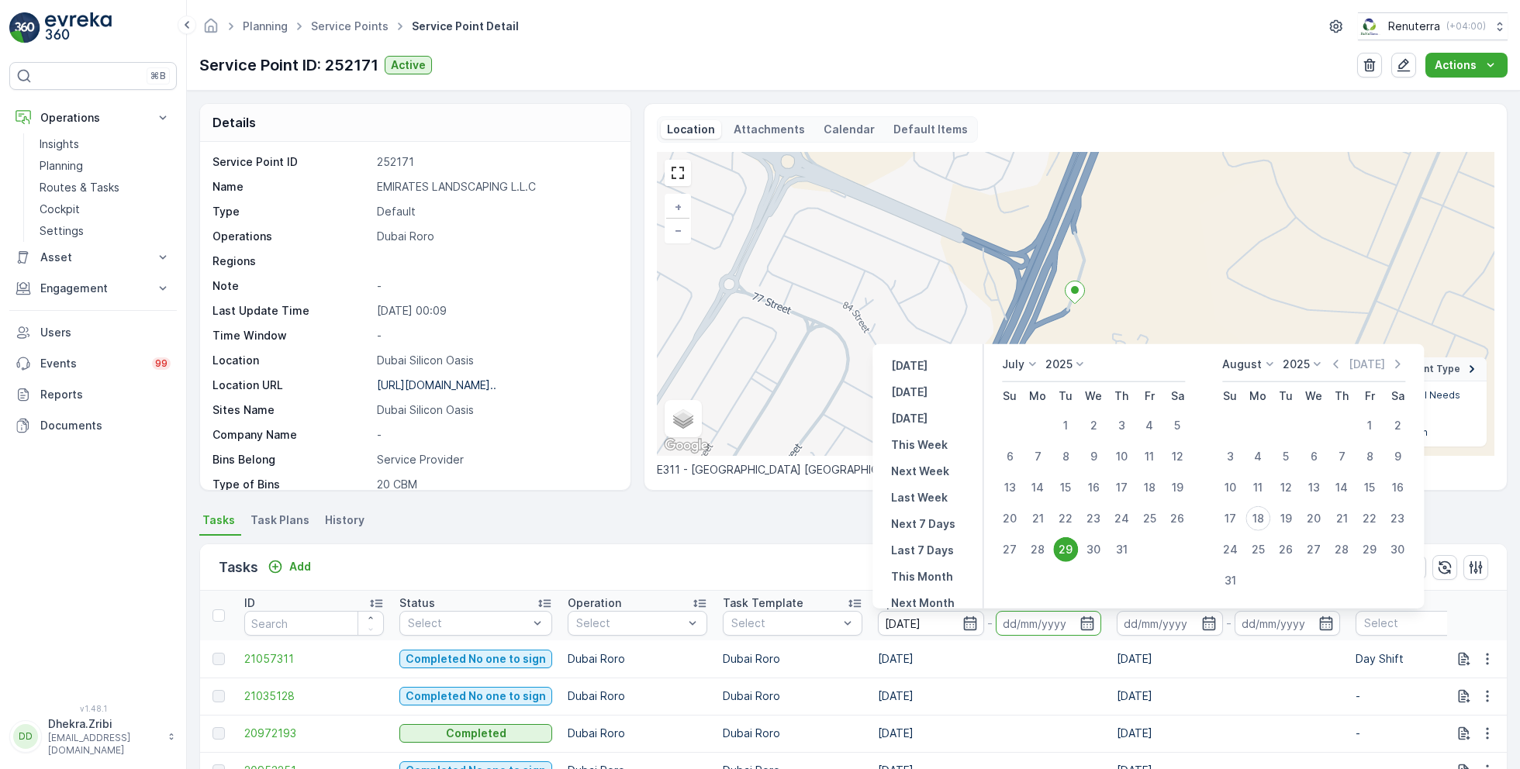
click at [1067, 554] on div "29" at bounding box center [1065, 549] width 25 height 25
type input "29.07.2025"
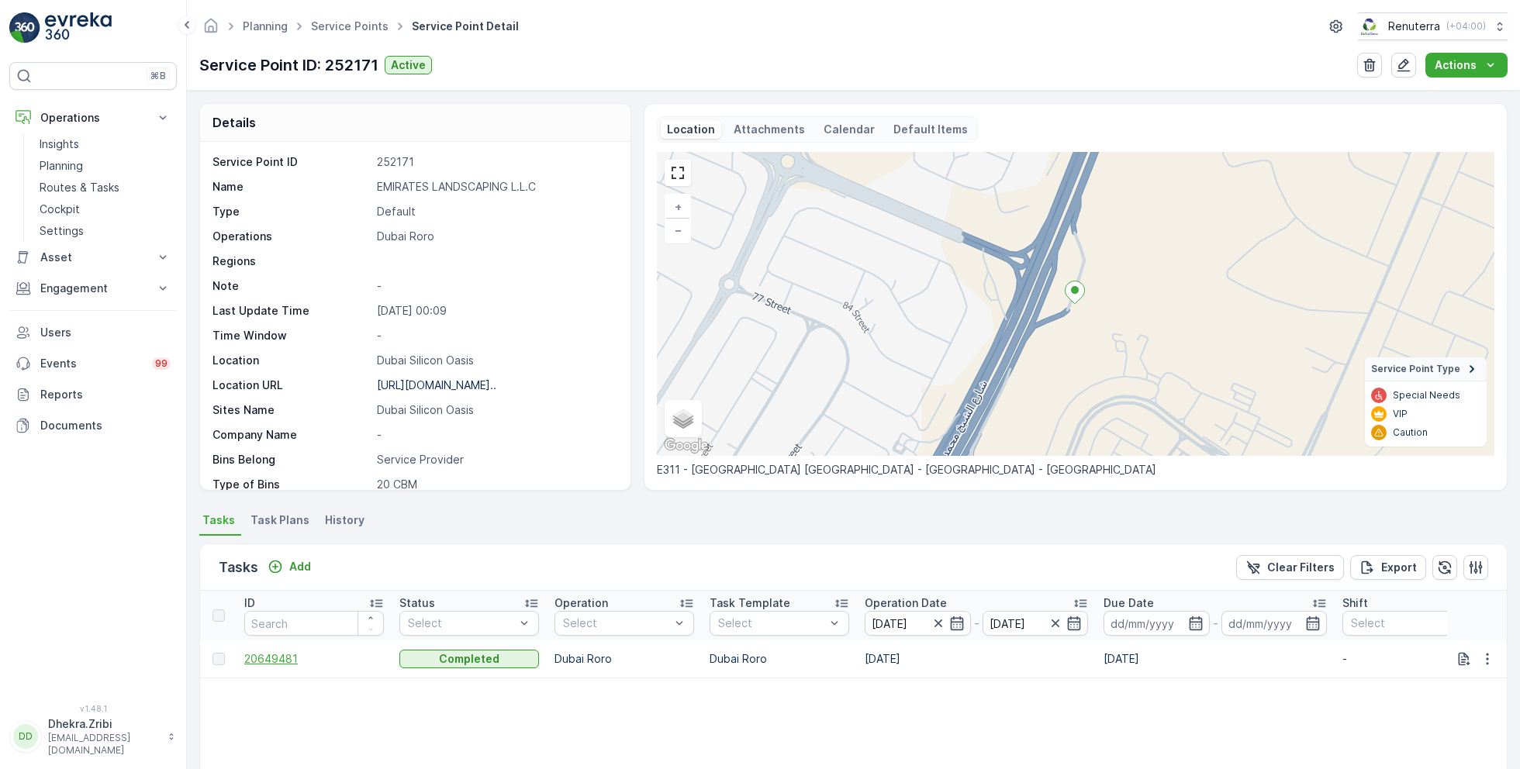
click at [283, 657] on span "20649481" at bounding box center [314, 660] width 140 height 16
click at [936, 620] on icon "button" at bounding box center [939, 624] width 16 height 16
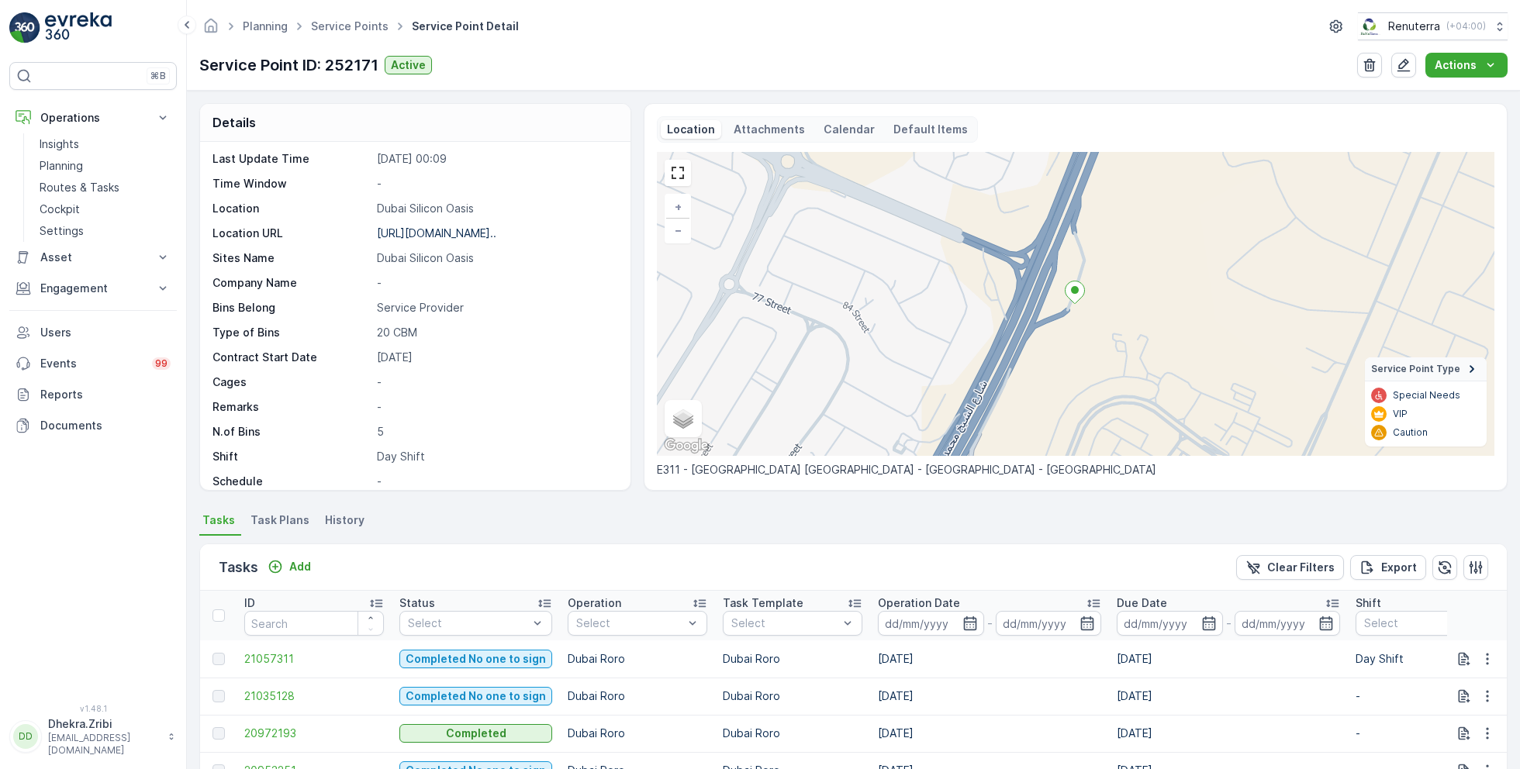
scroll to position [169, 0]
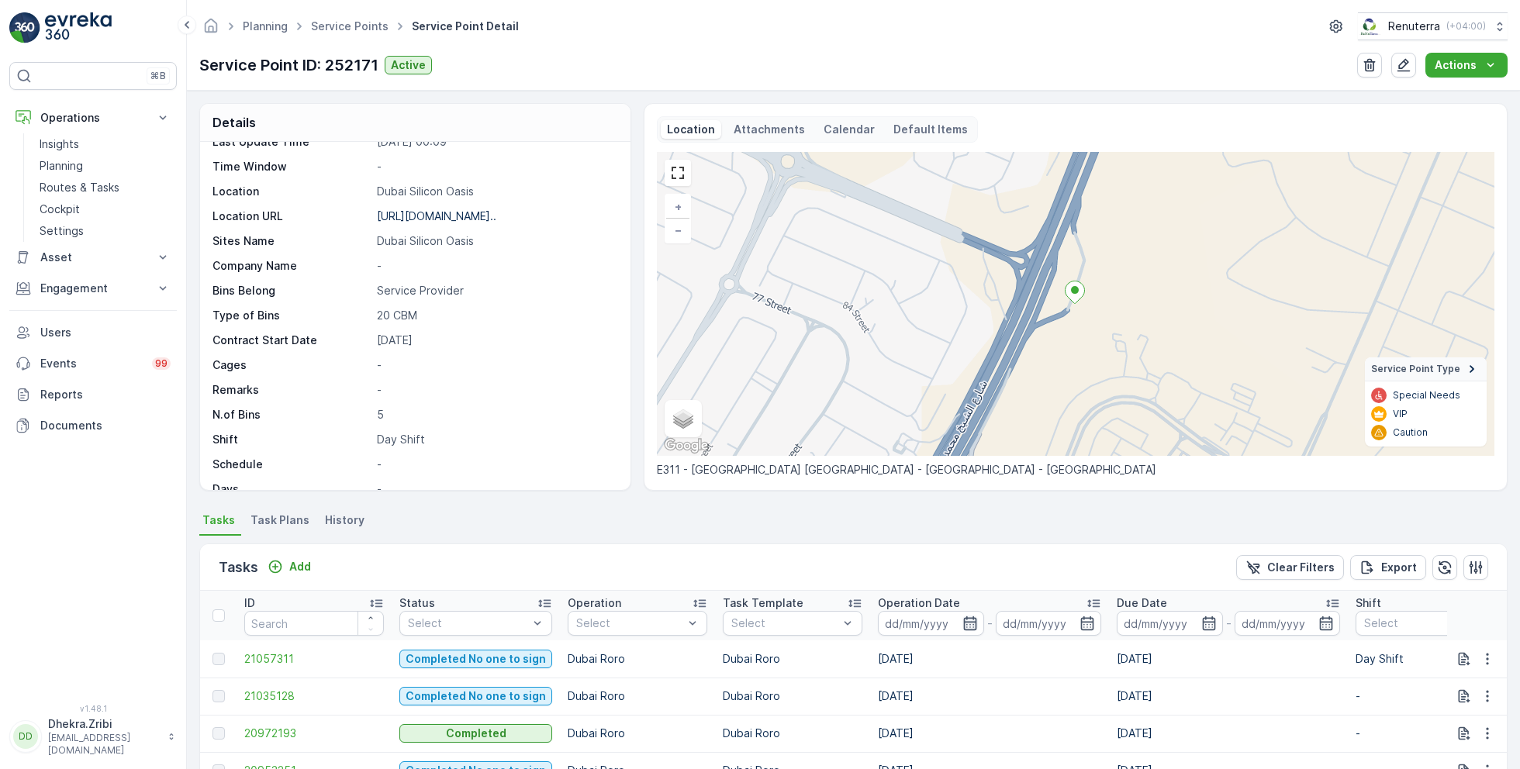
click at [963, 616] on icon "button" at bounding box center [971, 624] width 16 height 16
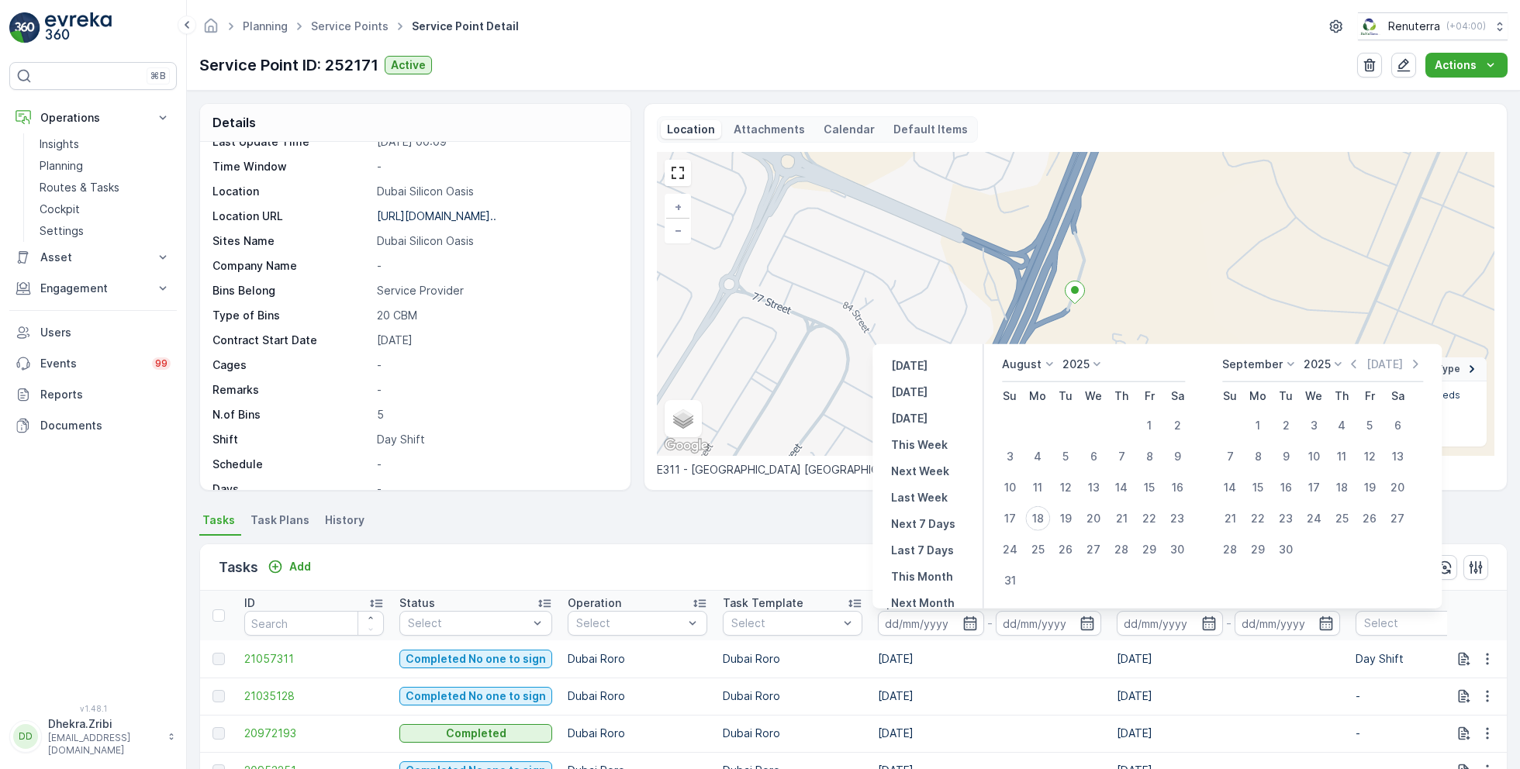
click at [1014, 361] on p "August" at bounding box center [1022, 365] width 40 height 16
click at [1028, 509] on span "July" at bounding box center [1021, 511] width 21 height 16
click at [1091, 548] on div "30" at bounding box center [1093, 549] width 25 height 25
type input "30.07.2025"
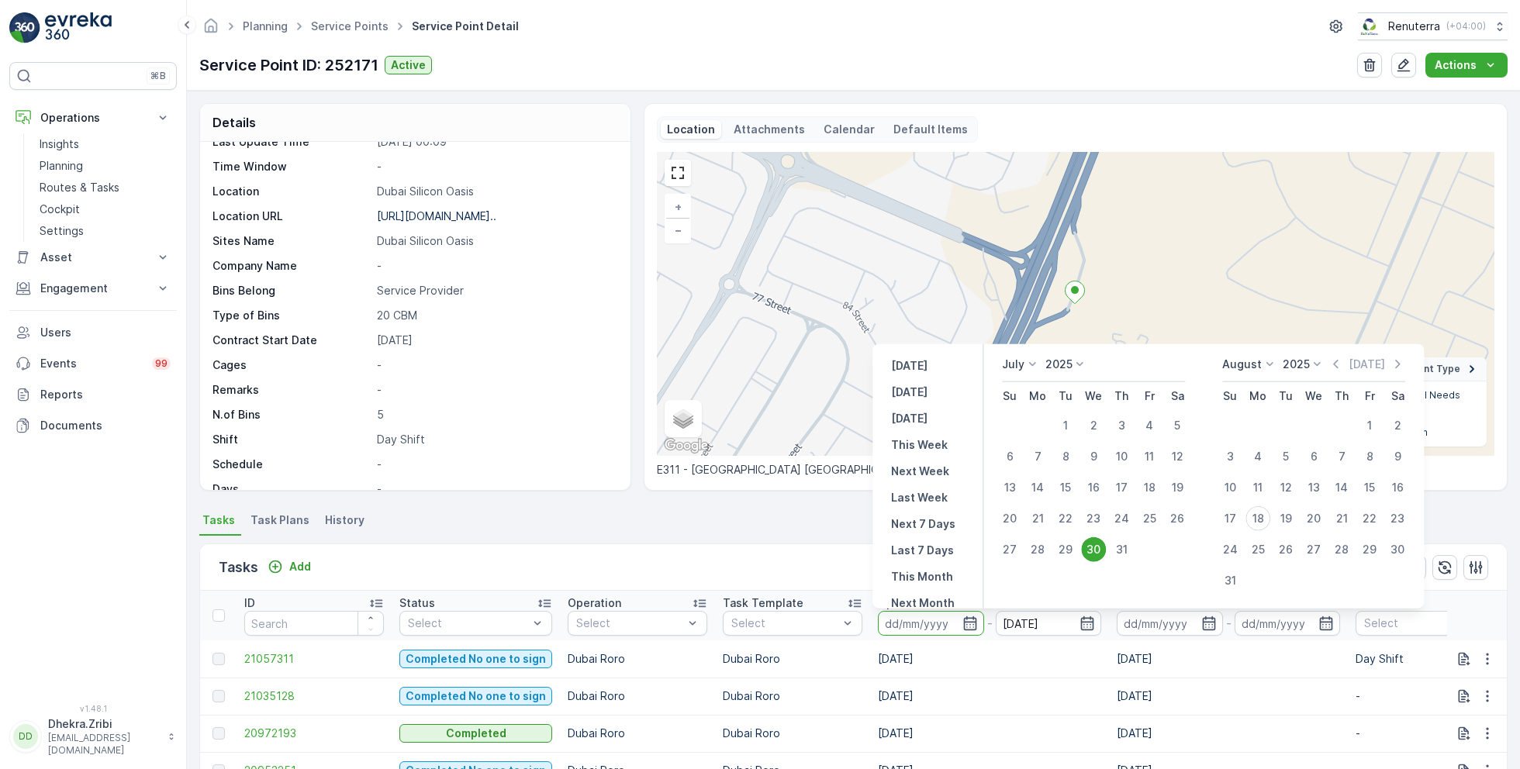
click at [1091, 548] on div "30" at bounding box center [1093, 549] width 25 height 25
type input "30.07.2025"
click at [759, 507] on div "Details Service Point ID 252171 Name EMIRATES LANDSCAPING L.L.C Type Default Op…" at bounding box center [853, 430] width 1333 height 679
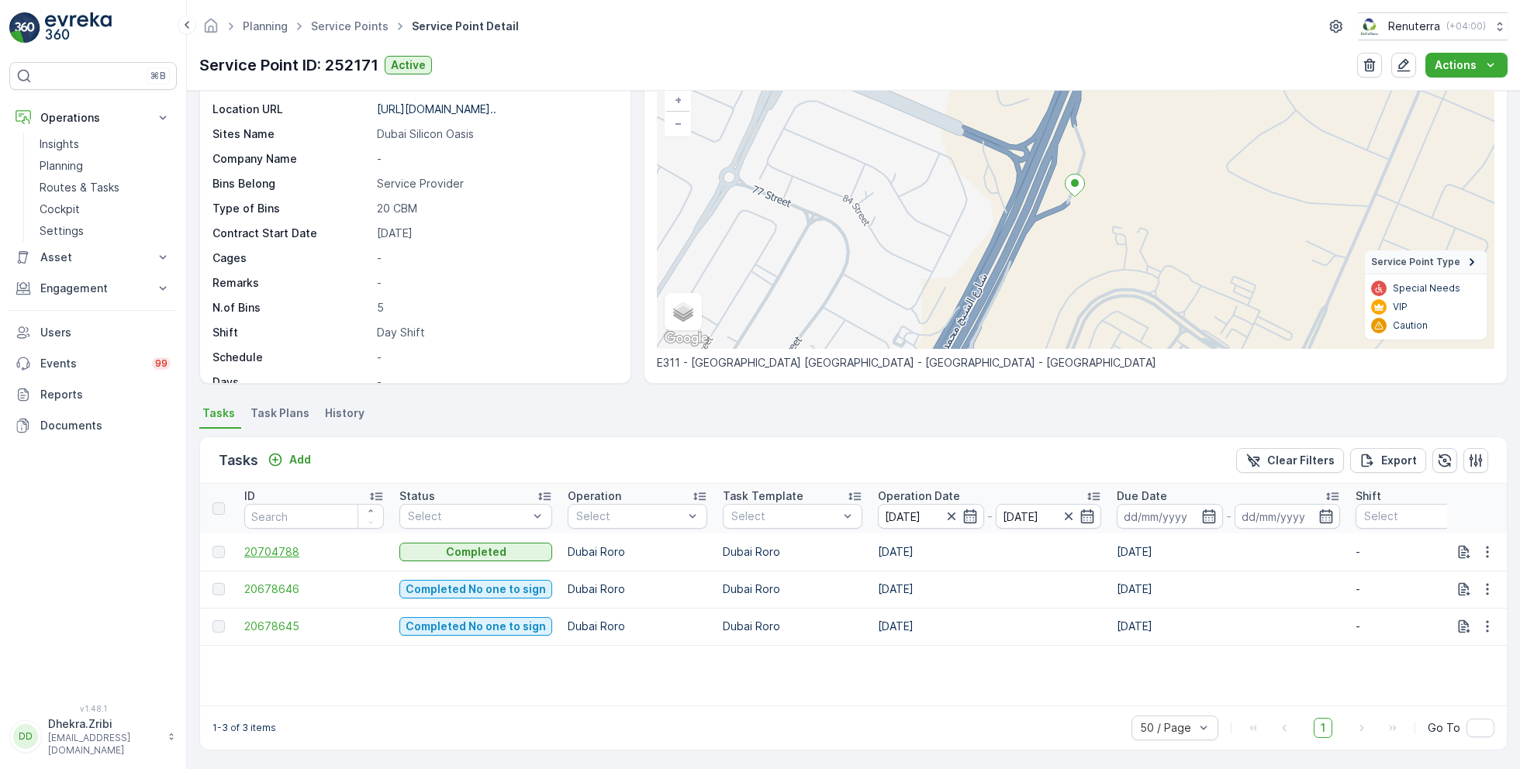
click at [290, 547] on span "20704788" at bounding box center [314, 552] width 140 height 16
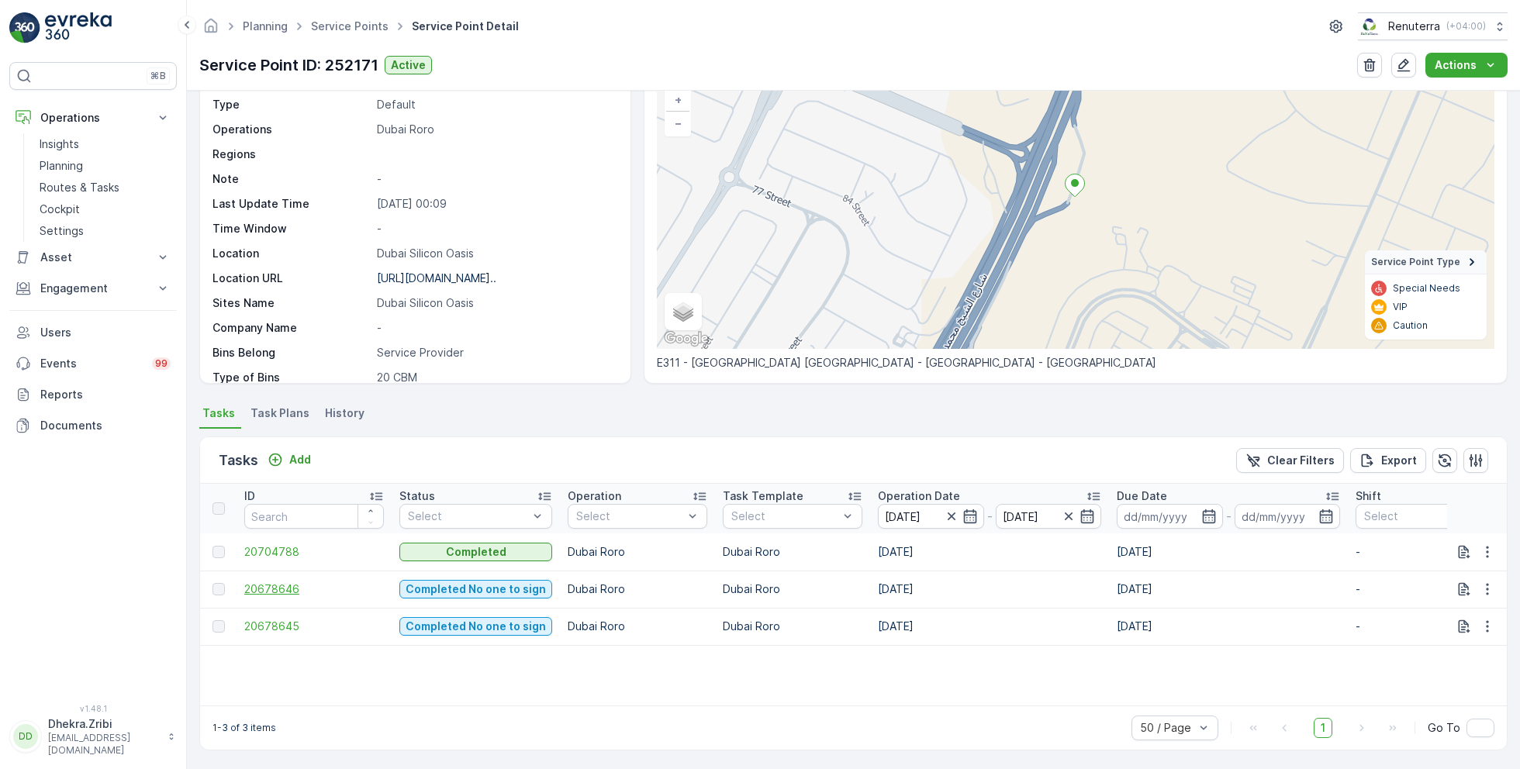
click at [275, 587] on span "20678646" at bounding box center [314, 590] width 140 height 16
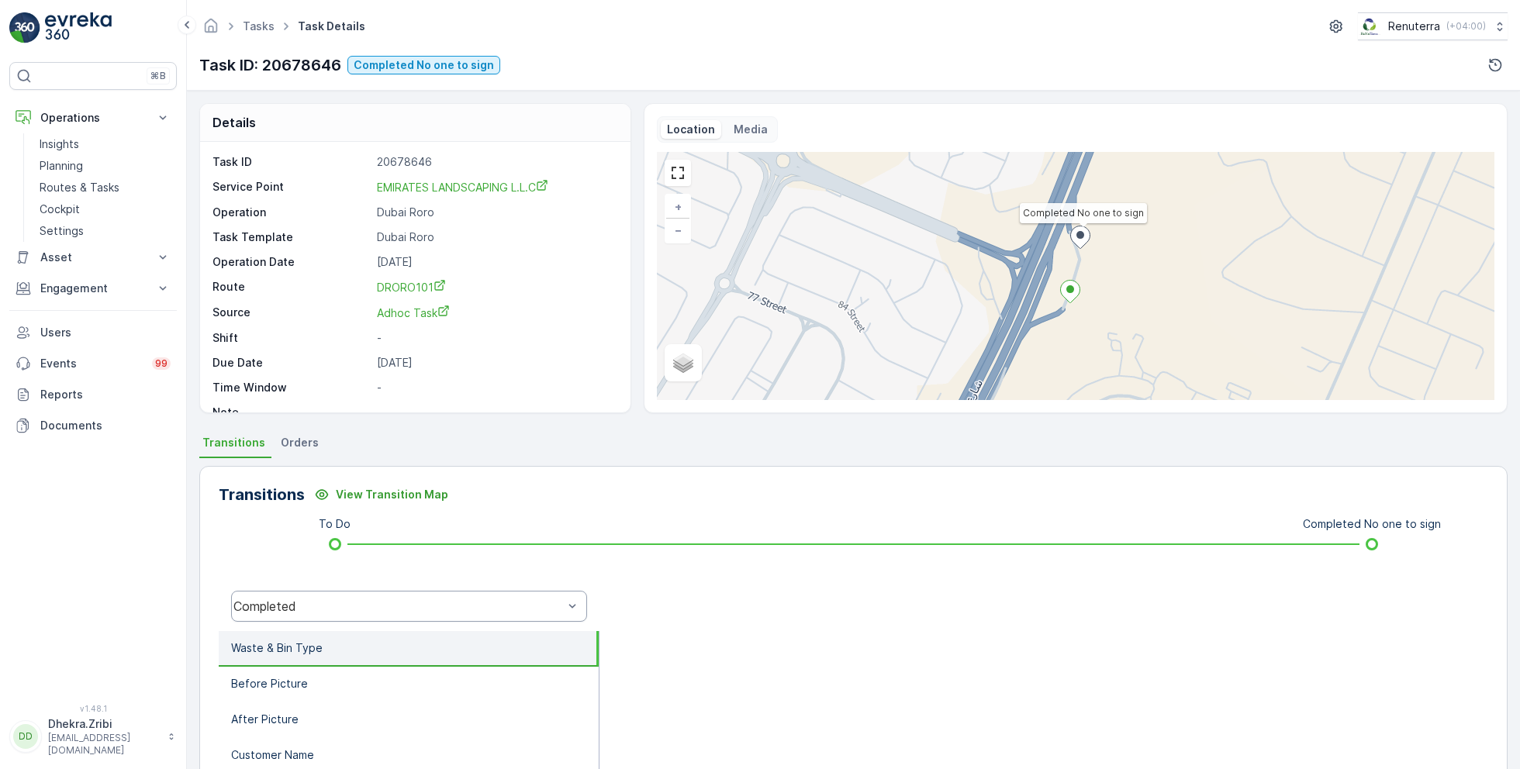
click at [367, 611] on div "Completed" at bounding box center [398, 607] width 330 height 14
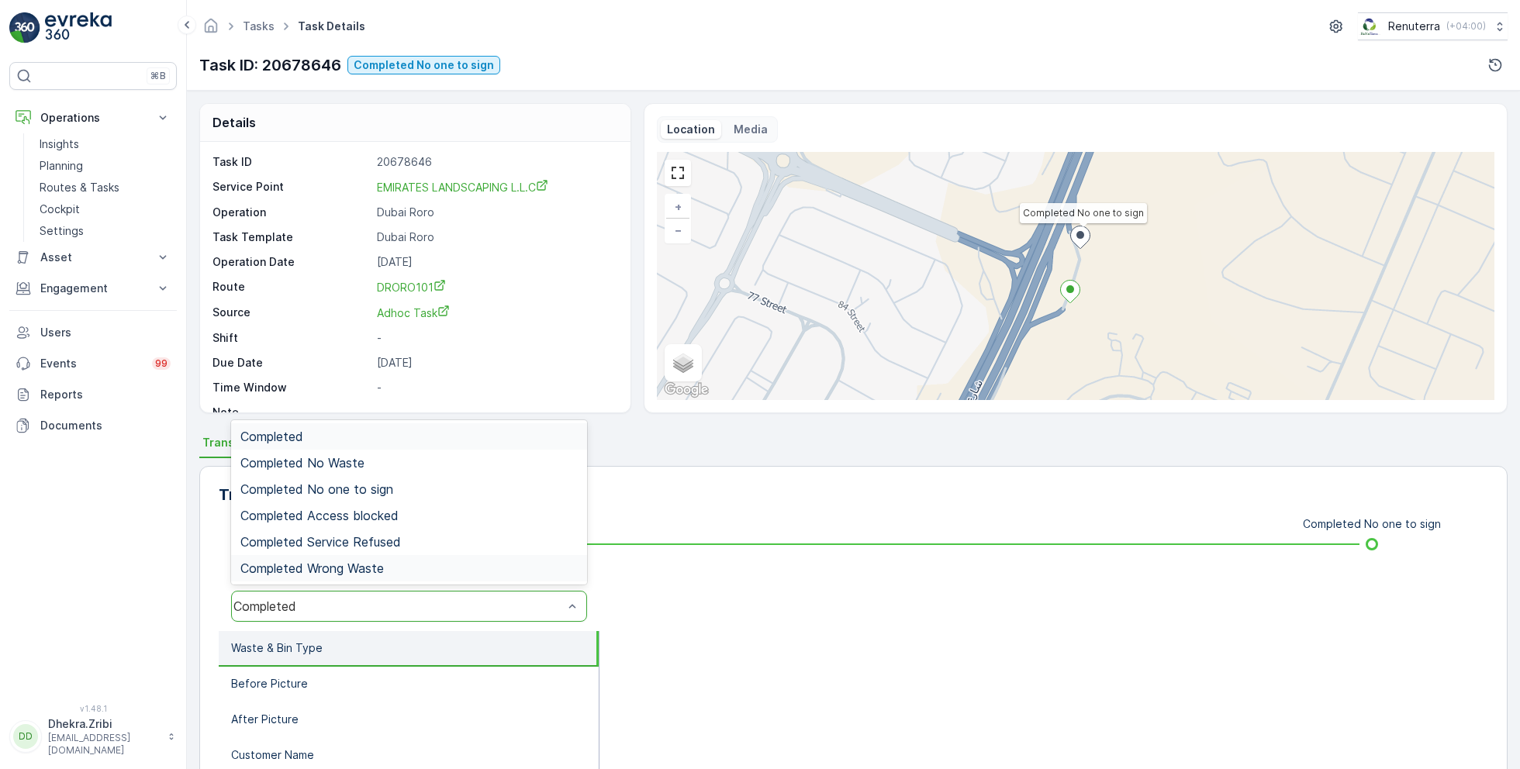
drag, startPoint x: 389, startPoint y: 465, endPoint x: 648, endPoint y: 600, distance: 292.1
click at [650, 603] on div "Completed Wrong Waste, 6 of 6. 6 results available. Use Up and Down to choose o…" at bounding box center [854, 607] width 1270 height 50
click at [648, 600] on div at bounding box center [1044, 607] width 889 height 50
click at [439, 610] on div "Completed" at bounding box center [398, 607] width 330 height 14
click at [380, 489] on span "Completed No one to sign" at bounding box center [316, 489] width 153 height 14
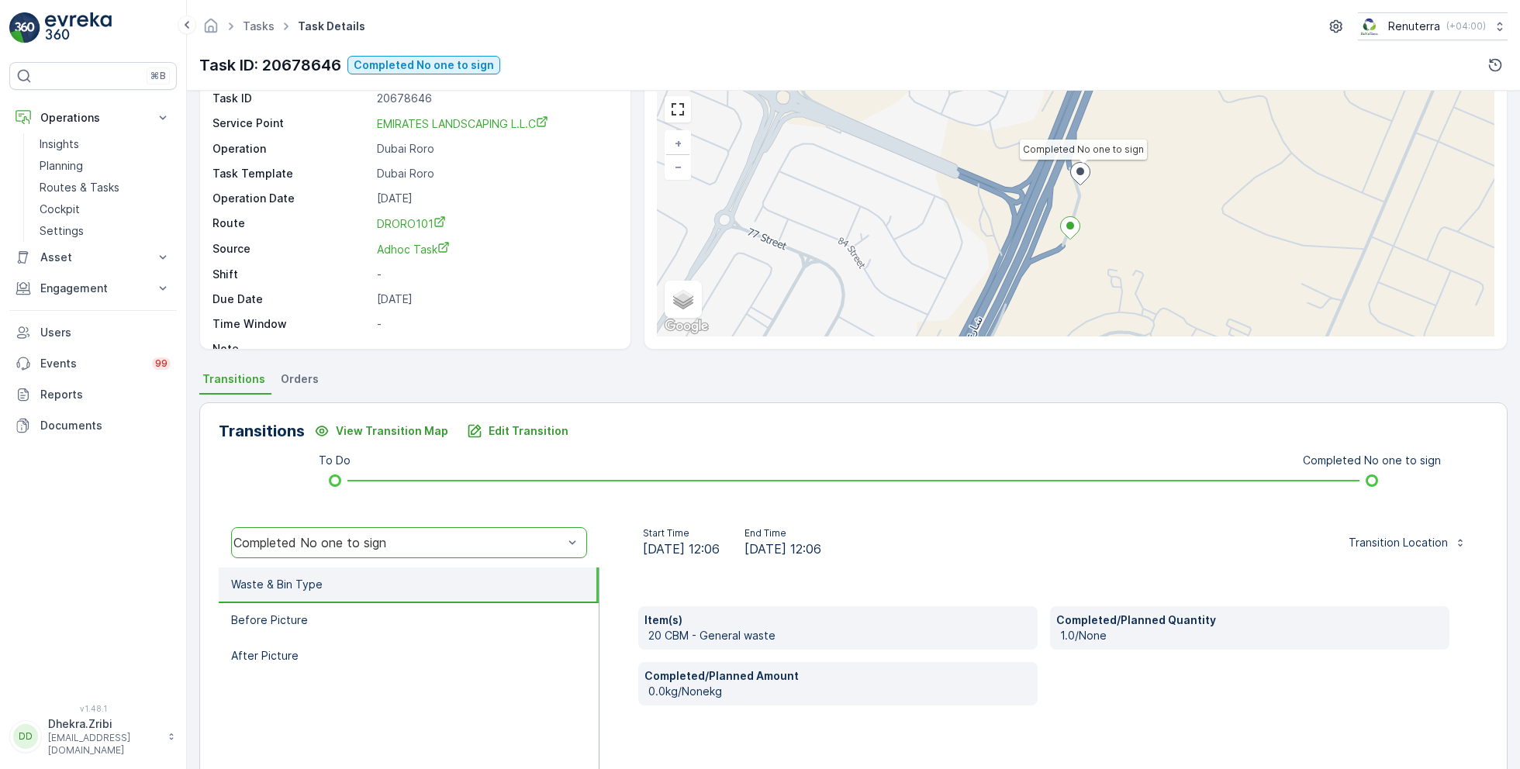
scroll to position [65, 0]
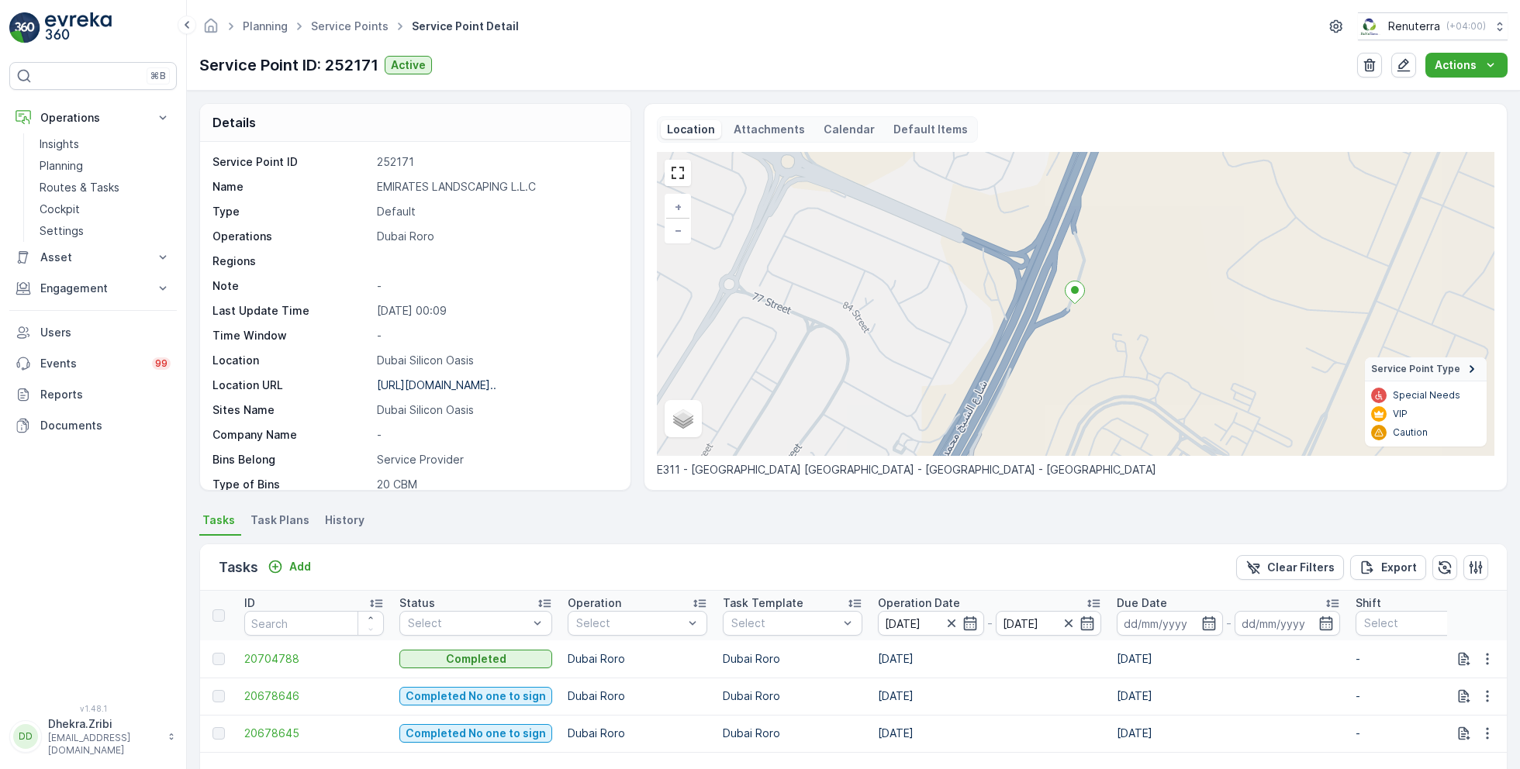
scroll to position [107, 0]
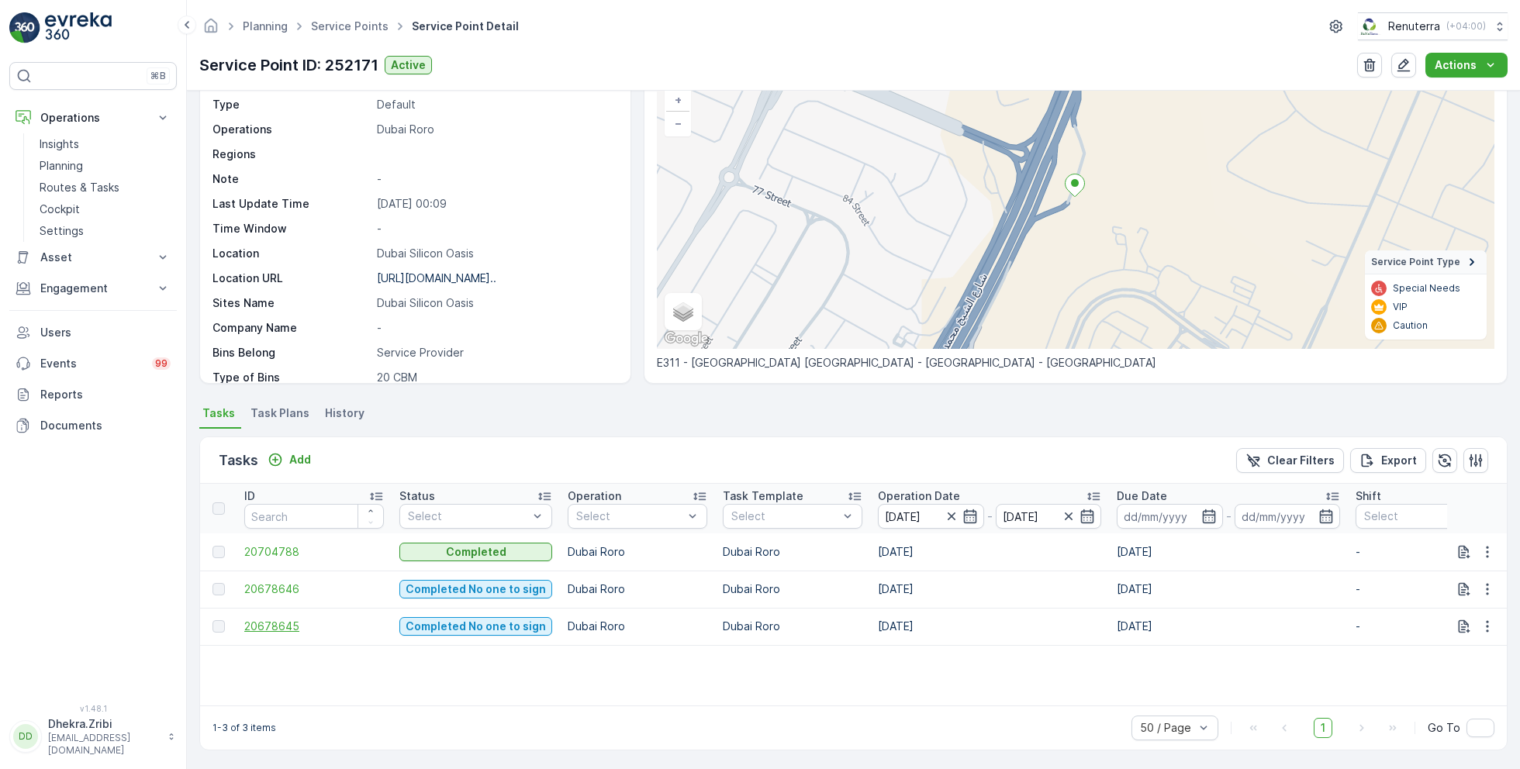
click at [290, 627] on span "20678645" at bounding box center [314, 627] width 140 height 16
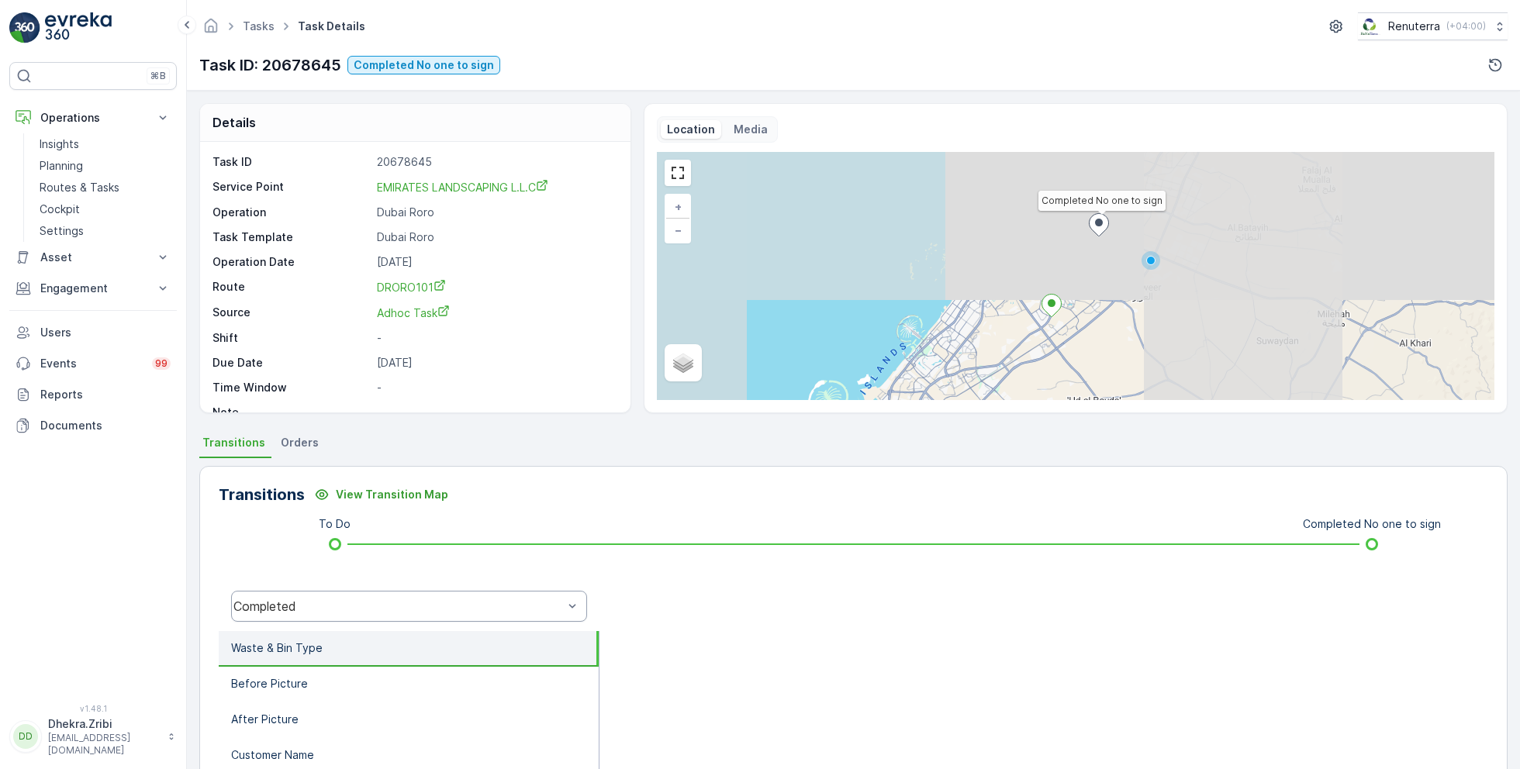
click at [459, 612] on div "Completed" at bounding box center [398, 607] width 330 height 14
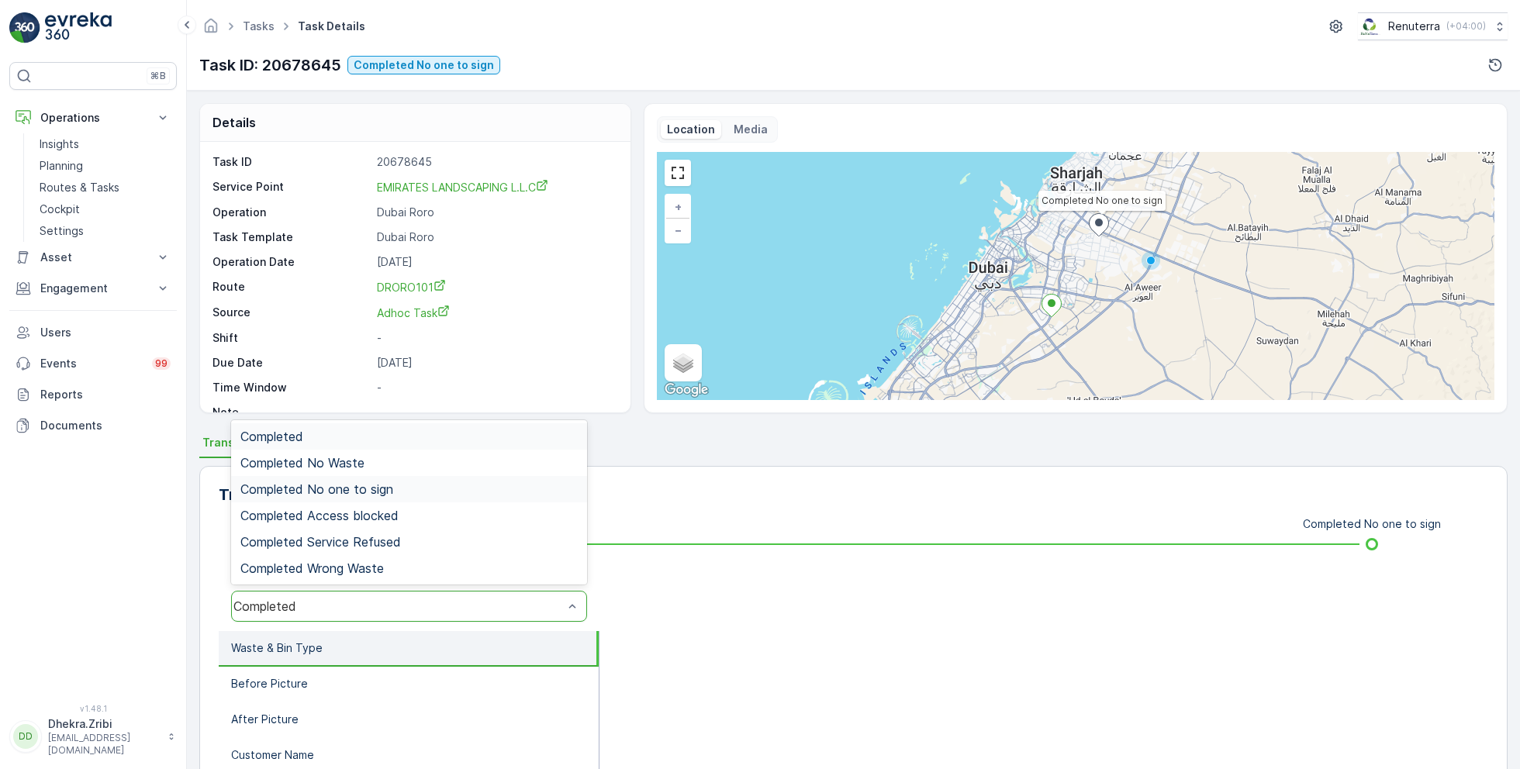
click at [412, 485] on div "Completed No one to sign" at bounding box center [408, 489] width 337 height 14
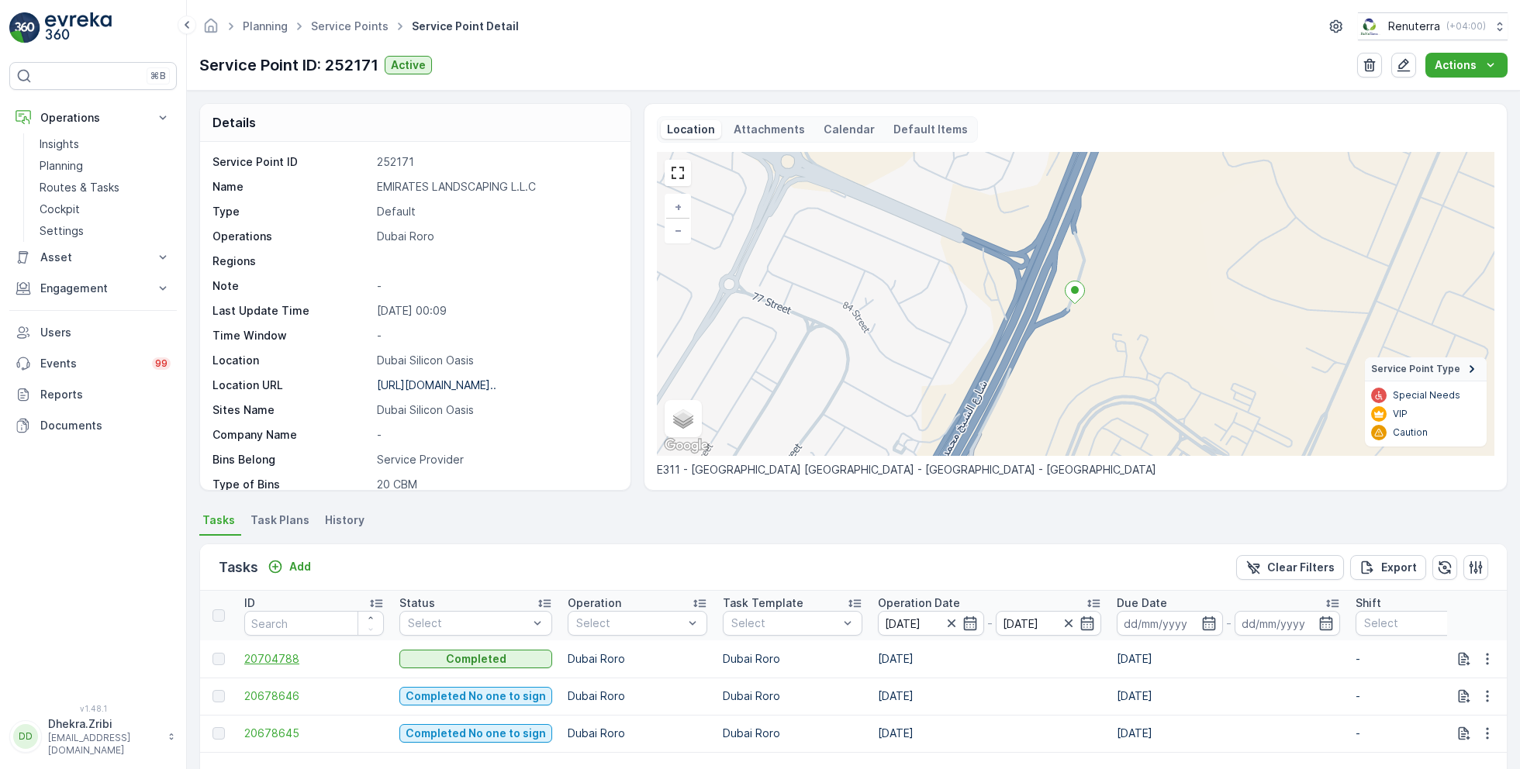
click at [294, 658] on span "20704788" at bounding box center [314, 660] width 140 height 16
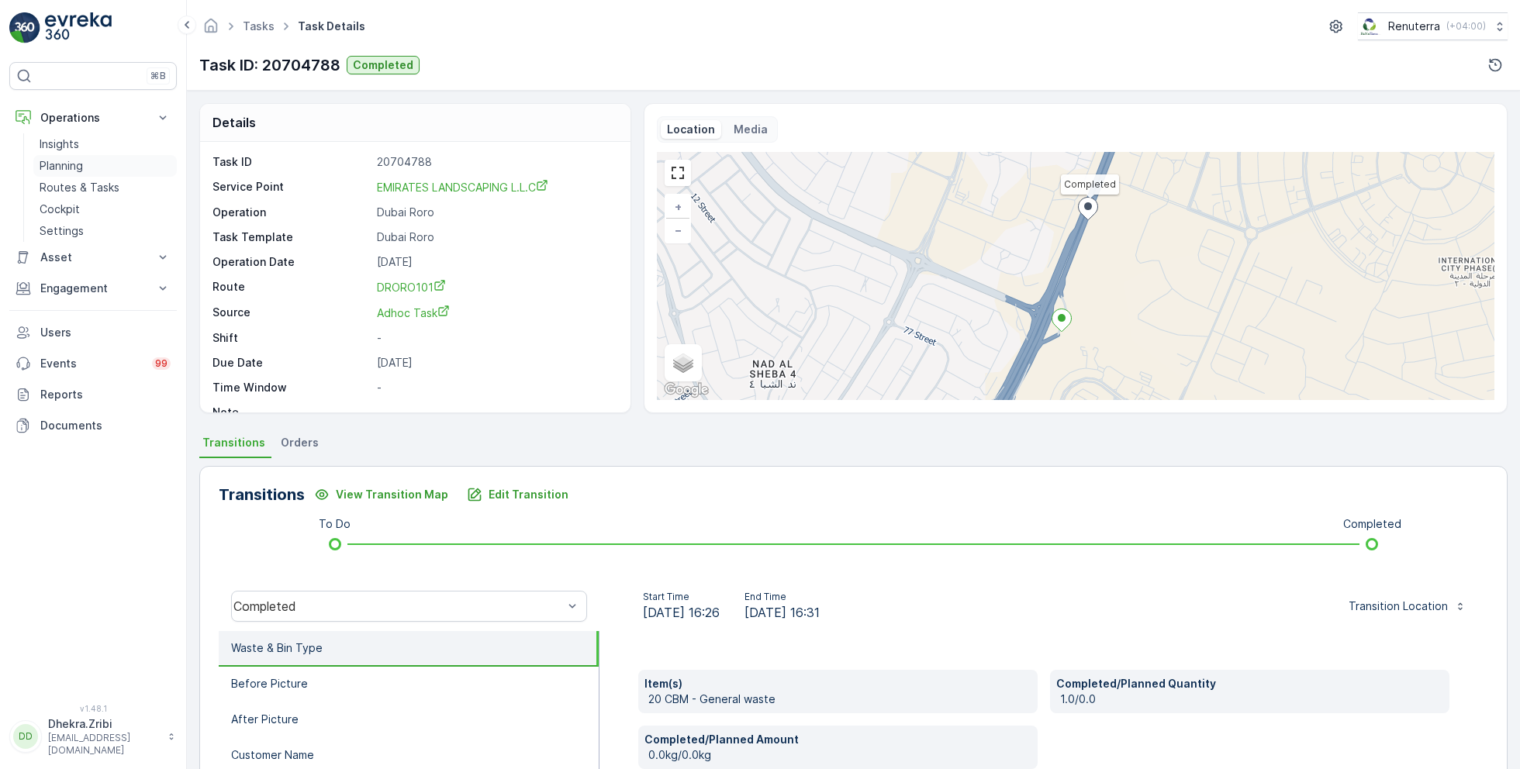
click at [76, 165] on p "Planning" at bounding box center [61, 166] width 43 height 16
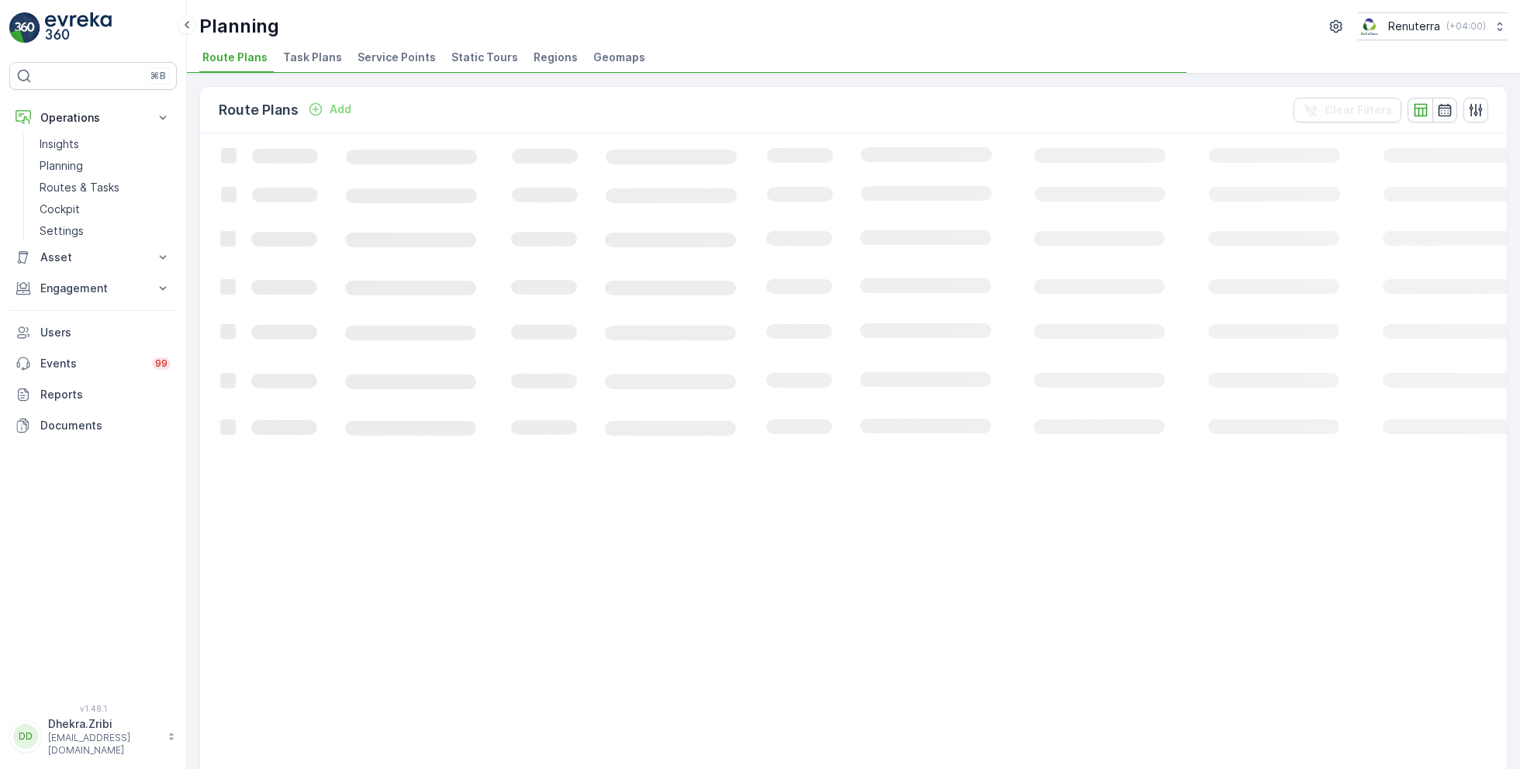
click at [385, 53] on span "Service Points" at bounding box center [397, 58] width 78 height 16
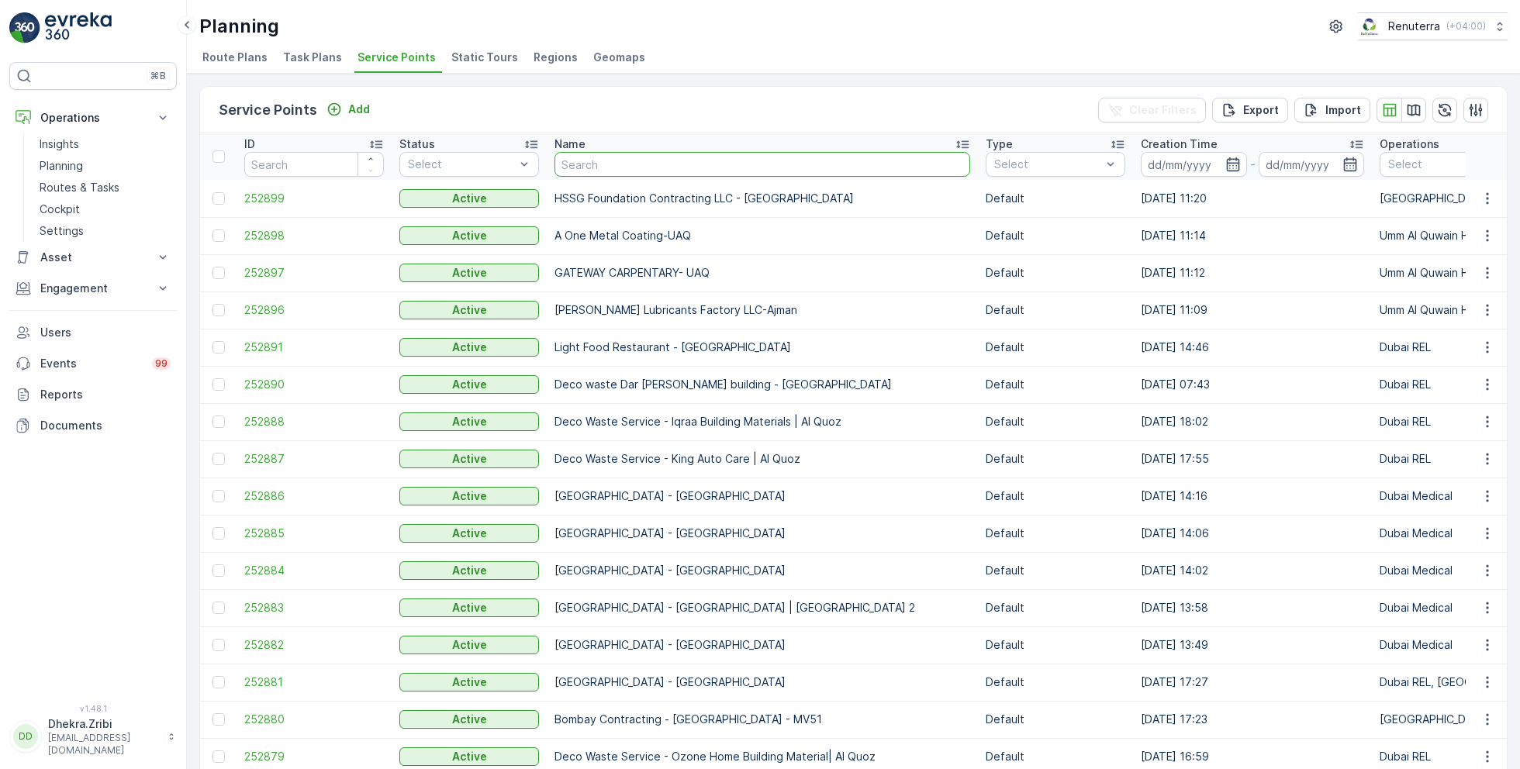
click at [589, 168] on input "text" at bounding box center [763, 164] width 416 height 25
click at [665, 161] on input "text" at bounding box center [763, 164] width 416 height 25
type input "sea"
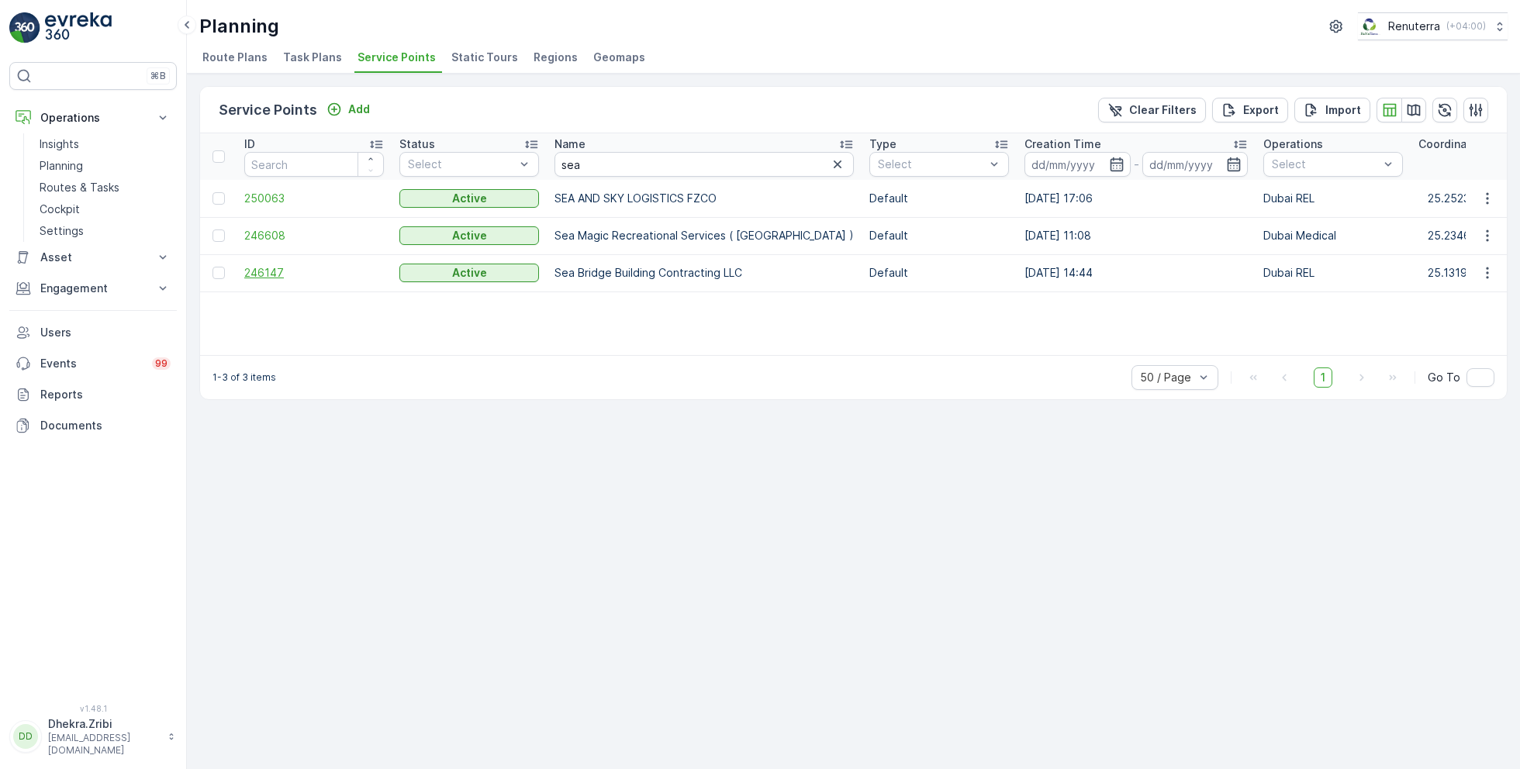
click at [274, 269] on span "246147" at bounding box center [314, 273] width 140 height 16
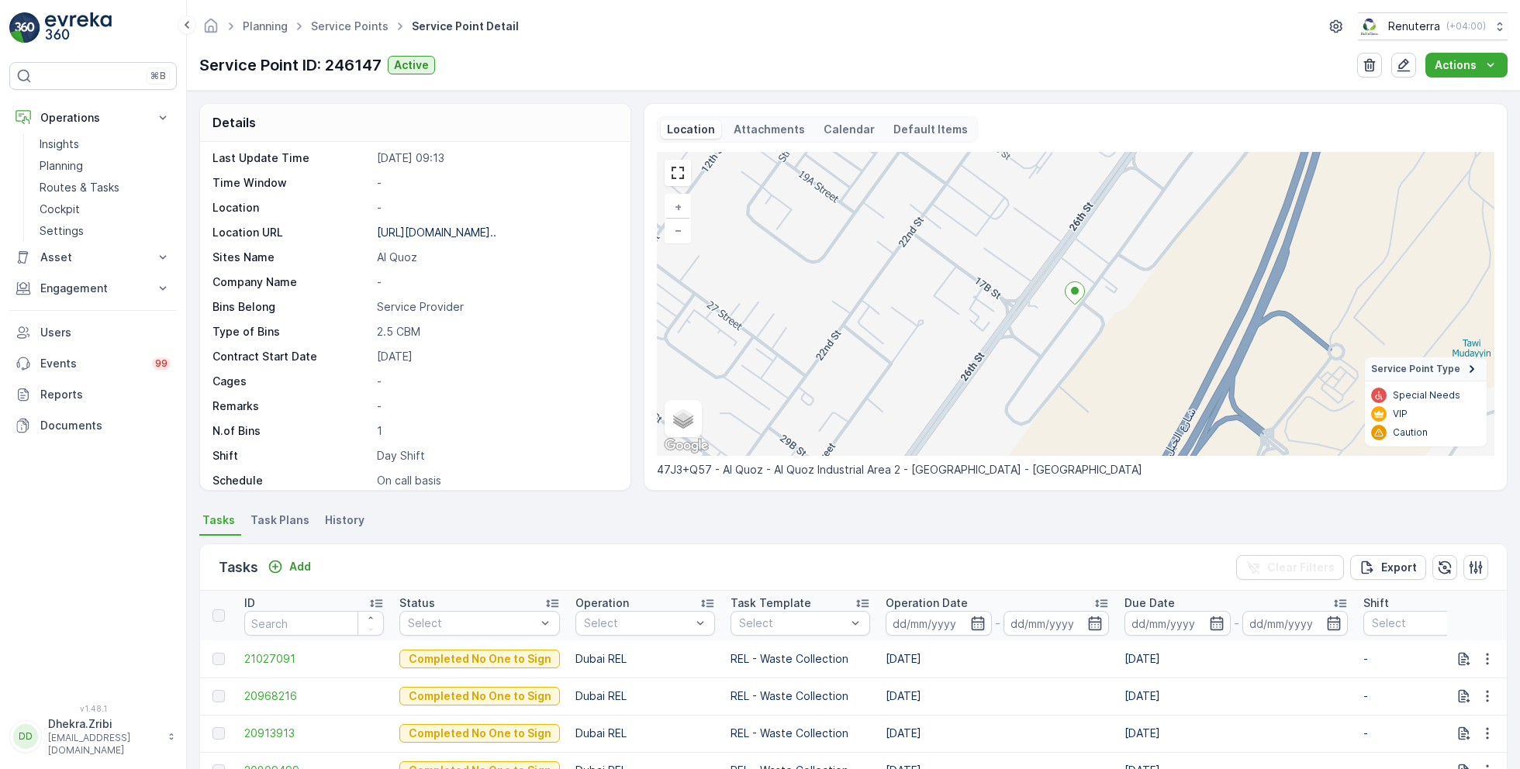
scroll to position [213, 0]
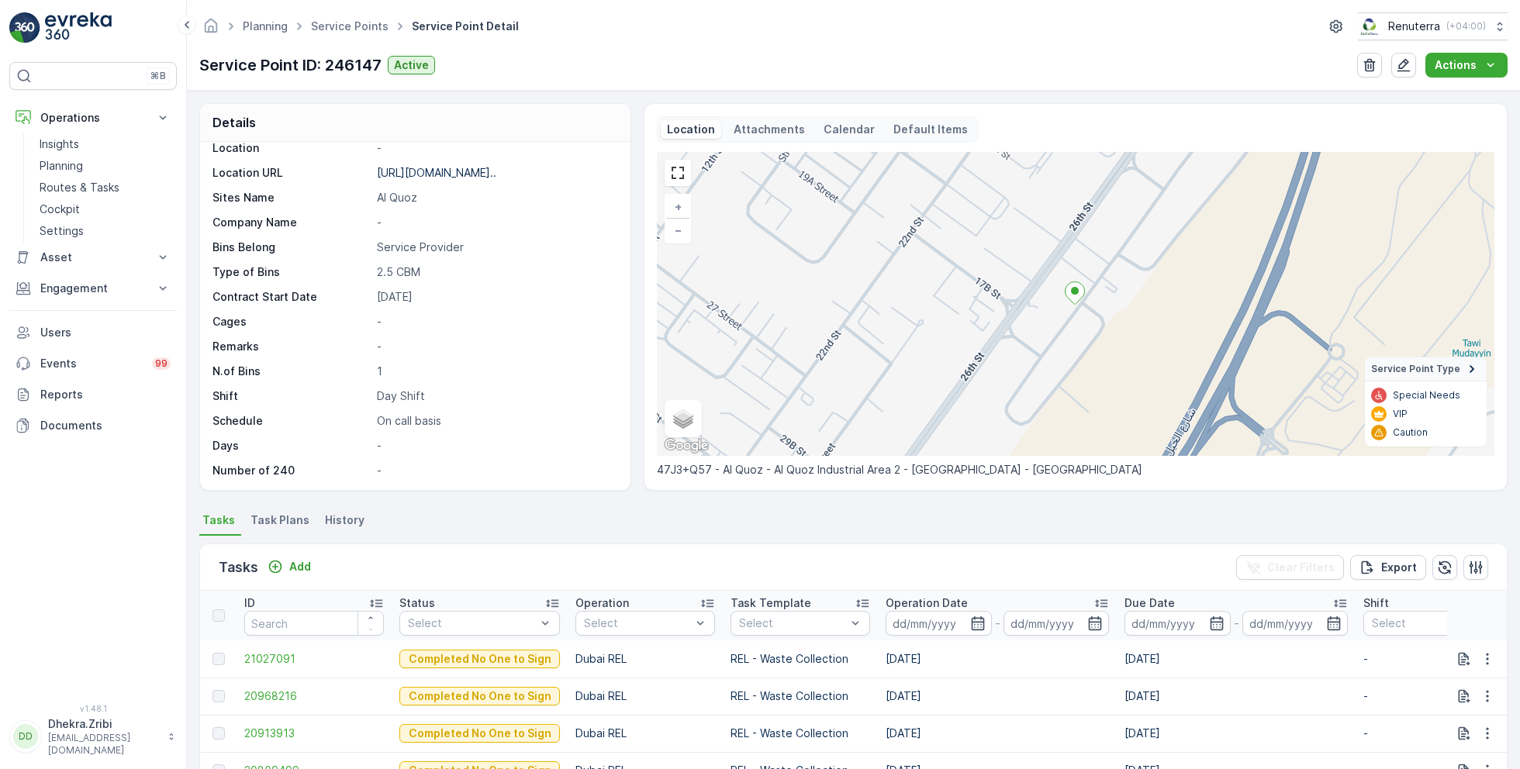
click at [290, 520] on span "Task Plans" at bounding box center [280, 521] width 59 height 16
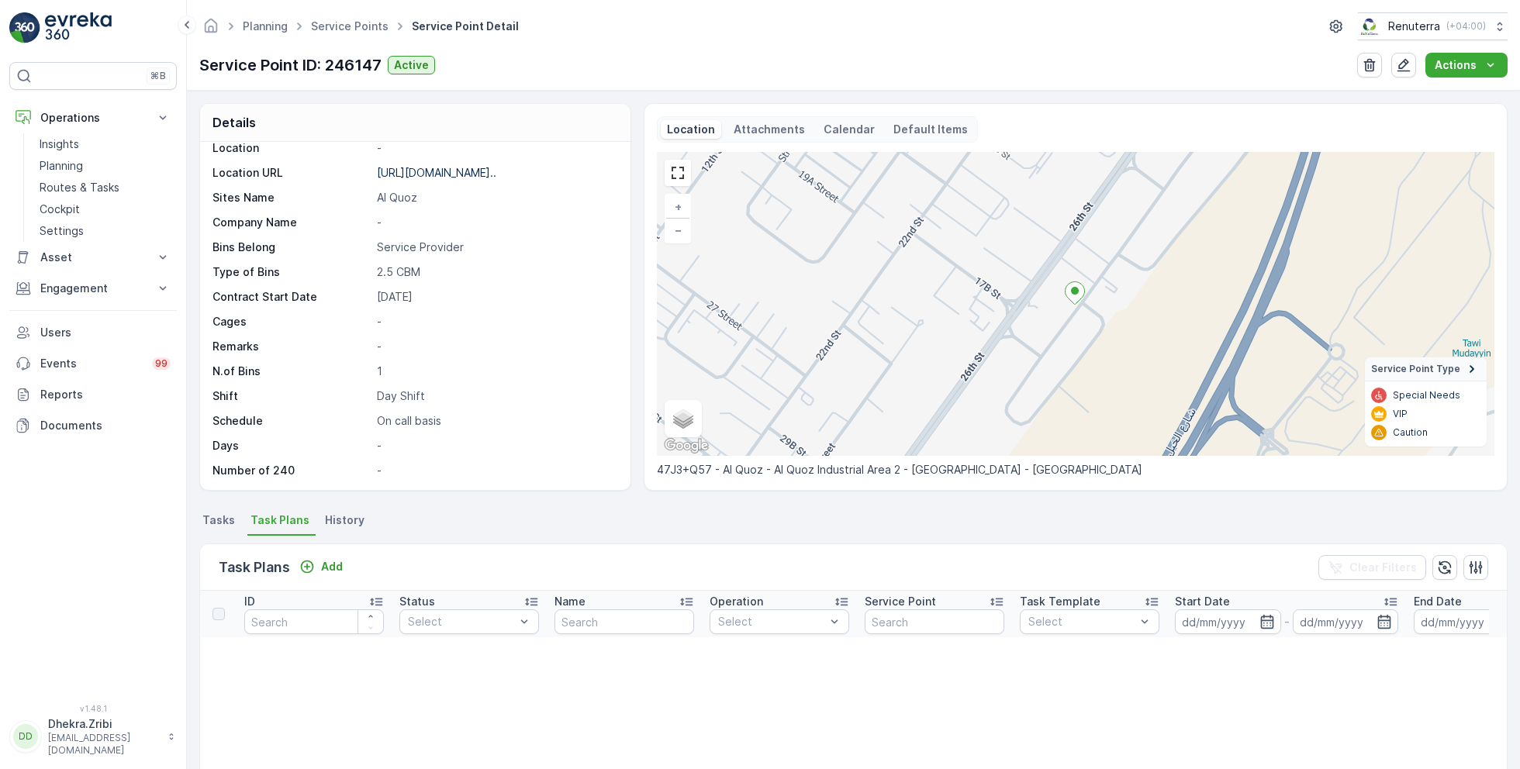
click at [221, 521] on span "Tasks" at bounding box center [218, 521] width 33 height 16
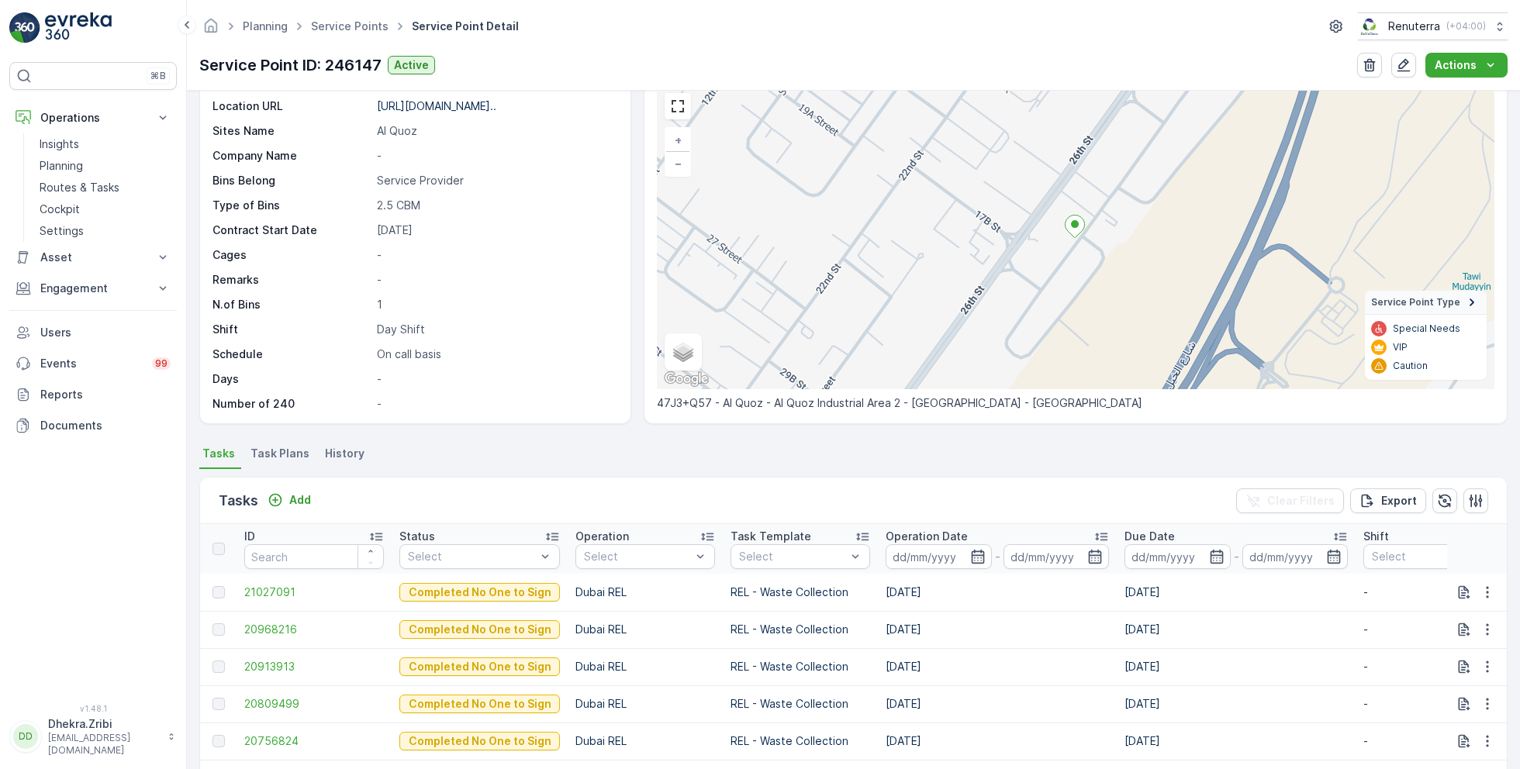
scroll to position [50, 0]
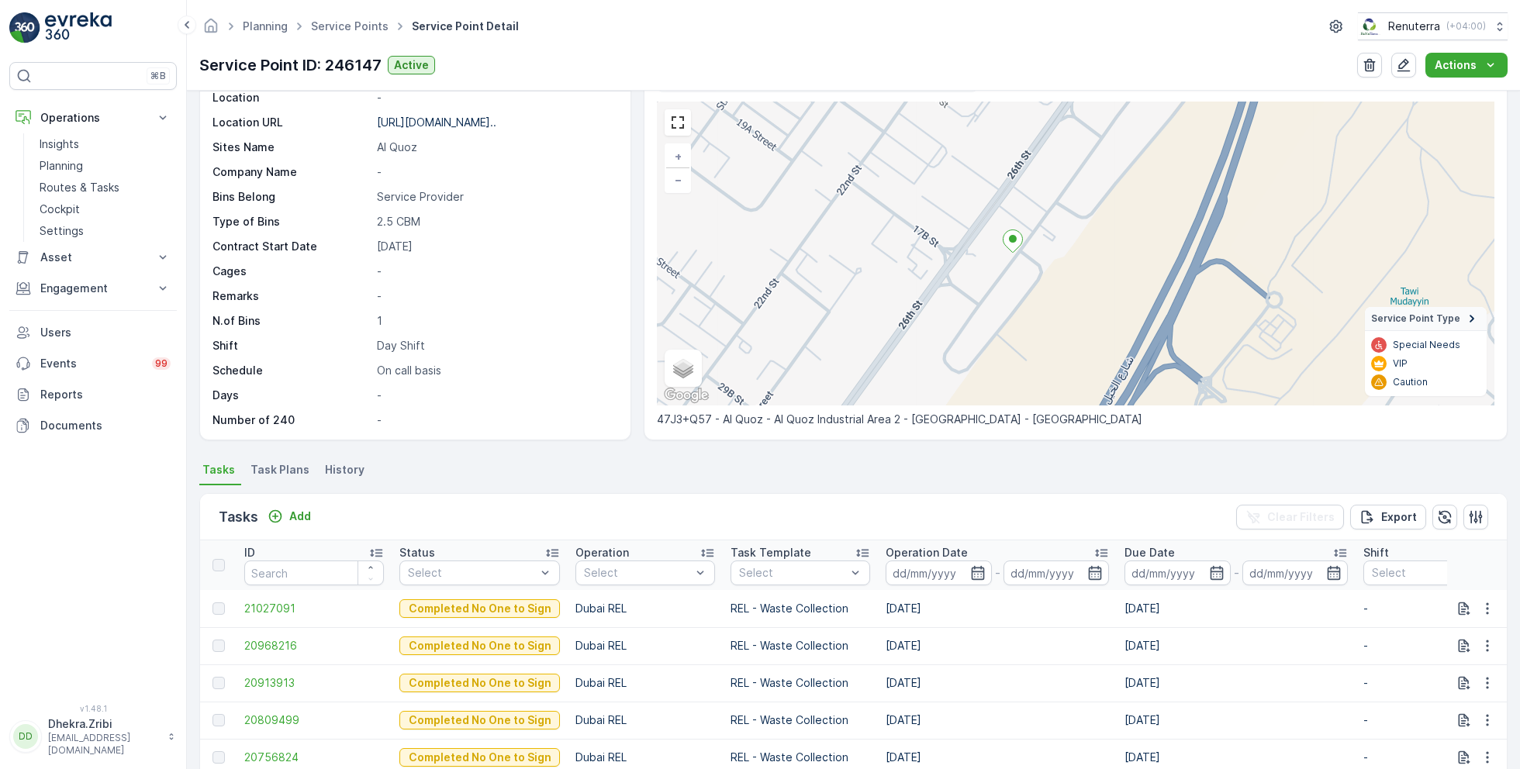
drag, startPoint x: 1089, startPoint y: 281, endPoint x: 1011, endPoint y: 277, distance: 77.7
click at [1011, 277] on div "+ − Satellite Roadmap Terrain Hybrid Leaflet Keyboard shortcuts Map Data Map da…" at bounding box center [1076, 254] width 838 height 304
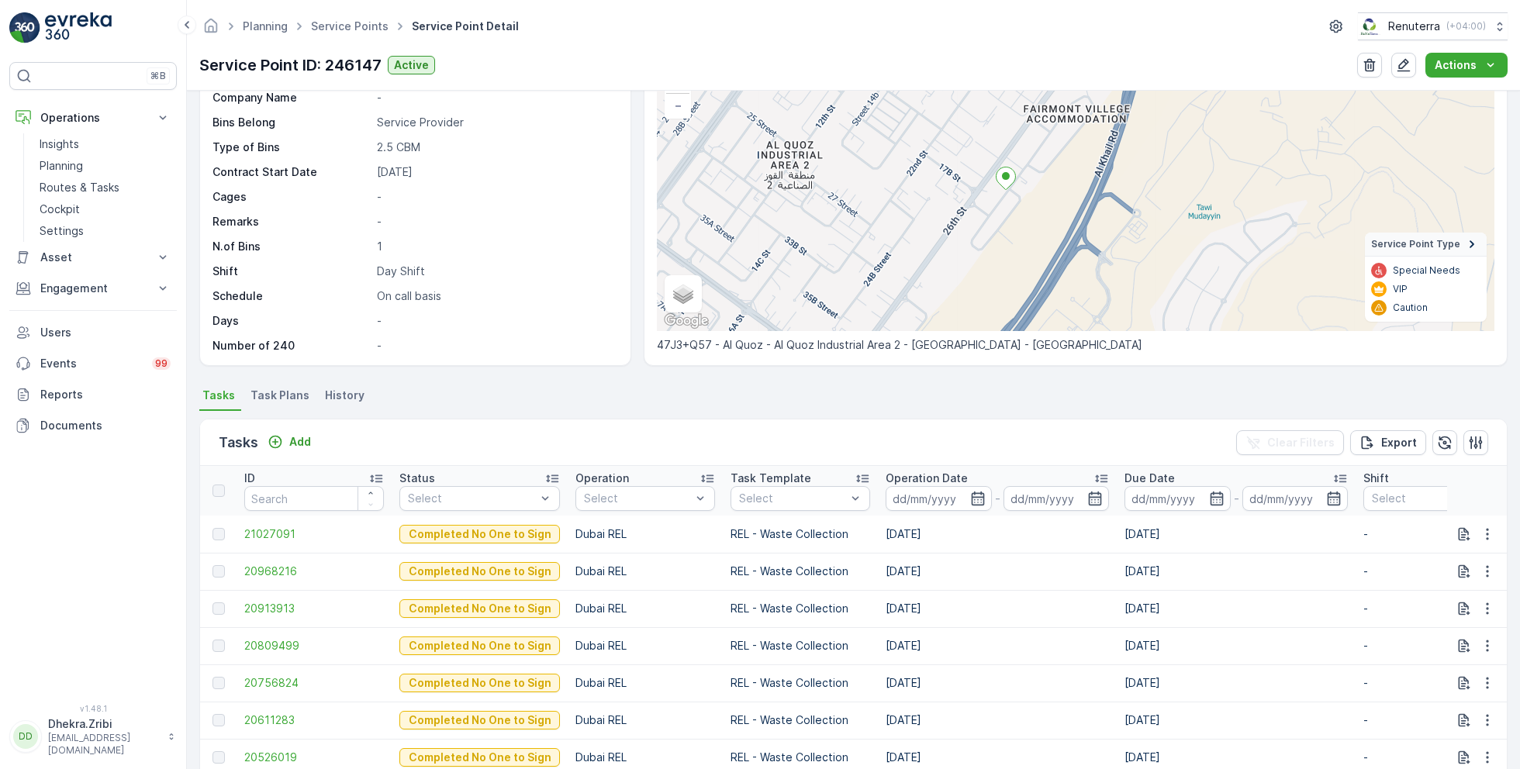
scroll to position [140, 0]
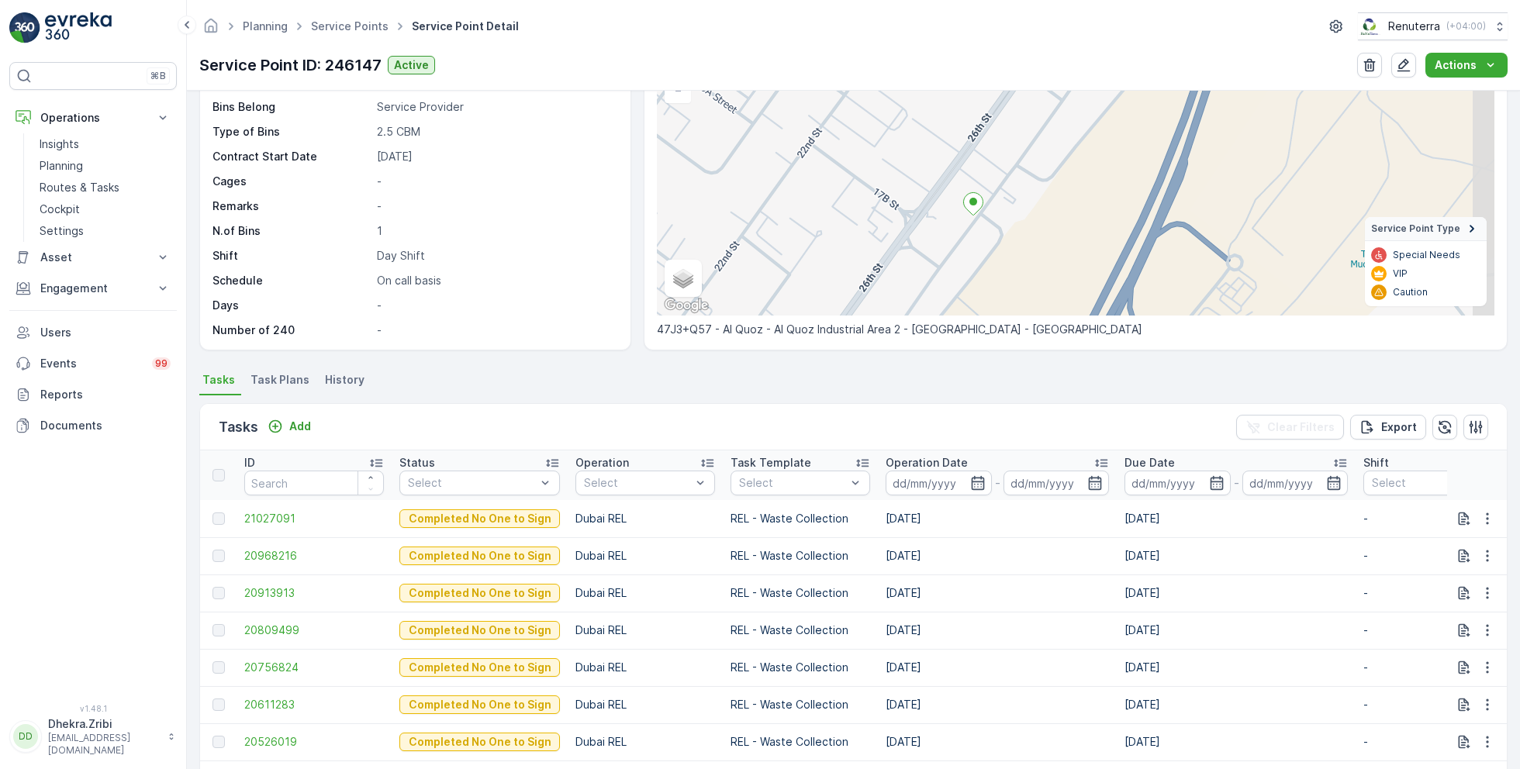
drag, startPoint x: 1046, startPoint y: 157, endPoint x: 1001, endPoint y: 218, distance: 74.9
click at [1001, 220] on div "+ − Satellite Roadmap Terrain Hybrid Leaflet Keyboard shortcuts Map Data Map da…" at bounding box center [1076, 164] width 838 height 304
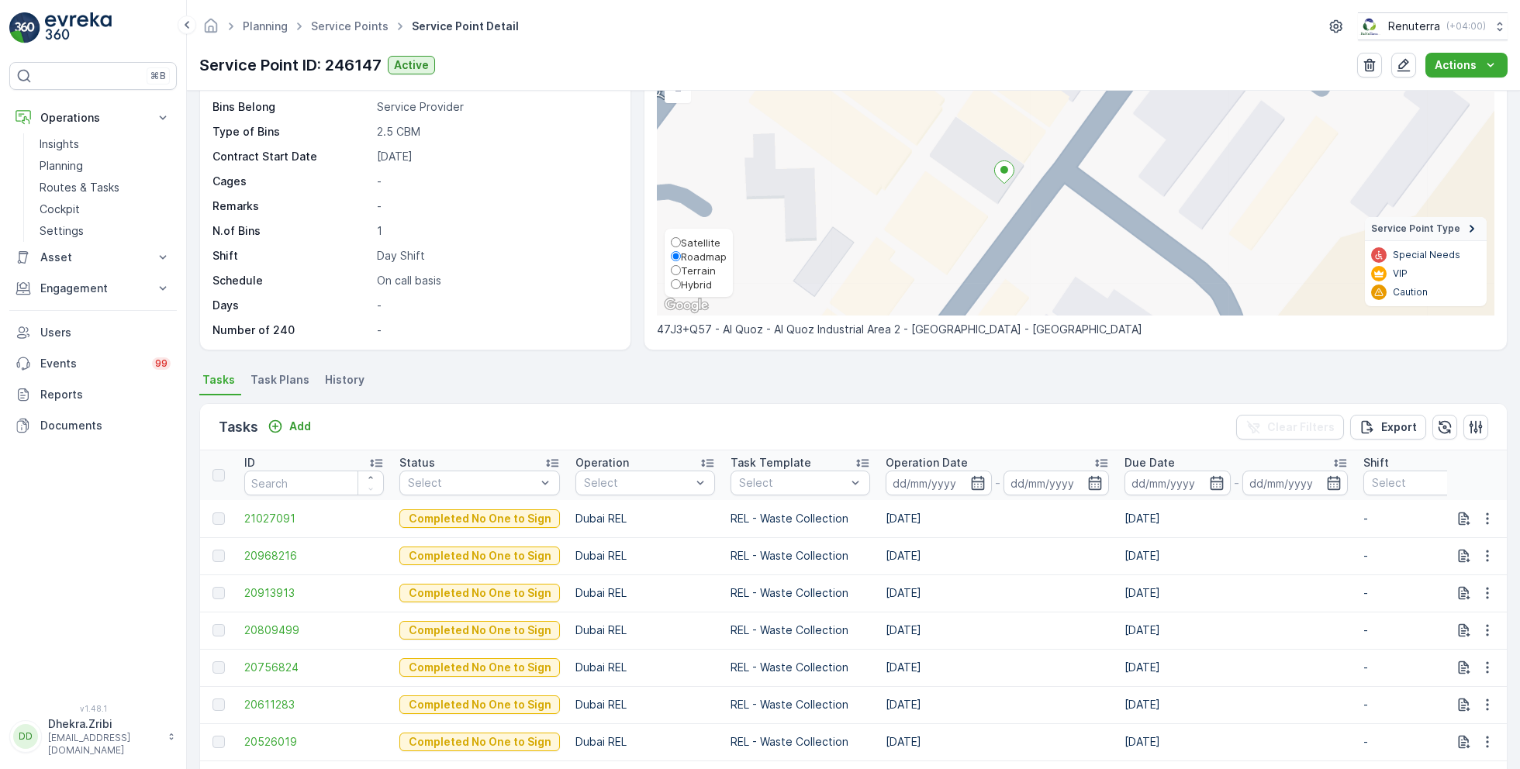
click at [692, 244] on span "Satellite" at bounding box center [701, 243] width 40 height 12
click at [681, 244] on input "Satellite" at bounding box center [676, 242] width 10 height 10
radio input "true"
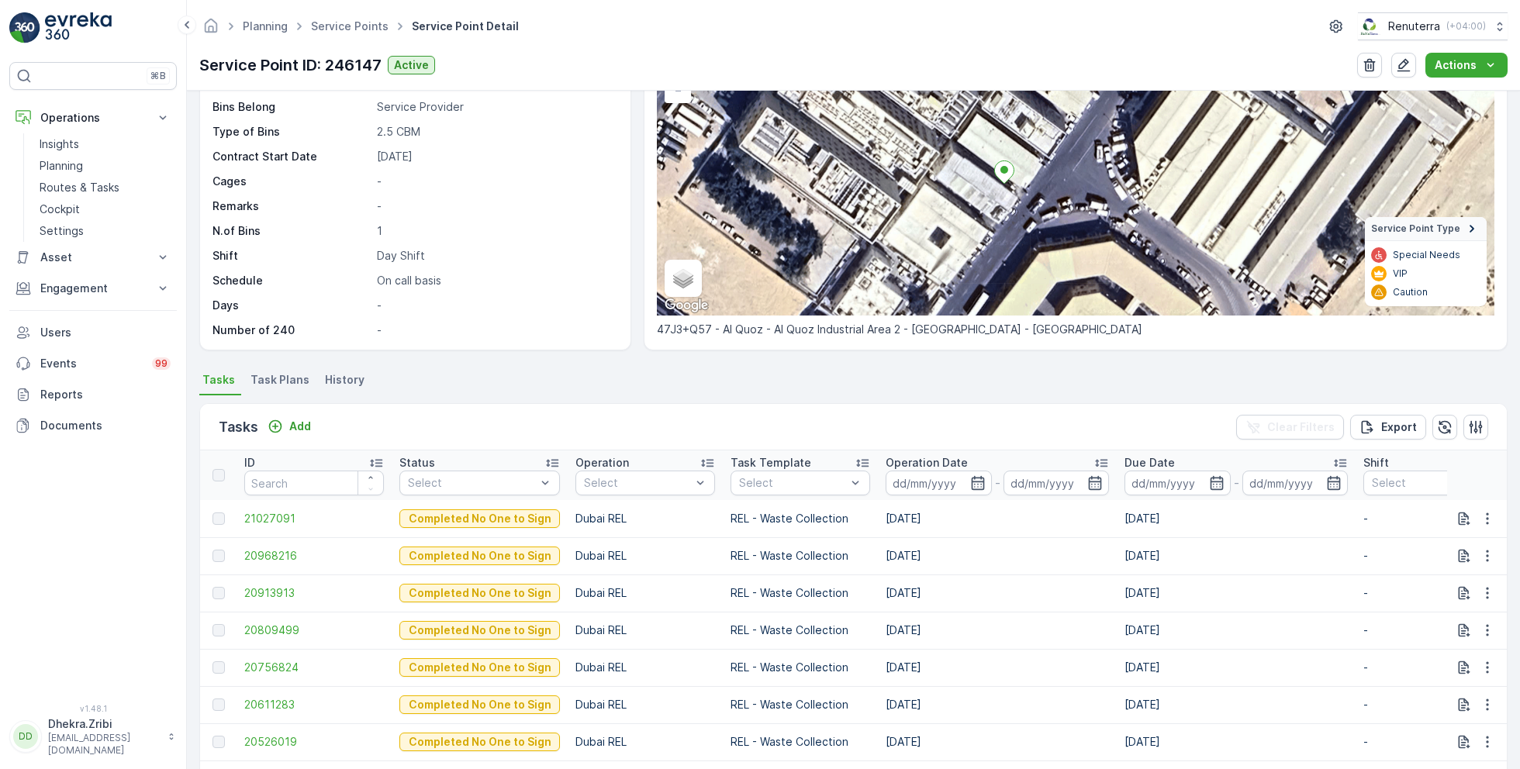
scroll to position [60, 0]
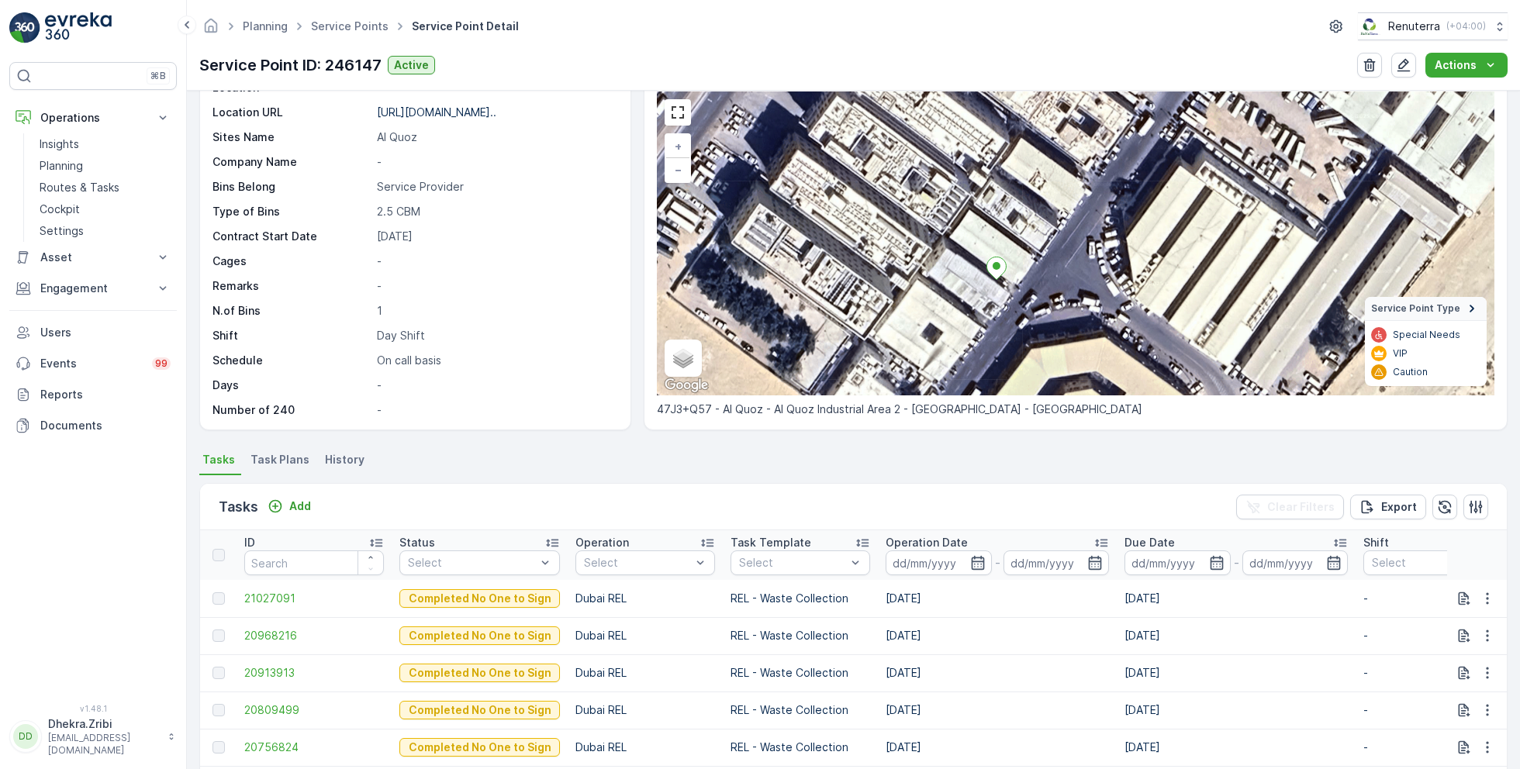
drag, startPoint x: 1019, startPoint y: 225, endPoint x: 1011, endPoint y: 241, distance: 18.0
click at [1011, 241] on div "+ − Satellite Roadmap Terrain Hybrid Leaflet Keyboard shortcuts Map Data Imager…" at bounding box center [1076, 244] width 838 height 304
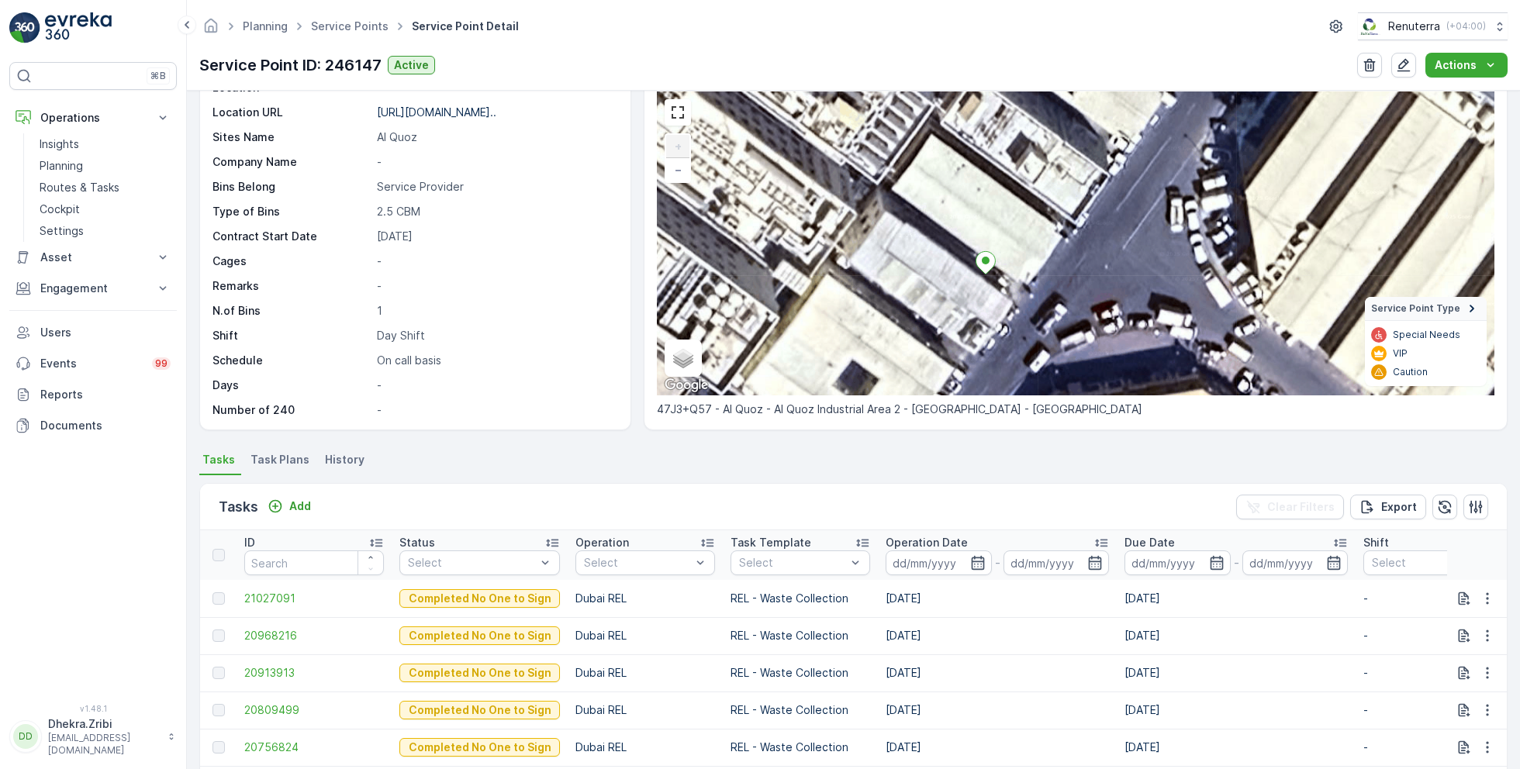
drag, startPoint x: 1013, startPoint y: 247, endPoint x: 1008, endPoint y: 301, distance: 53.8
click at [1008, 301] on div "+ − Satellite Roadmap Terrain Hybrid Leaflet Keyboard shortcuts Map Data Imager…" at bounding box center [1076, 244] width 838 height 304
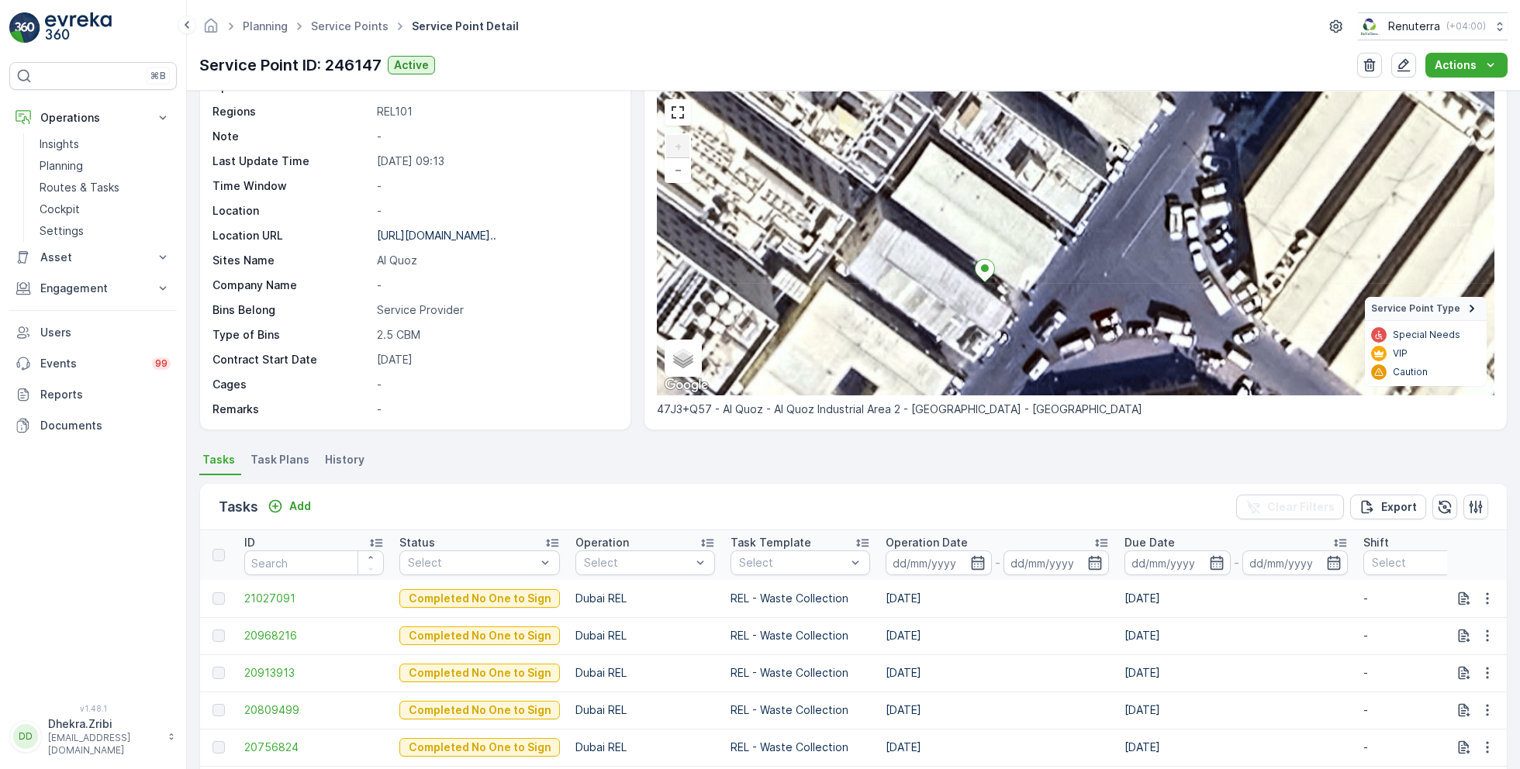
scroll to position [0, 0]
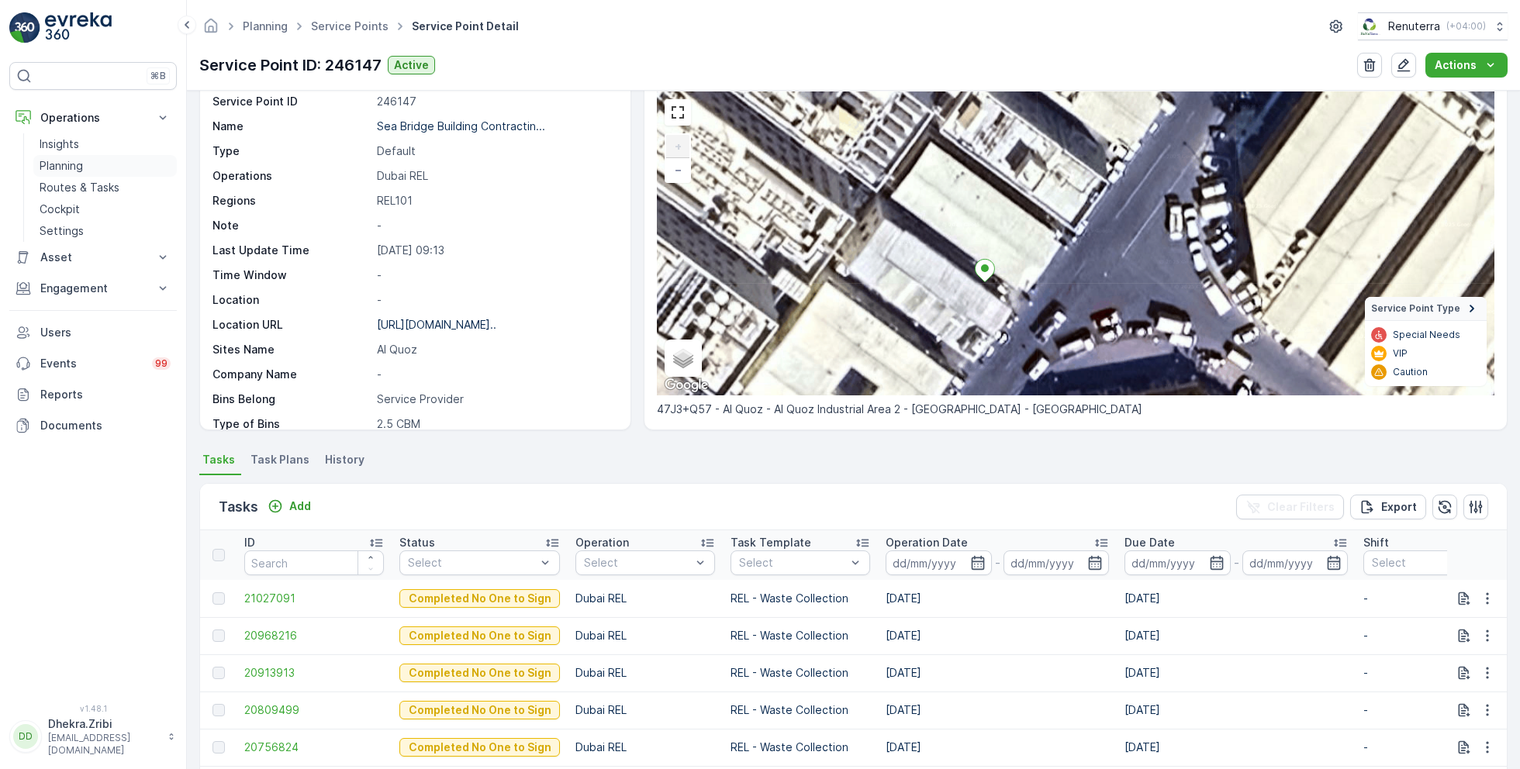
click at [74, 161] on p "Planning" at bounding box center [61, 166] width 43 height 16
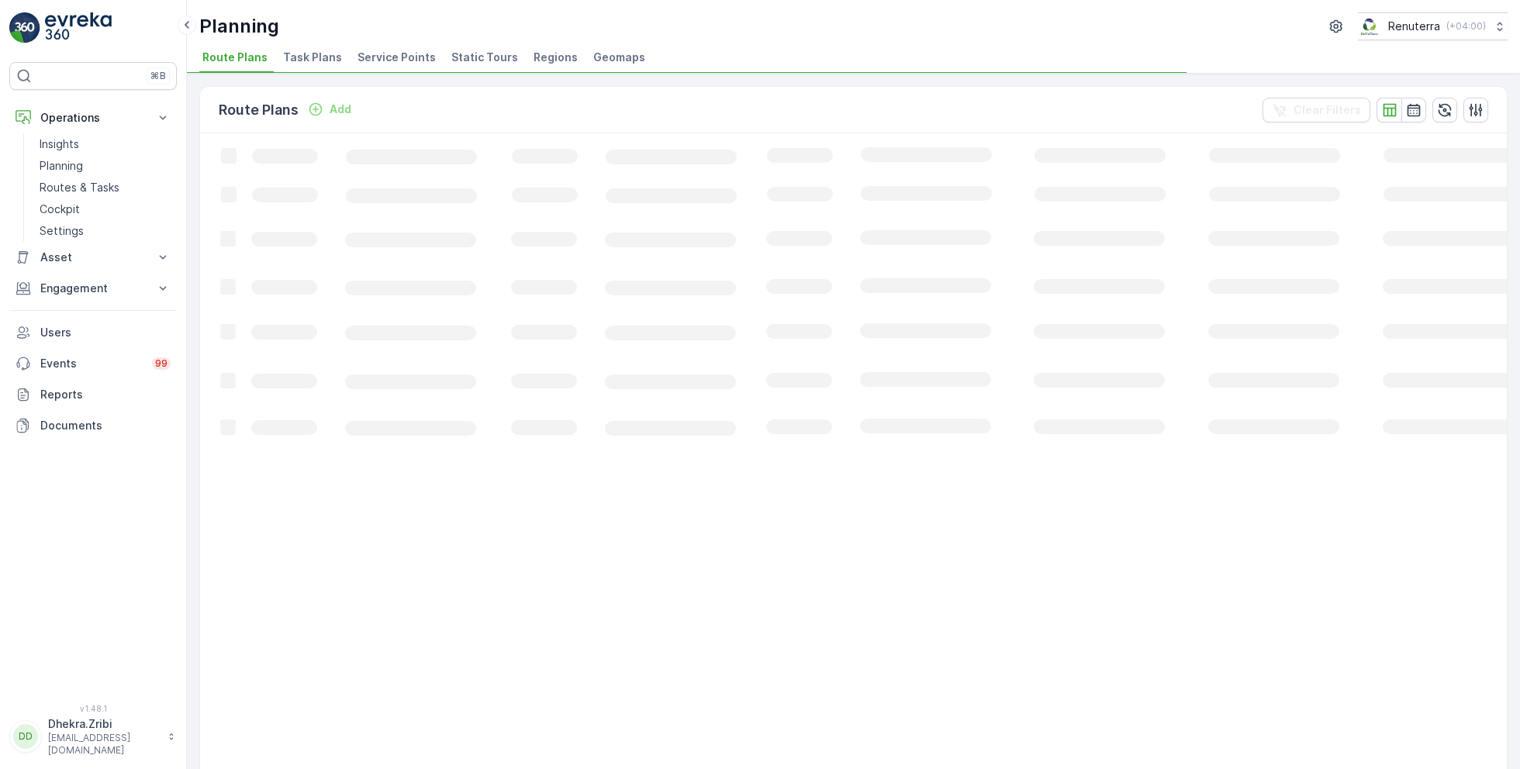
click at [399, 60] on span "Service Points" at bounding box center [397, 58] width 78 height 16
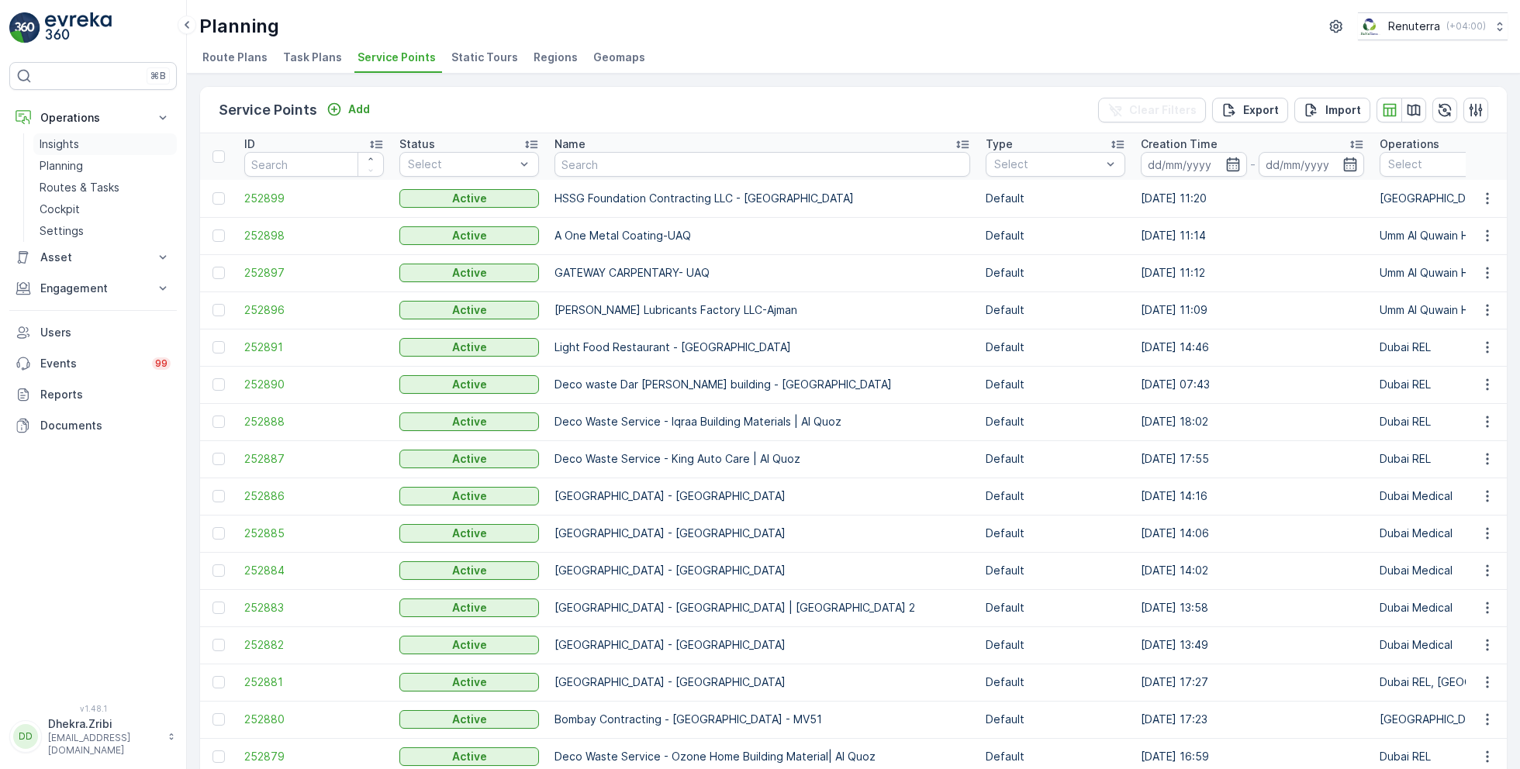
click at [70, 141] on p "Insights" at bounding box center [60, 145] width 40 height 16
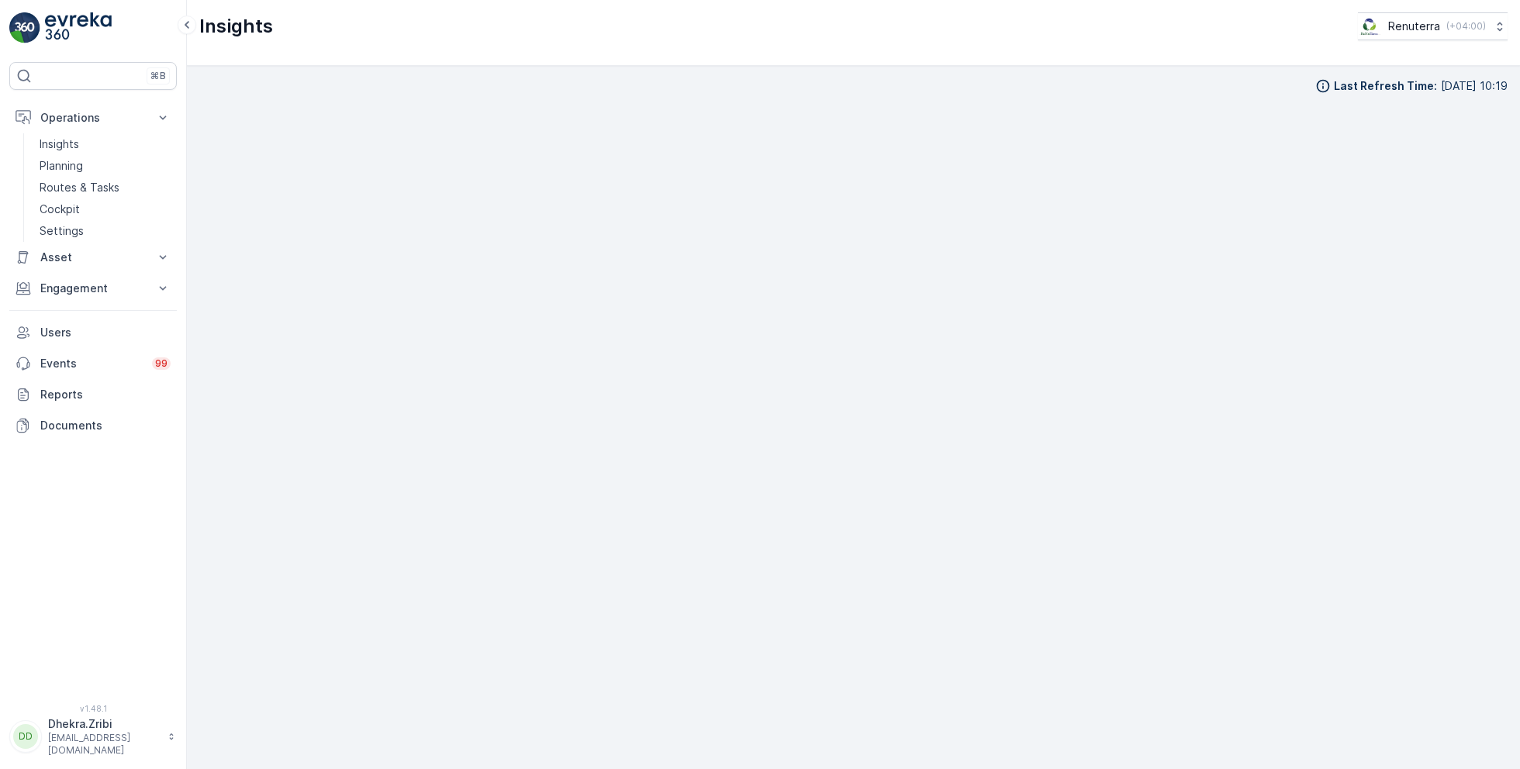
scroll to position [16, 0]
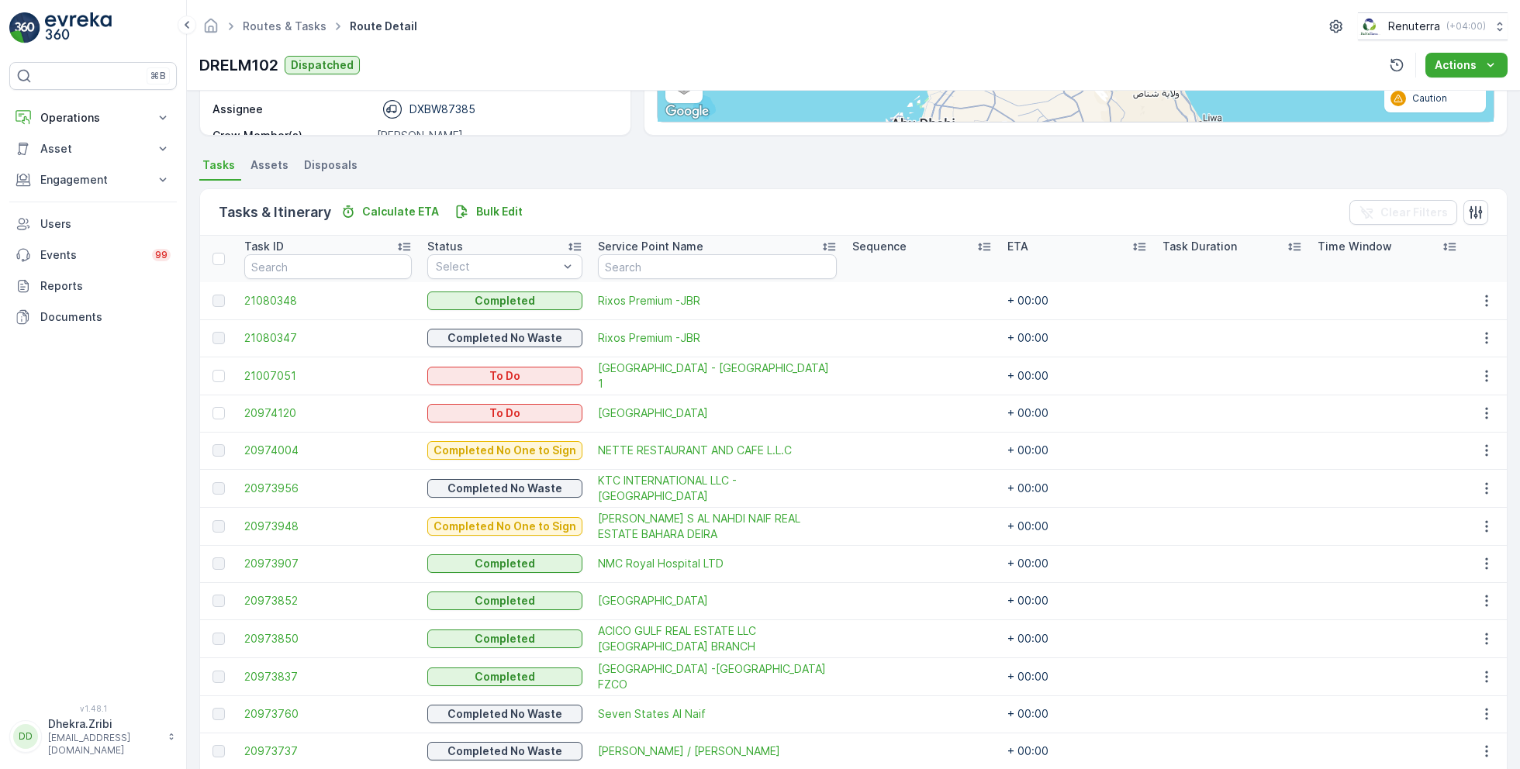
scroll to position [284, 0]
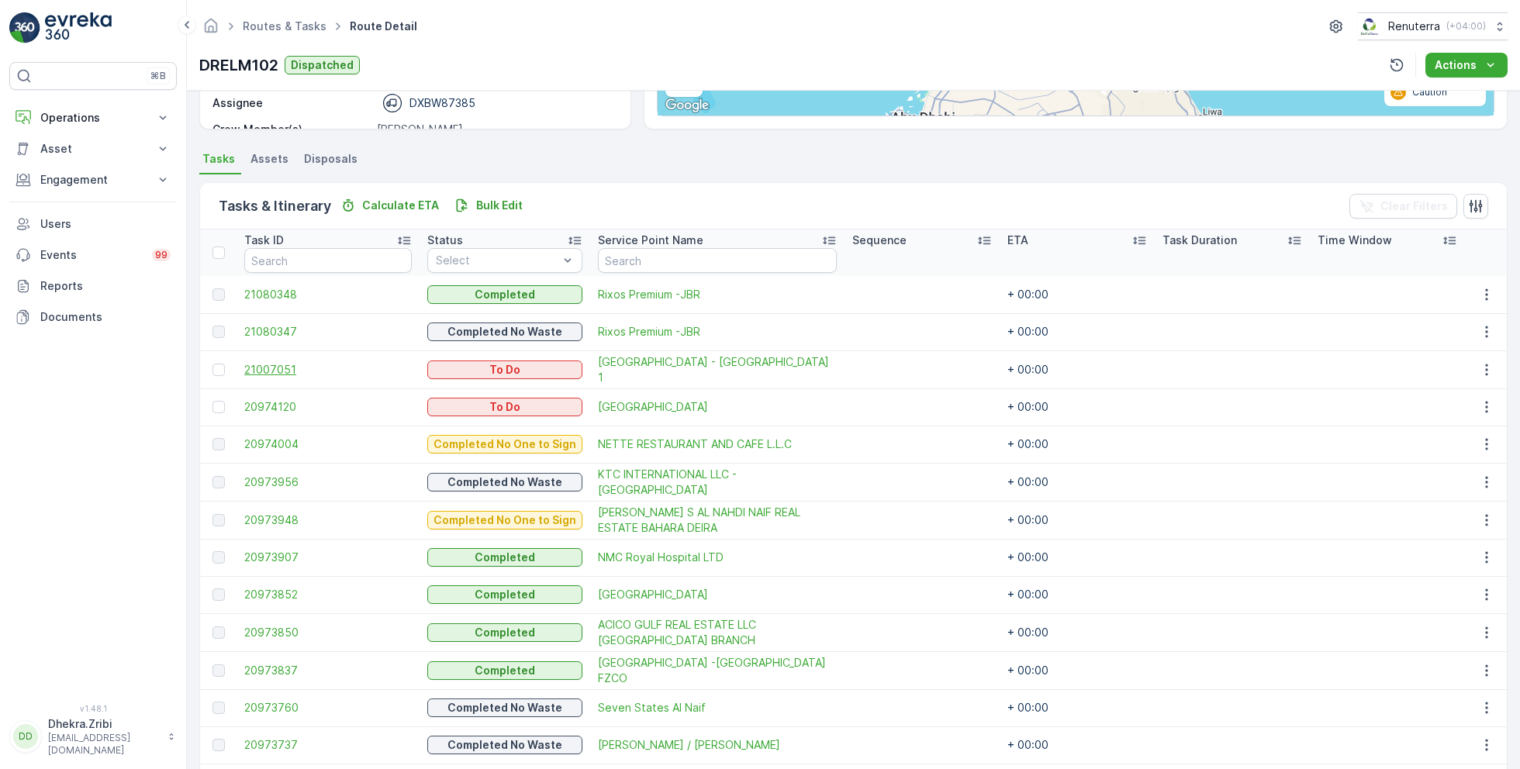
click at [273, 365] on span "21007051" at bounding box center [328, 370] width 168 height 16
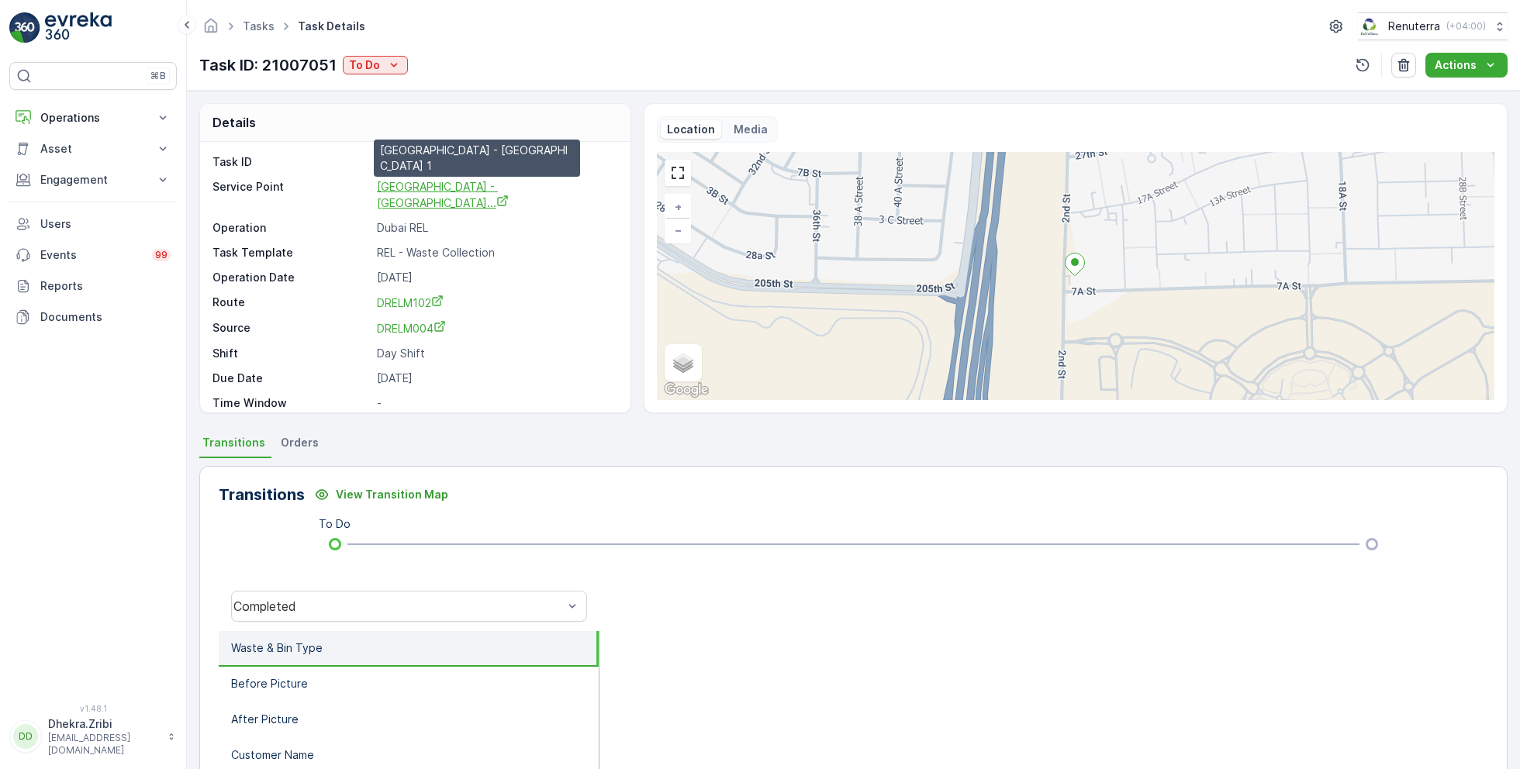
click at [499, 188] on span "Buds Public School - Muhaisina..." at bounding box center [443, 194] width 132 height 29
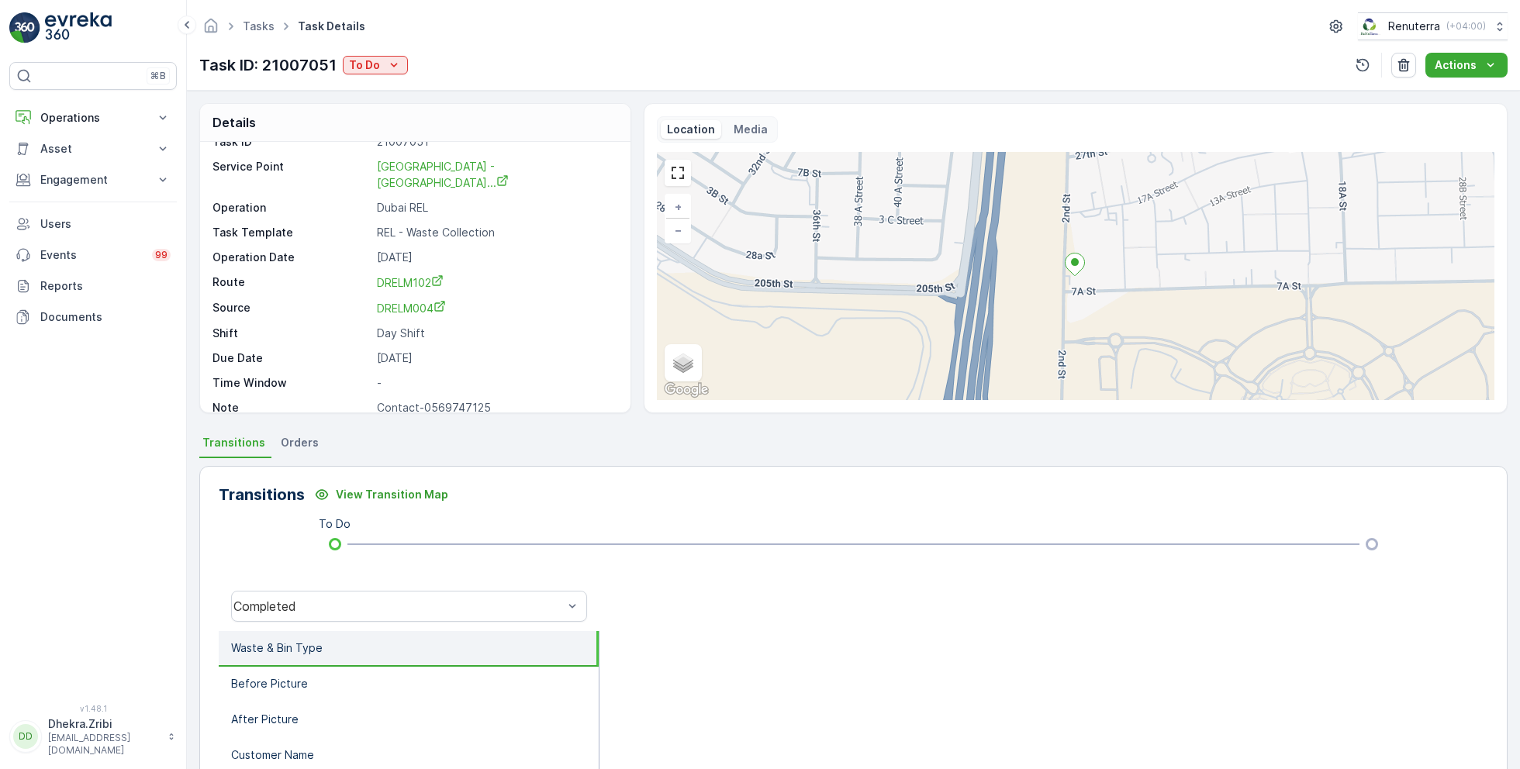
click at [442, 400] on p "Contact-0569747125" at bounding box center [495, 408] width 237 height 16
copy div "Contact-0569747125 Location Media"
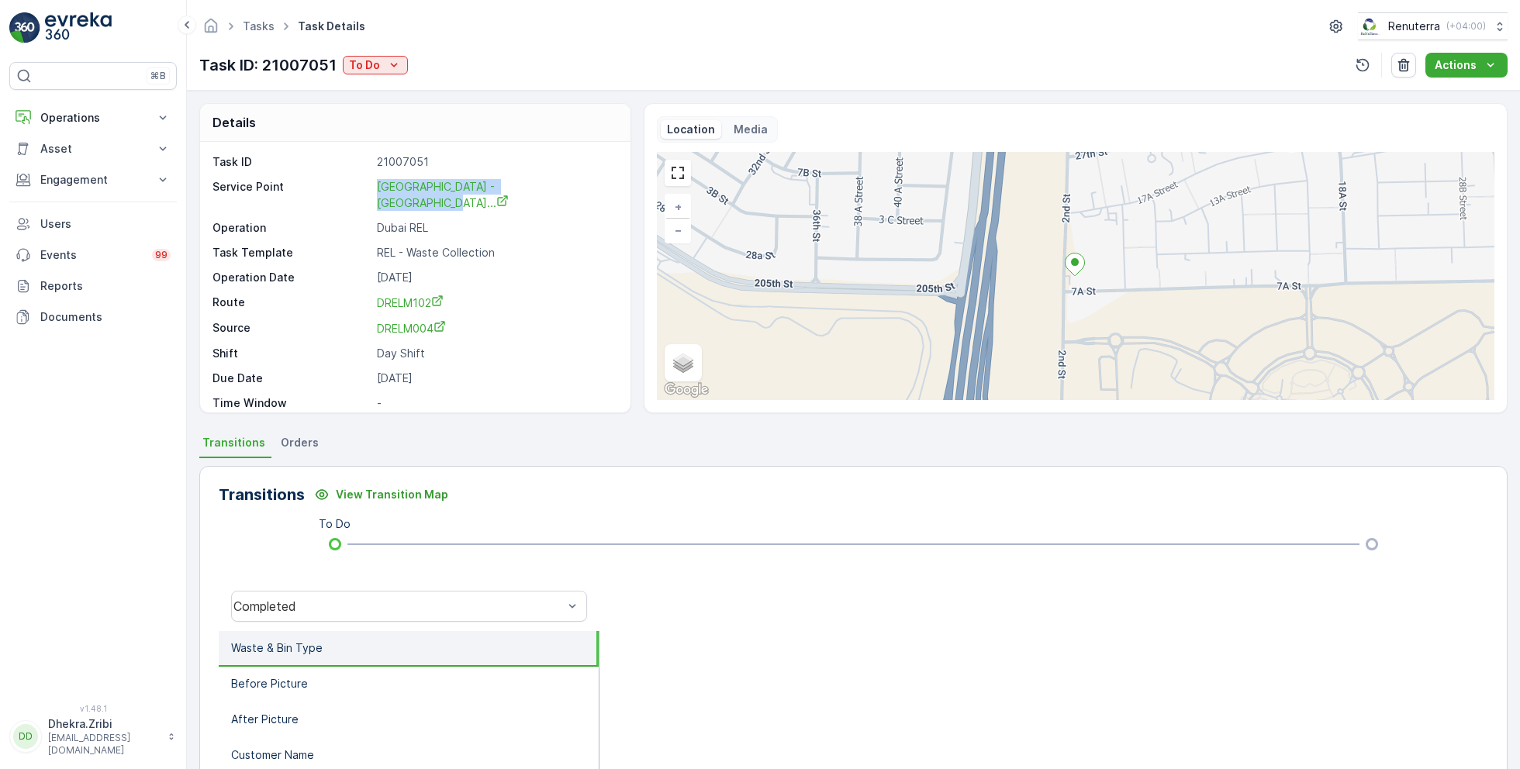
drag, startPoint x: 370, startPoint y: 195, endPoint x: 481, endPoint y: 199, distance: 111.0
click at [481, 199] on div "Task ID 21007051 Service Point Buds Public School - Muhaisina... Operation Duba…" at bounding box center [414, 295] width 402 height 282
click at [469, 186] on span "Buds Public School - Muhaisina..." at bounding box center [443, 194] width 132 height 29
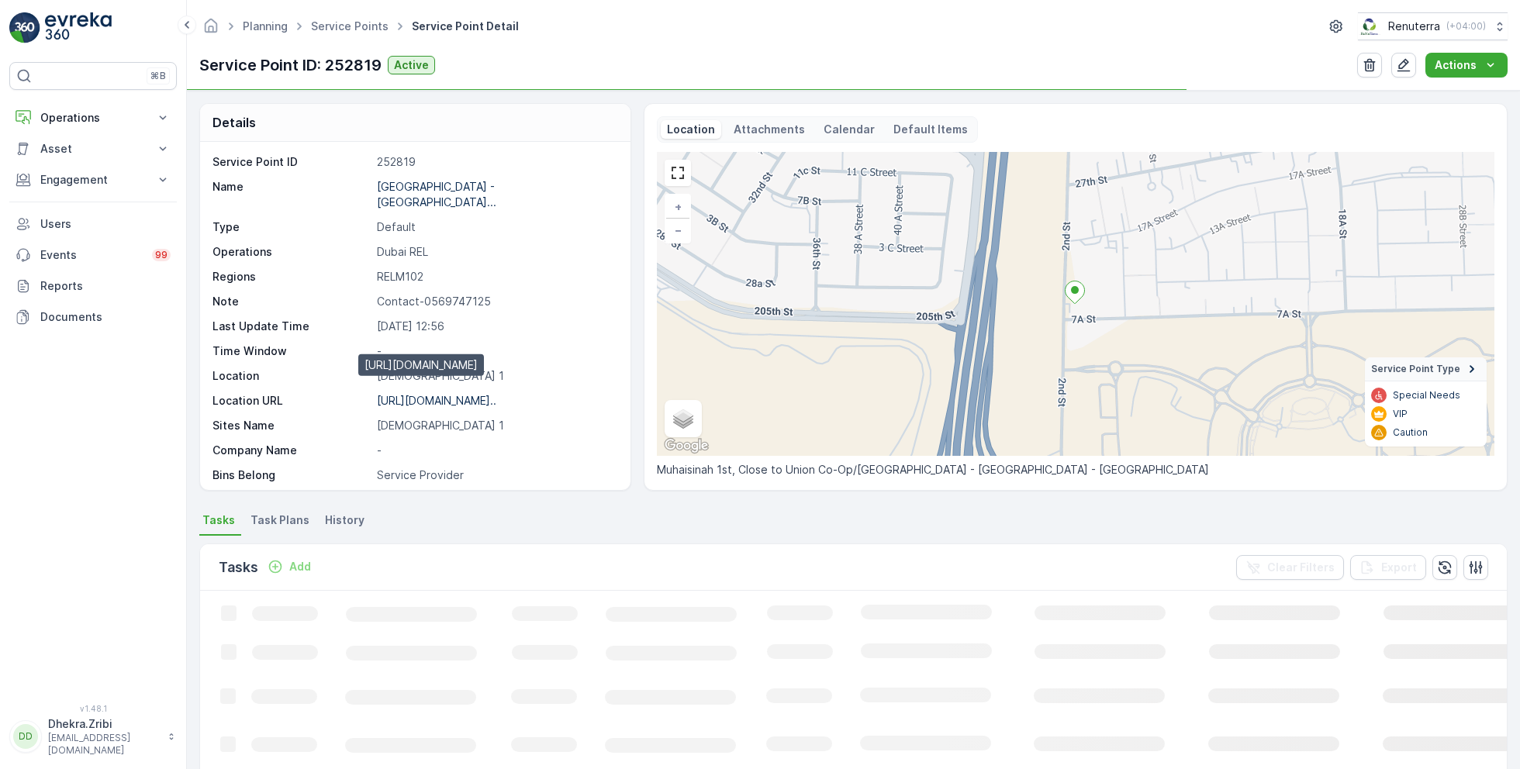
click at [447, 394] on p "https://maps.app.goo.gl/JuLiU3..." at bounding box center [436, 400] width 119 height 13
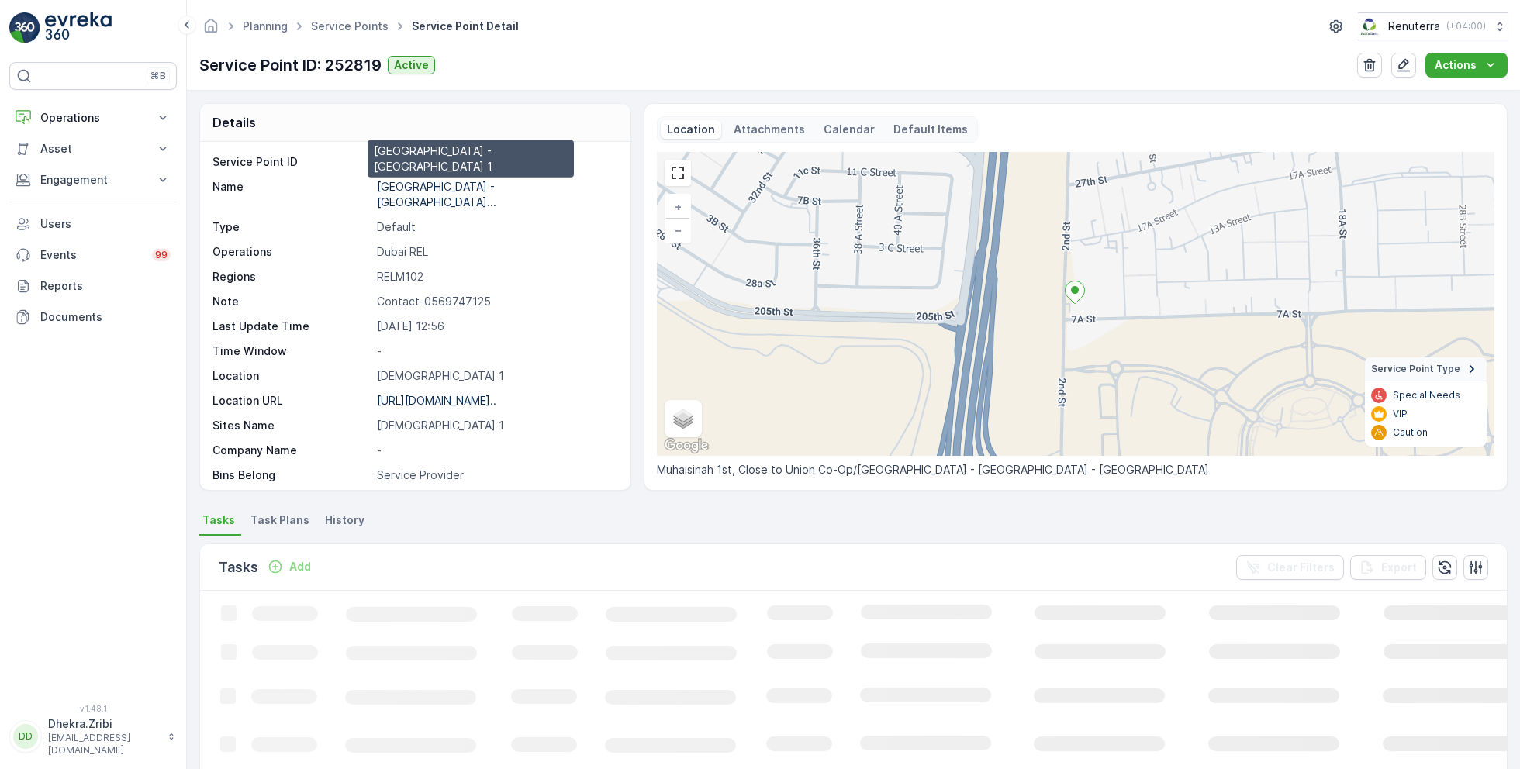
click at [436, 188] on p "[GEOGRAPHIC_DATA] - [GEOGRAPHIC_DATA]..." at bounding box center [436, 194] width 119 height 29
